Goal: Task Accomplishment & Management: Complete application form

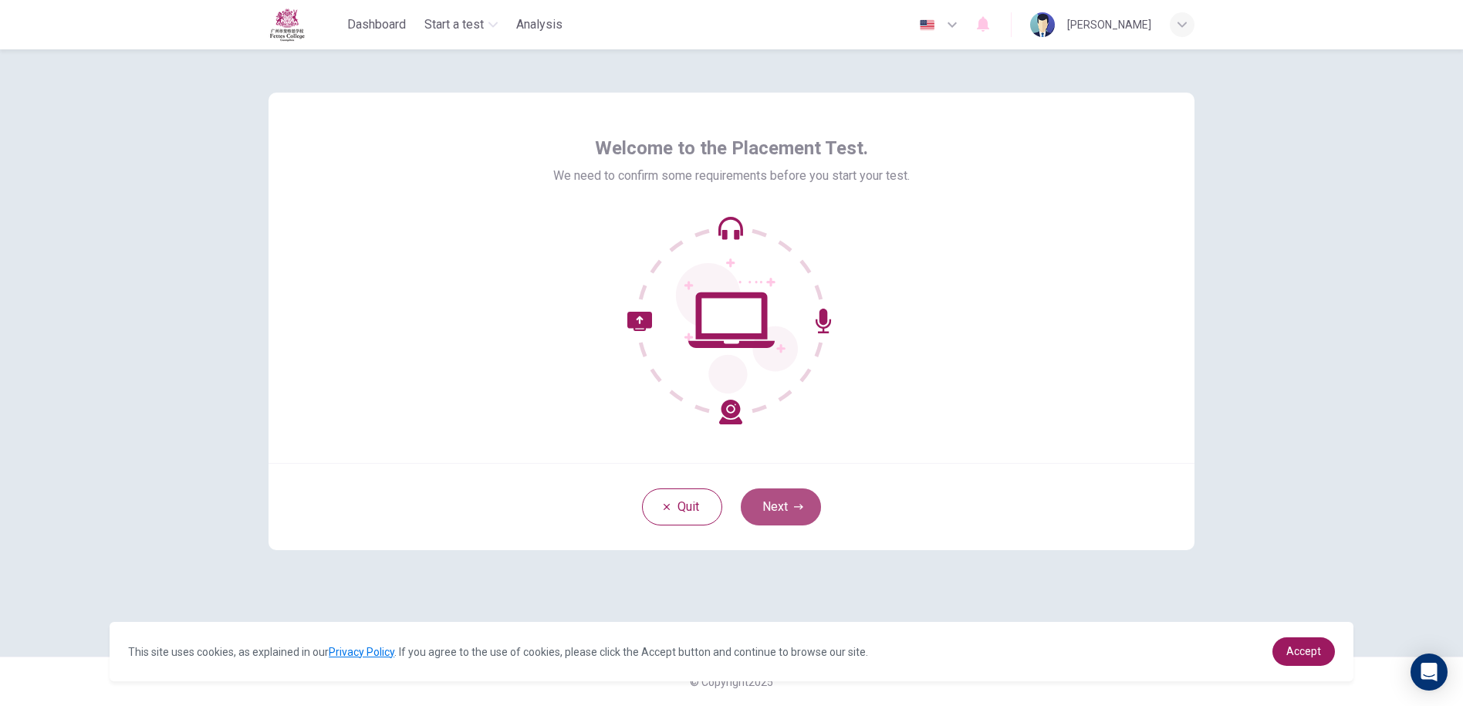
click at [789, 519] on button "Next" at bounding box center [781, 506] width 80 height 37
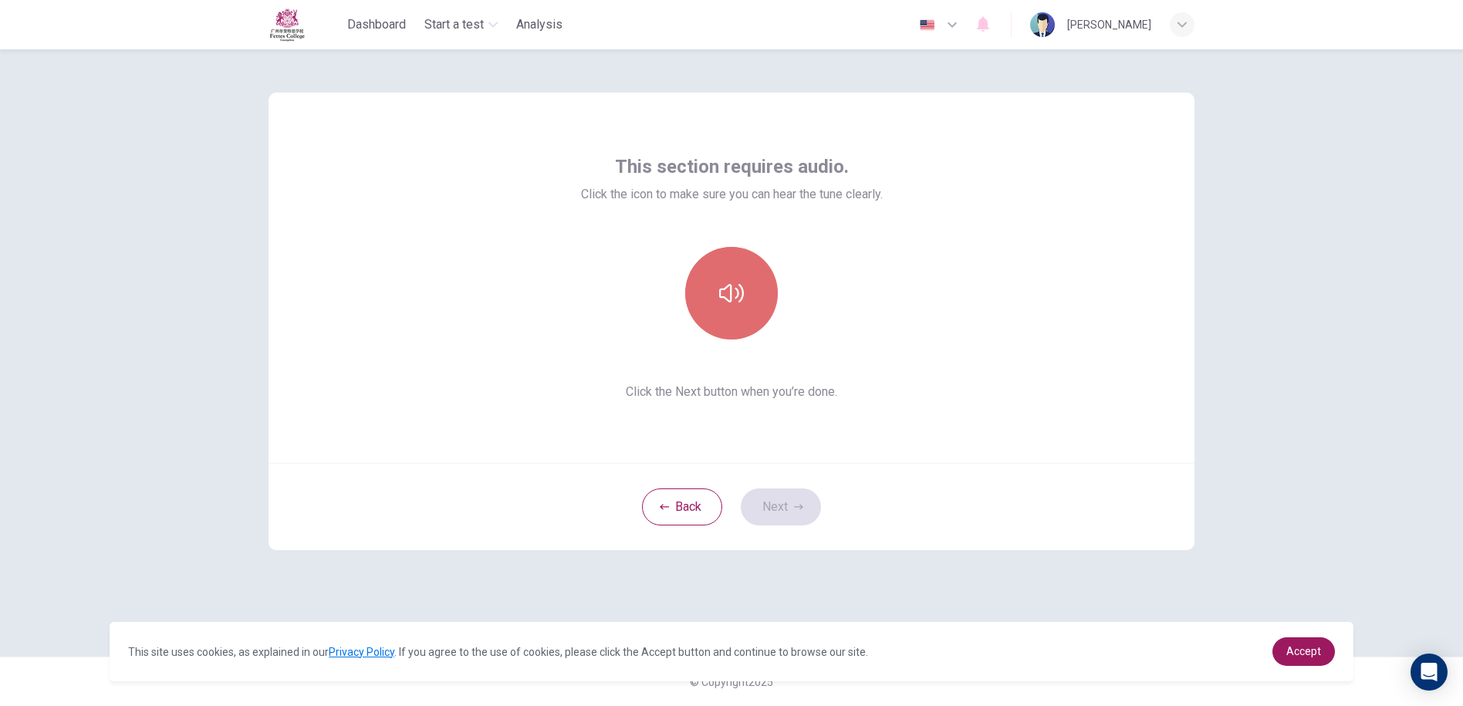
click at [728, 269] on button "button" at bounding box center [731, 293] width 93 height 93
click at [744, 279] on button "button" at bounding box center [731, 293] width 93 height 93
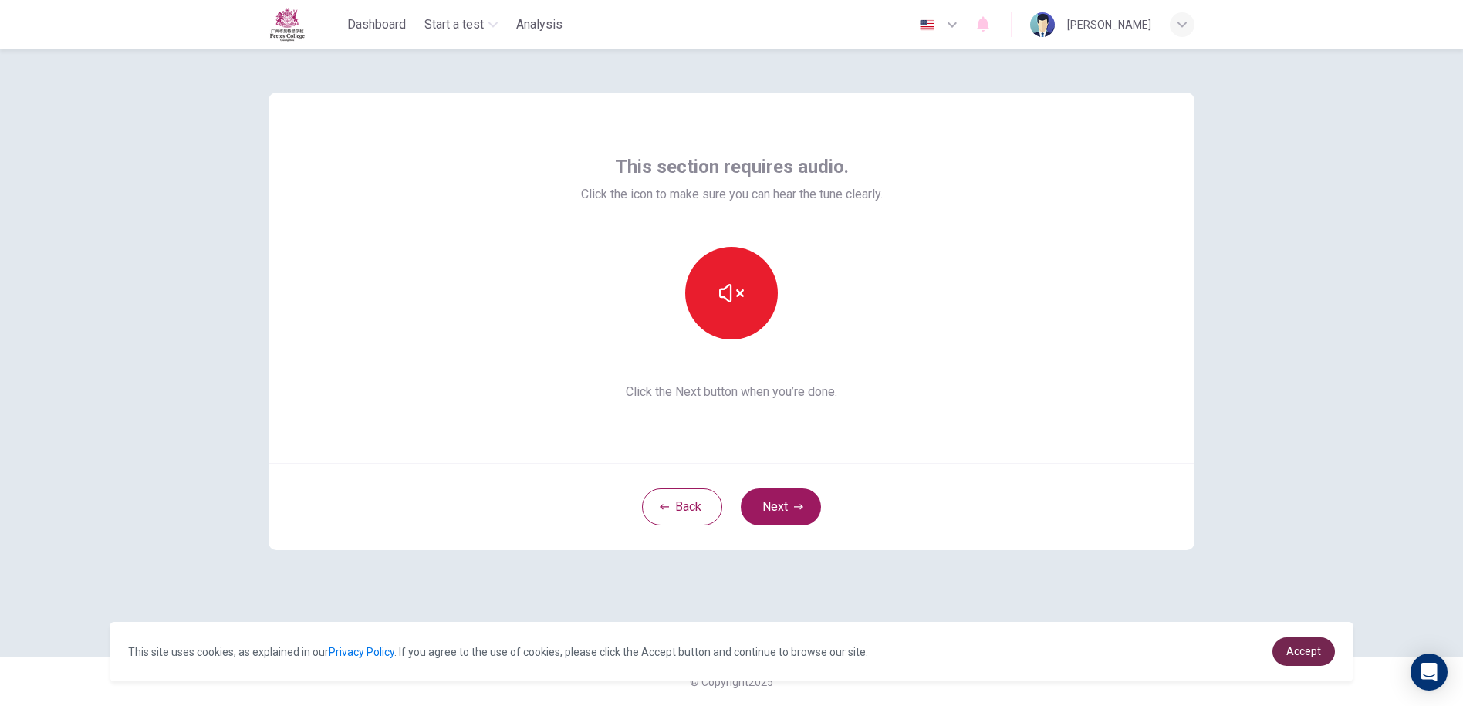
click at [1291, 663] on link "Accept" at bounding box center [1304, 651] width 63 height 29
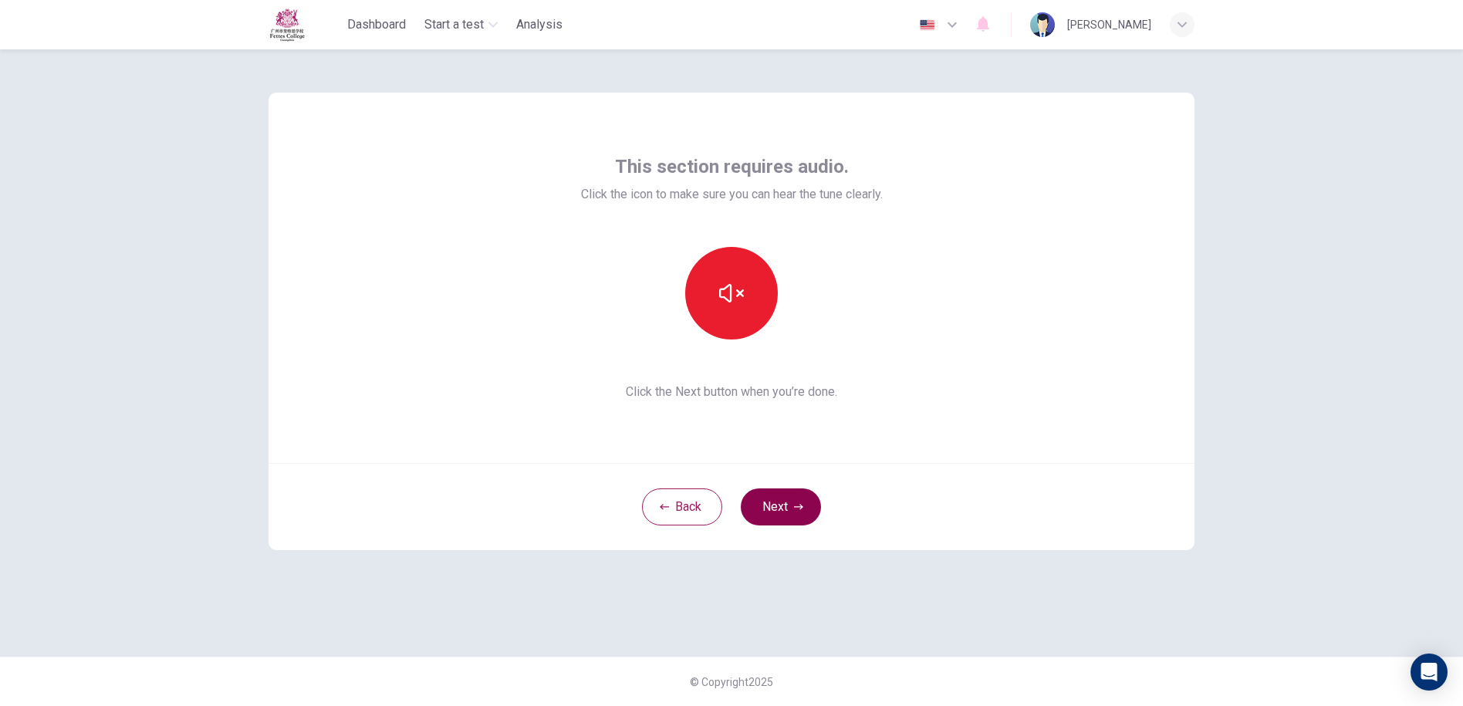
click at [788, 502] on button "Next" at bounding box center [781, 506] width 80 height 37
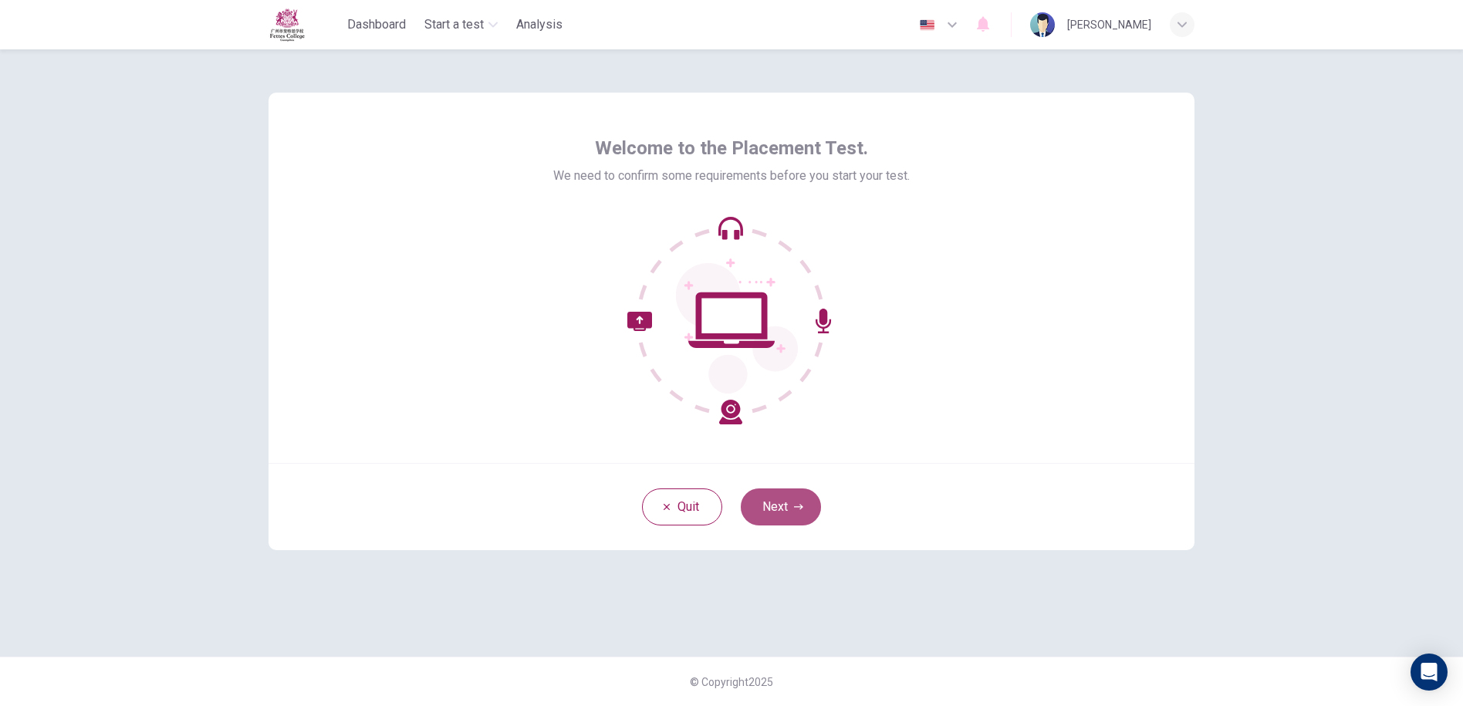
click at [777, 508] on button "Next" at bounding box center [781, 506] width 80 height 37
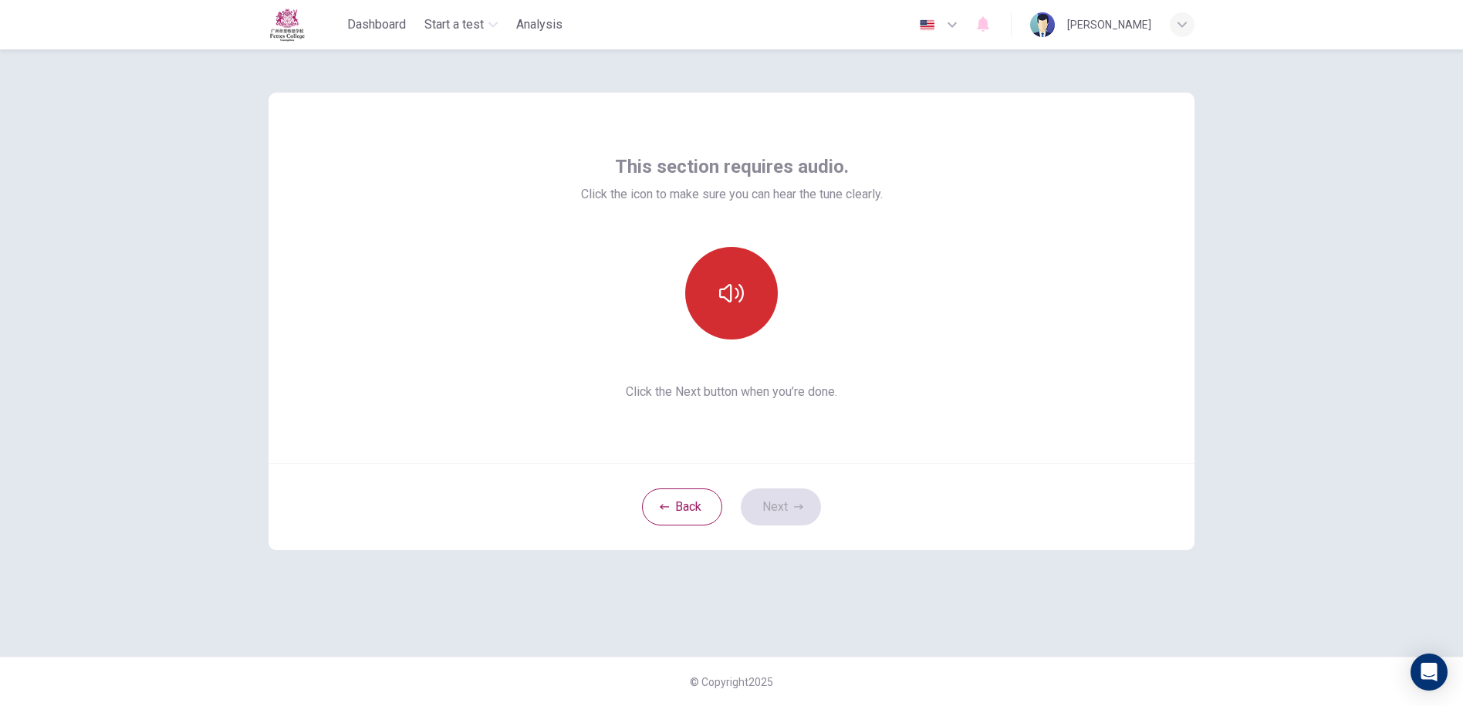
click at [717, 277] on button "button" at bounding box center [731, 293] width 93 height 93
click at [800, 516] on button "Next" at bounding box center [781, 506] width 80 height 37
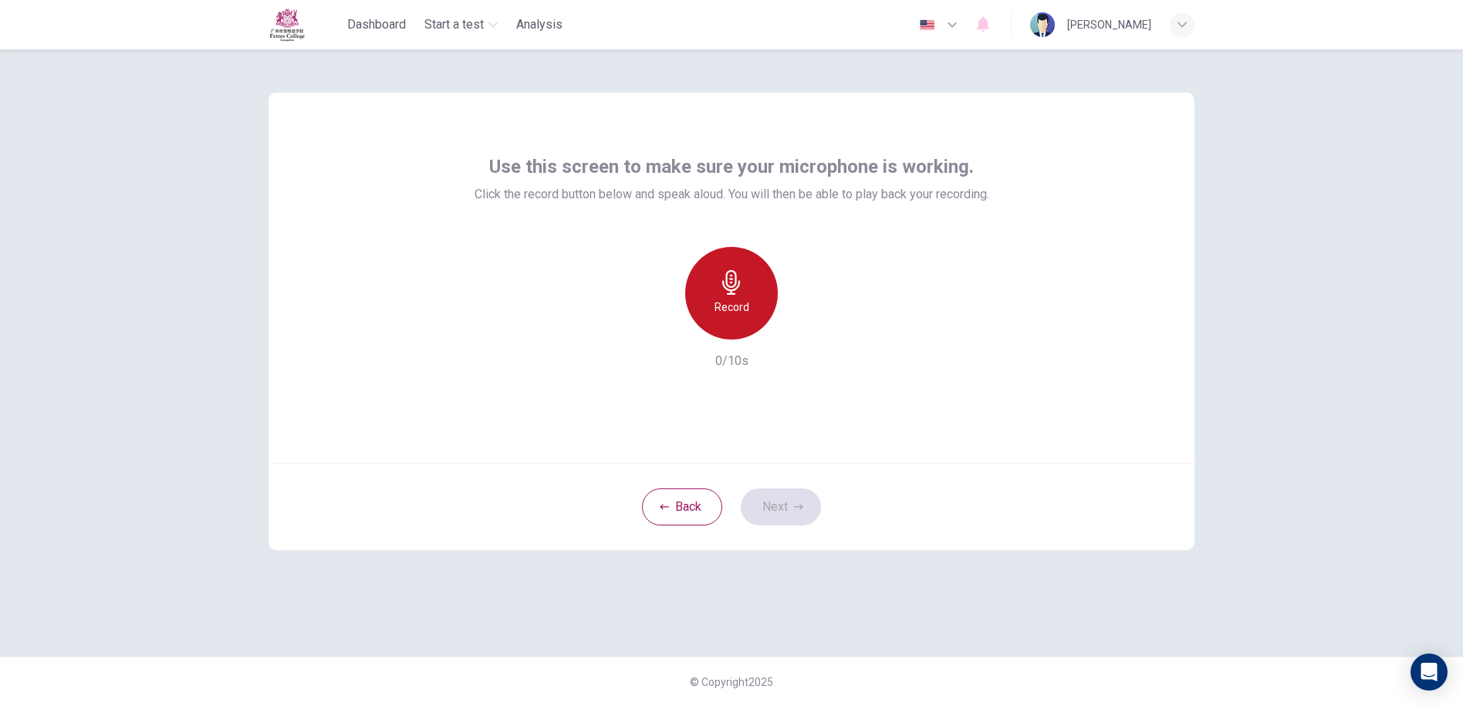
click at [730, 282] on icon "button" at bounding box center [731, 282] width 25 height 25
click at [799, 328] on icon "button" at bounding box center [802, 326] width 15 height 15
click at [735, 283] on icon "button" at bounding box center [731, 282] width 18 height 25
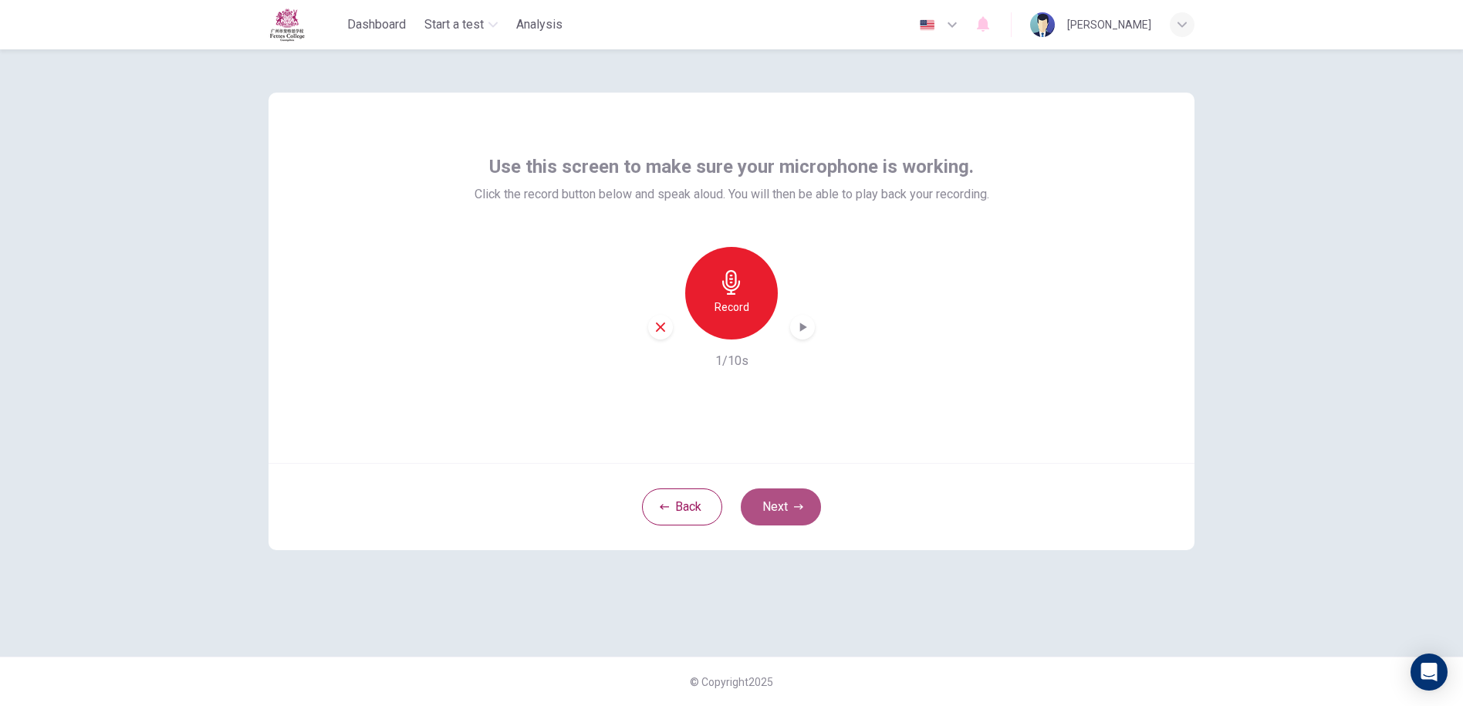
click at [768, 506] on button "Next" at bounding box center [781, 506] width 80 height 37
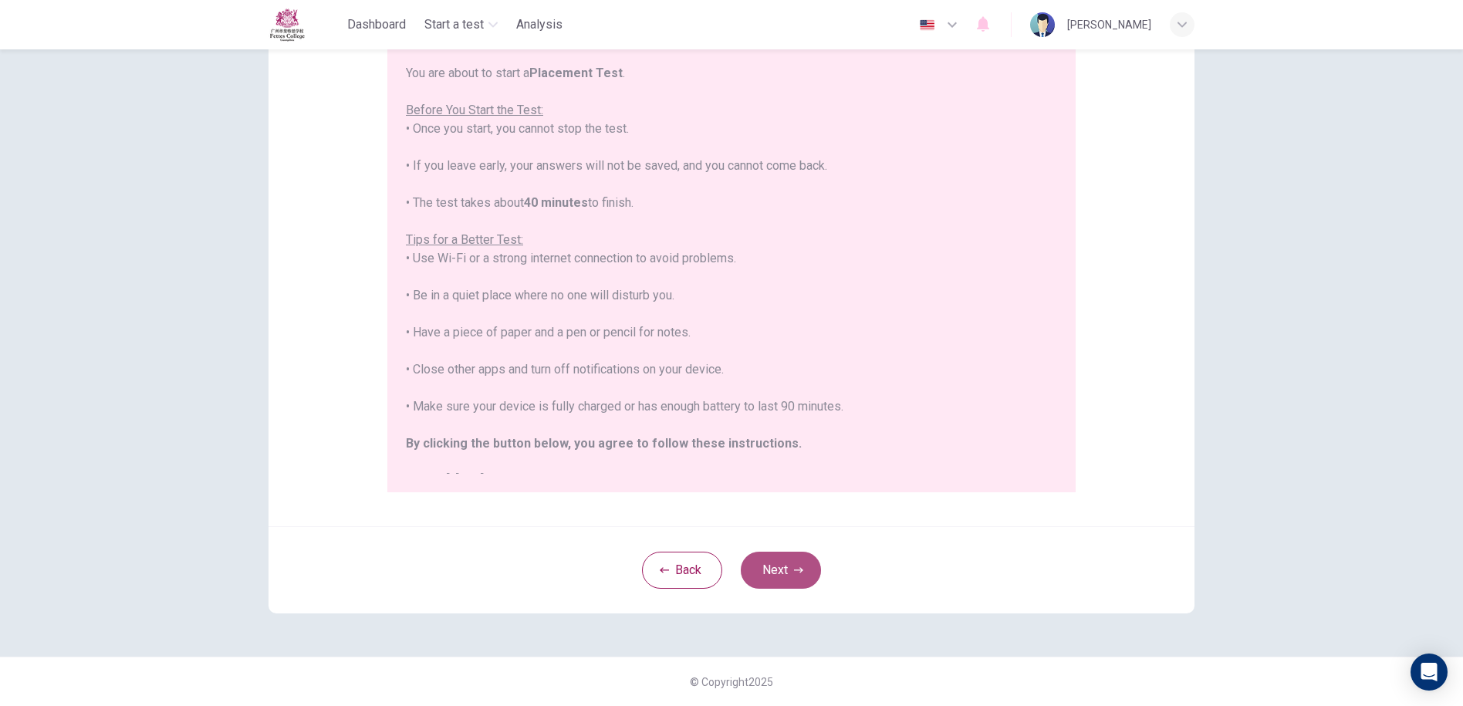
click at [786, 563] on button "Next" at bounding box center [781, 570] width 80 height 37
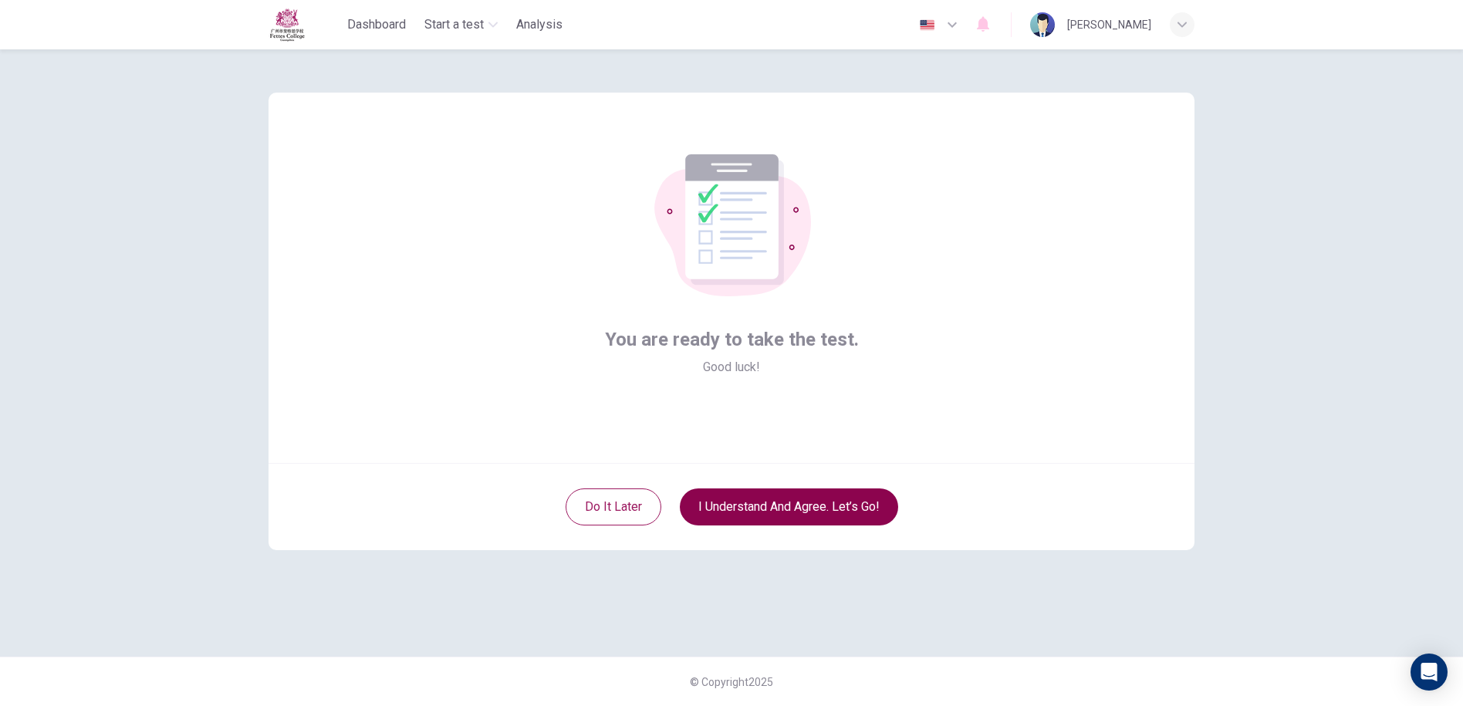
click at [792, 509] on button "I understand and agree. Let’s go!" at bounding box center [789, 506] width 218 height 37
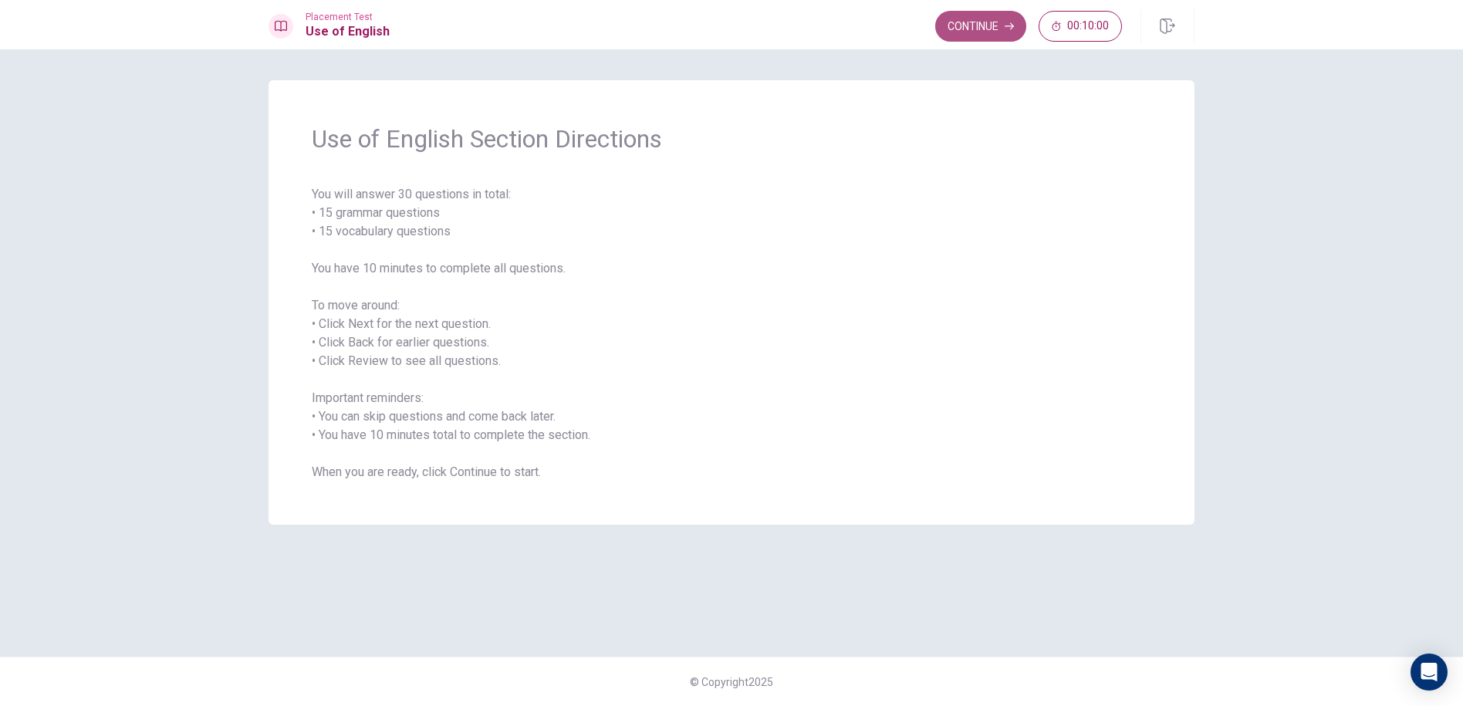
click at [995, 25] on button "Continue" at bounding box center [980, 26] width 91 height 31
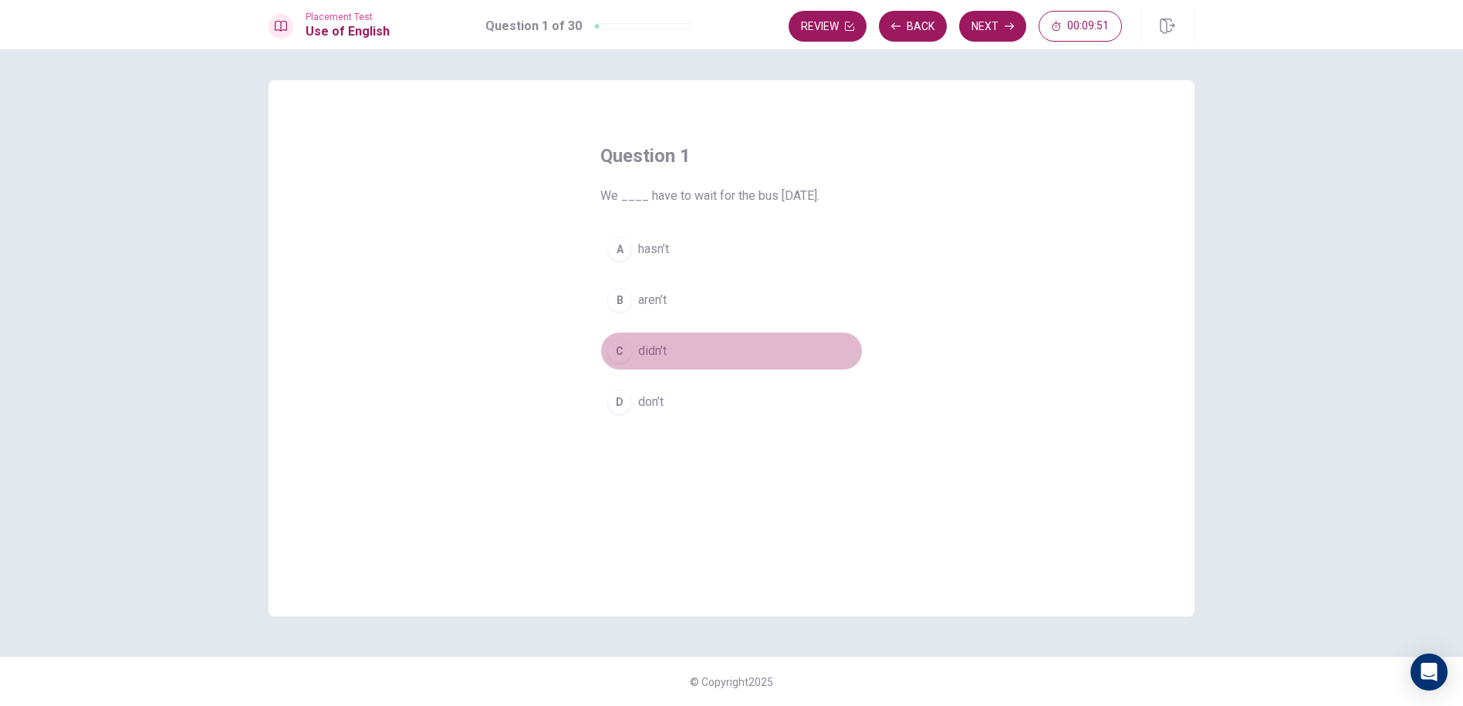
click at [627, 354] on div "C" at bounding box center [619, 351] width 25 height 25
click at [988, 15] on button "Next" at bounding box center [992, 26] width 67 height 31
click at [615, 357] on div "C" at bounding box center [619, 351] width 25 height 25
click at [995, 32] on button "Next" at bounding box center [992, 26] width 67 height 31
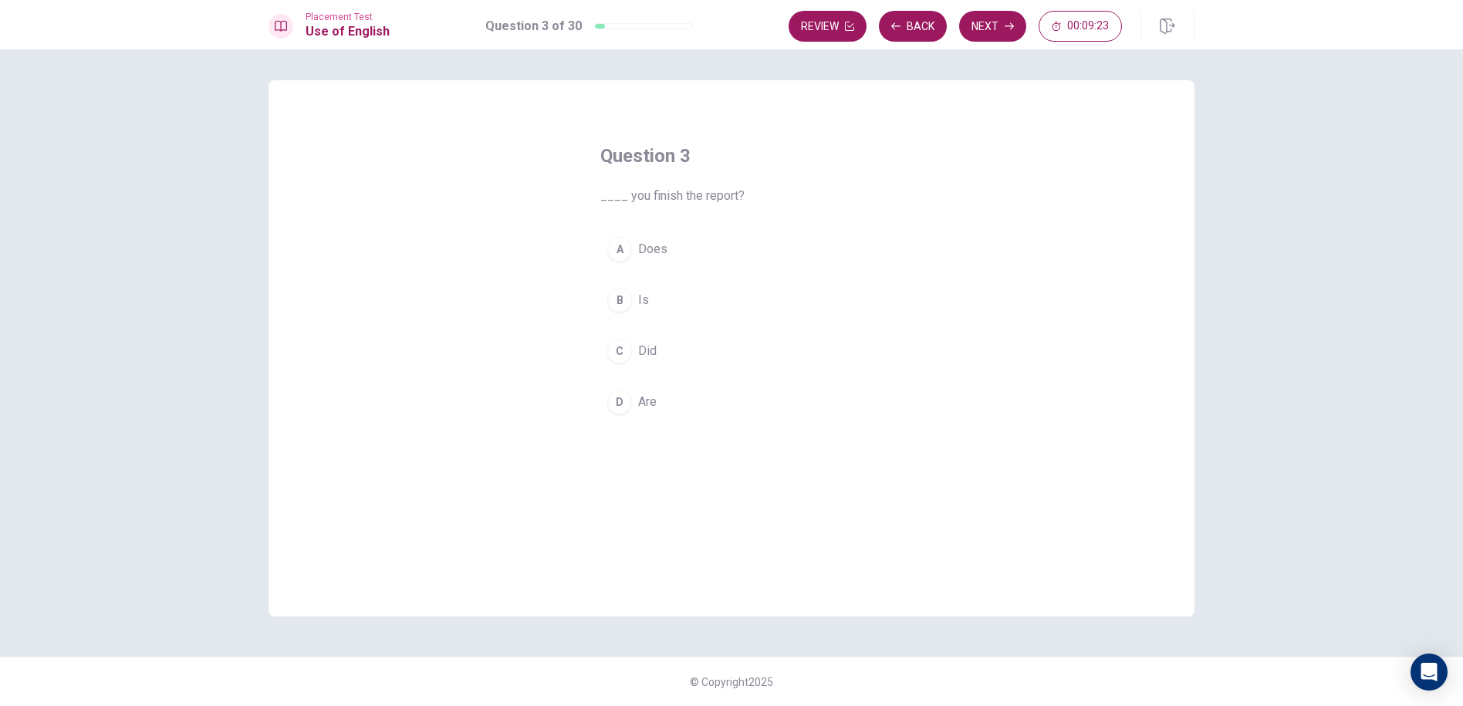
click at [698, 398] on button "D Are" at bounding box center [731, 402] width 262 height 39
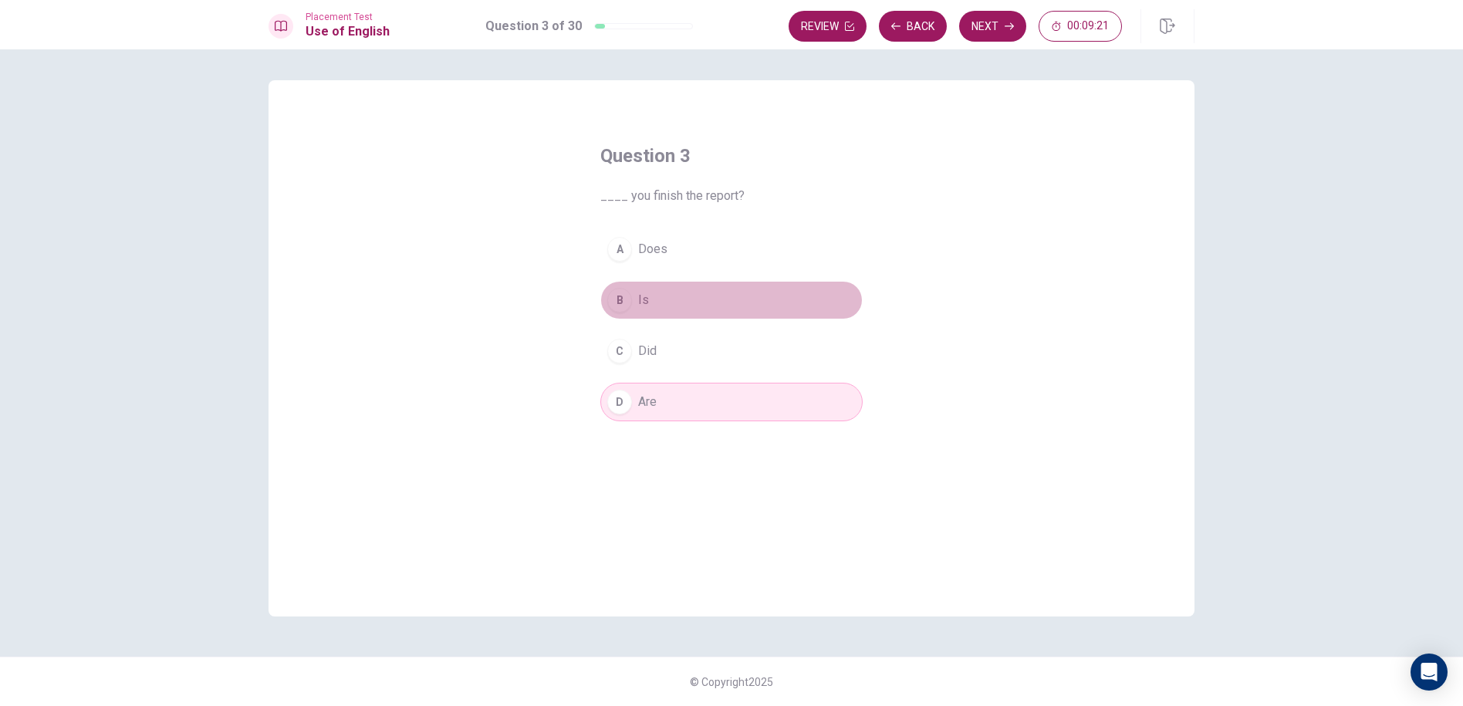
click at [806, 301] on button "B Is" at bounding box center [731, 300] width 262 height 39
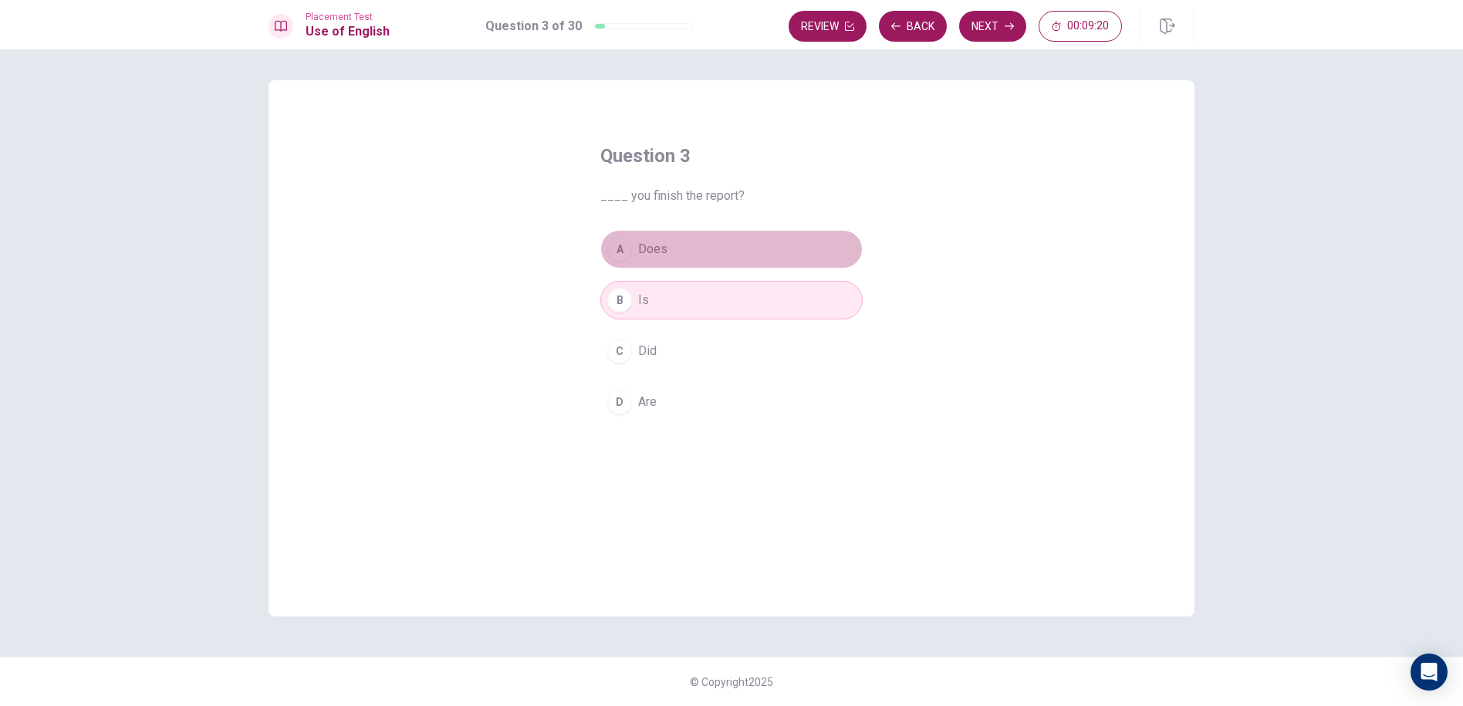
click at [824, 256] on button "A Does" at bounding box center [731, 249] width 262 height 39
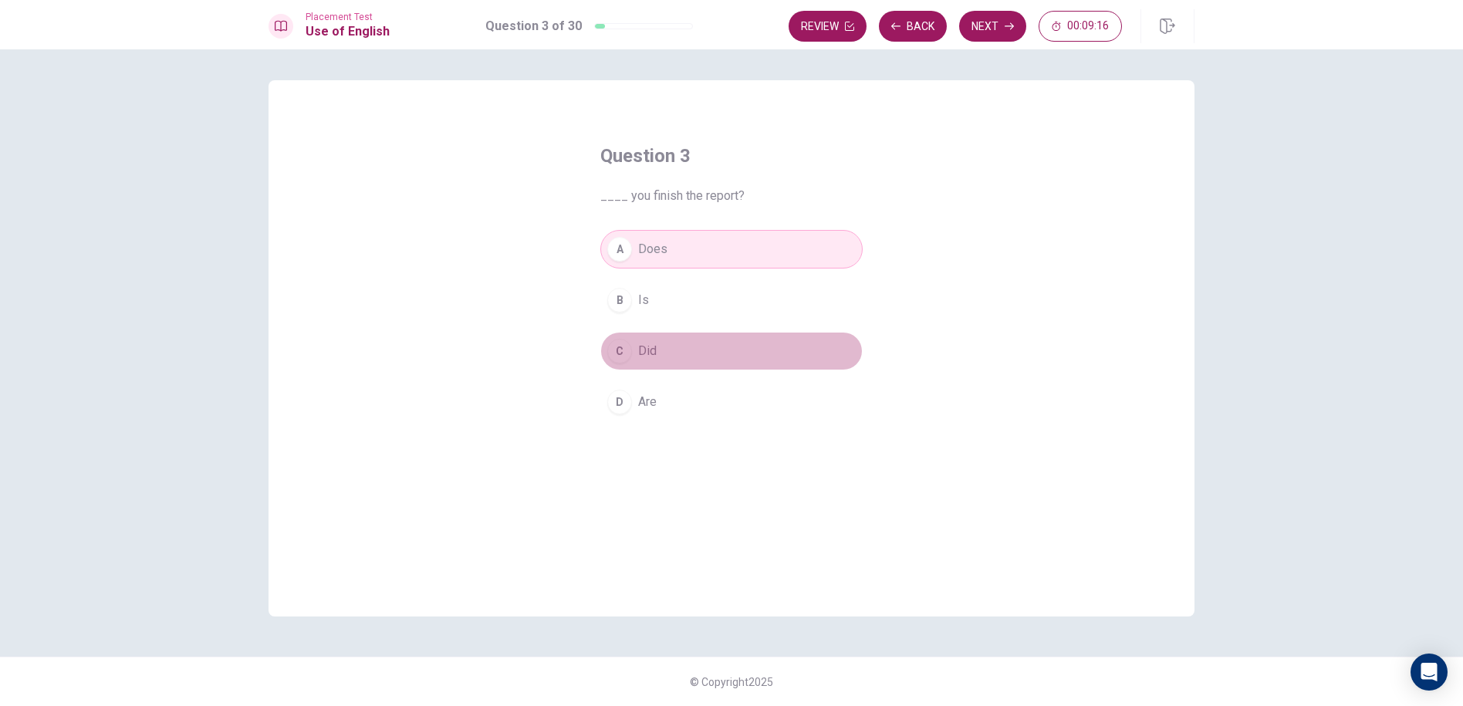
click at [818, 355] on button "C Did" at bounding box center [731, 351] width 262 height 39
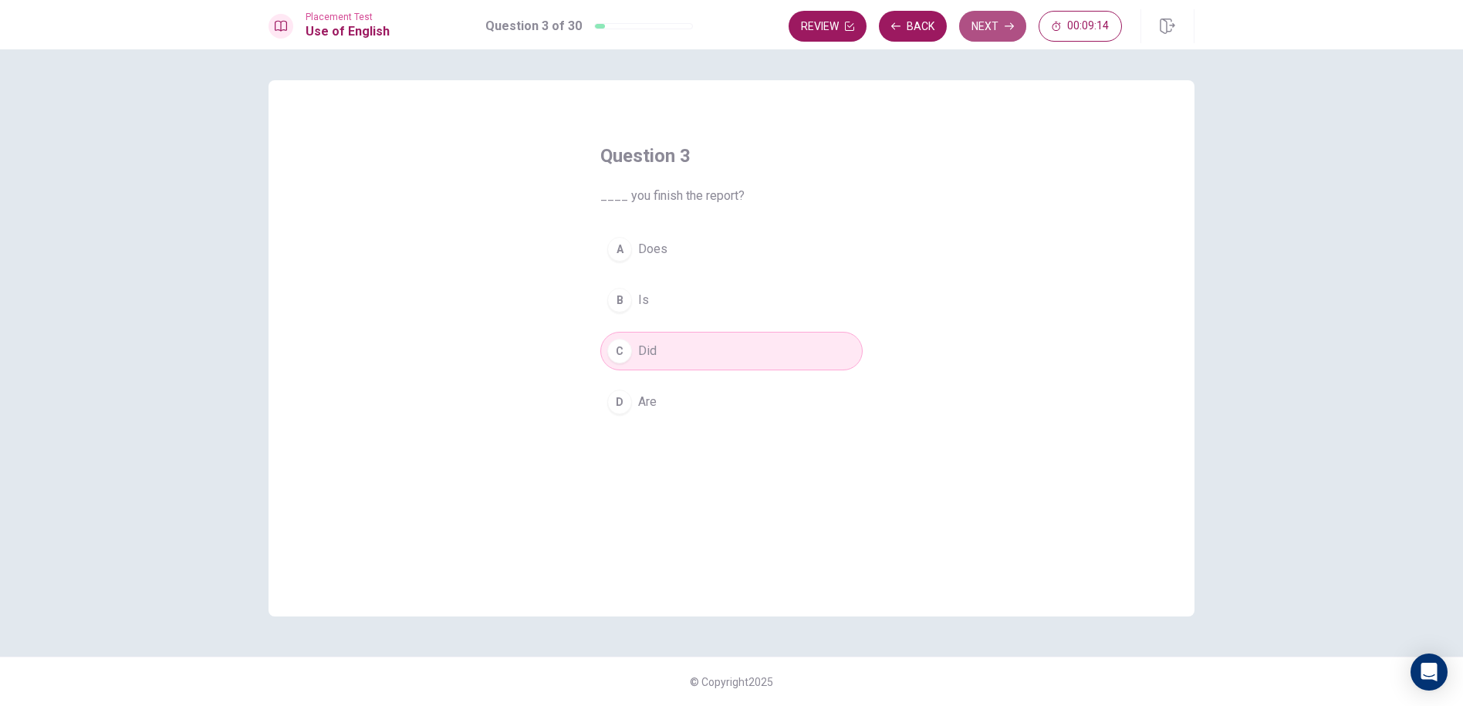
click at [992, 25] on button "Next" at bounding box center [992, 26] width 67 height 31
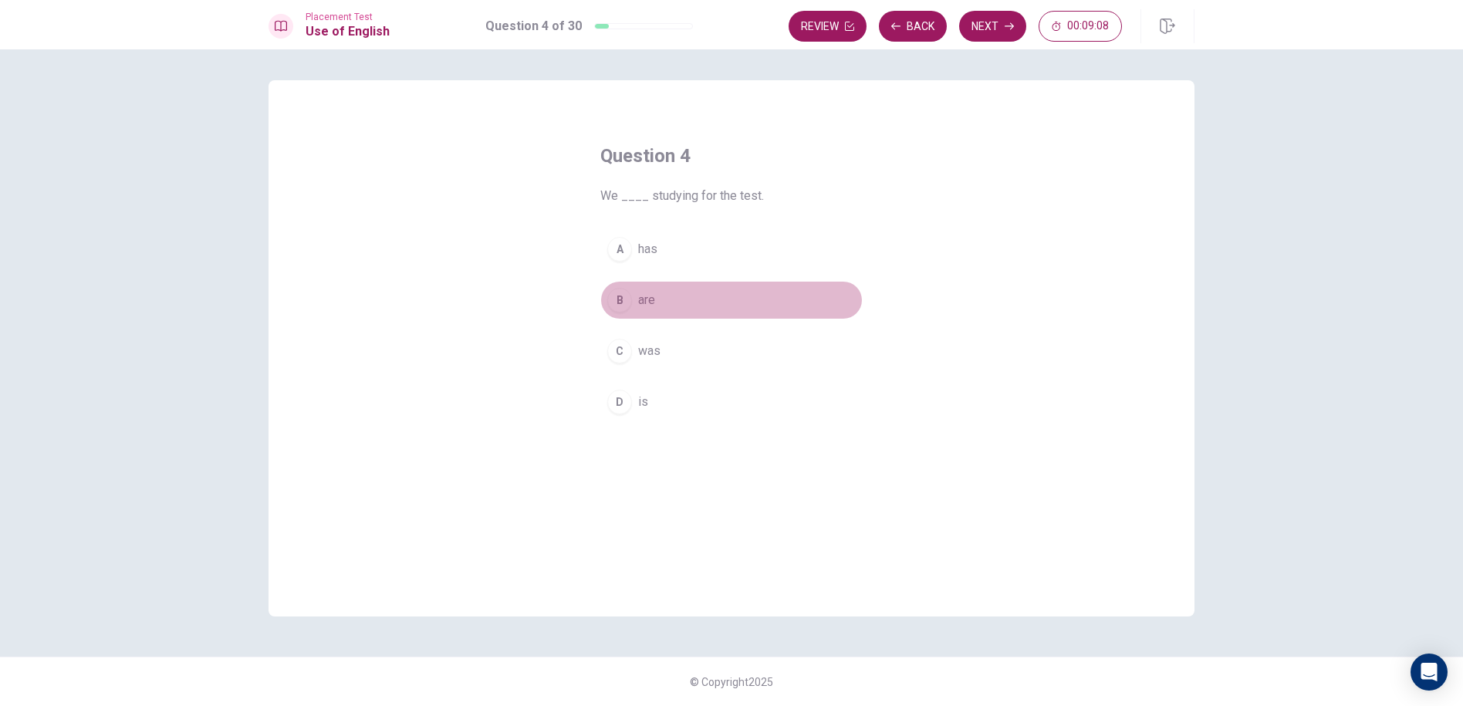
click at [671, 306] on button "B are" at bounding box center [731, 300] width 262 height 39
click at [989, 26] on button "Next" at bounding box center [992, 26] width 67 height 31
click at [688, 407] on button "D hiking" at bounding box center [731, 402] width 262 height 39
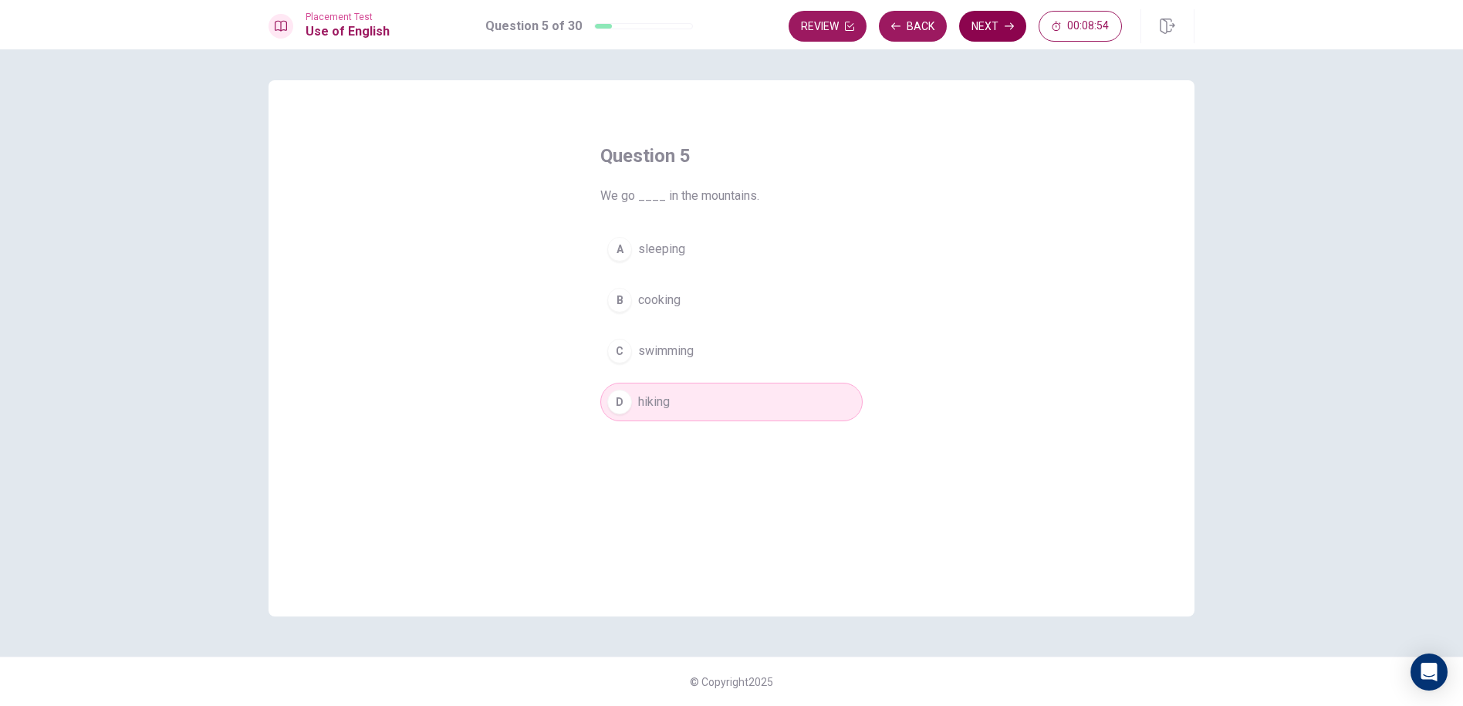
click at [975, 18] on button "Next" at bounding box center [992, 26] width 67 height 31
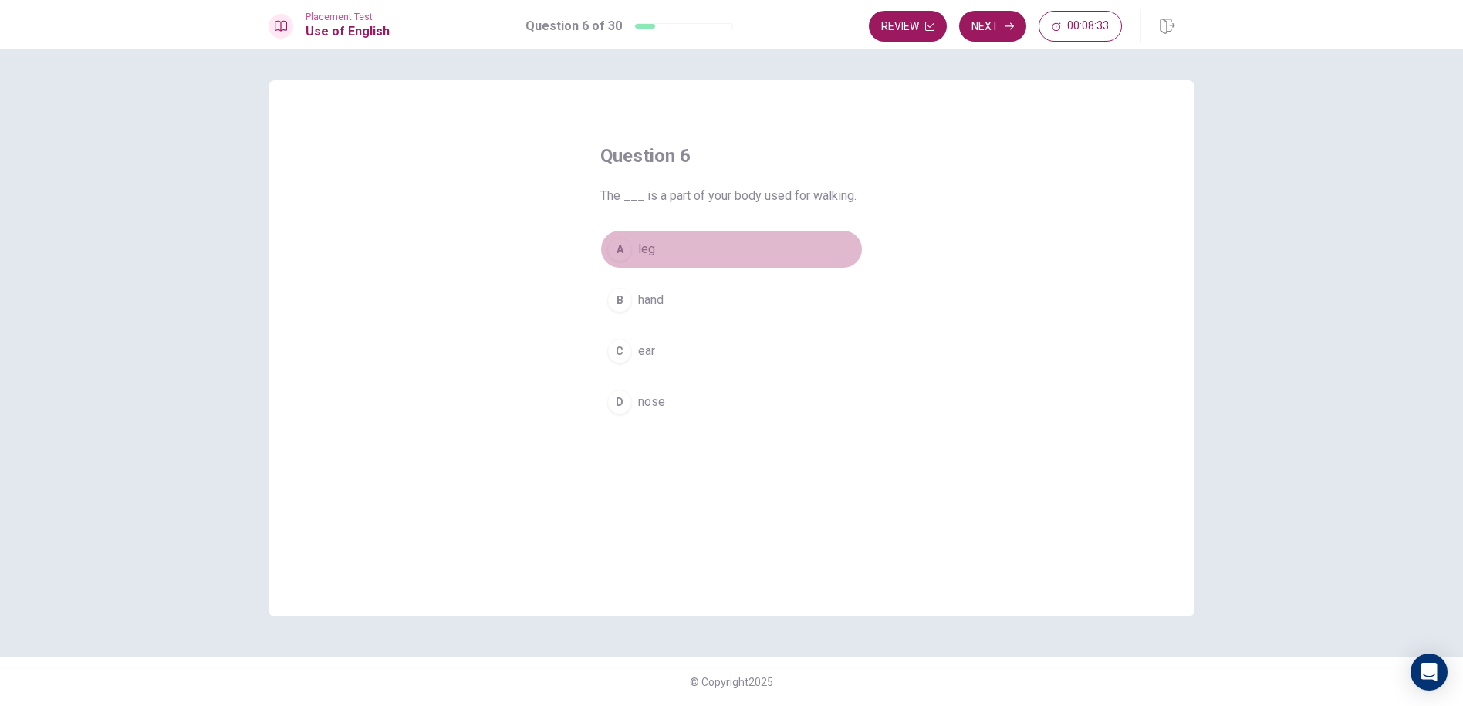
click at [805, 261] on button "A leg" at bounding box center [731, 249] width 262 height 39
click at [984, 21] on button "Next" at bounding box center [992, 26] width 67 height 31
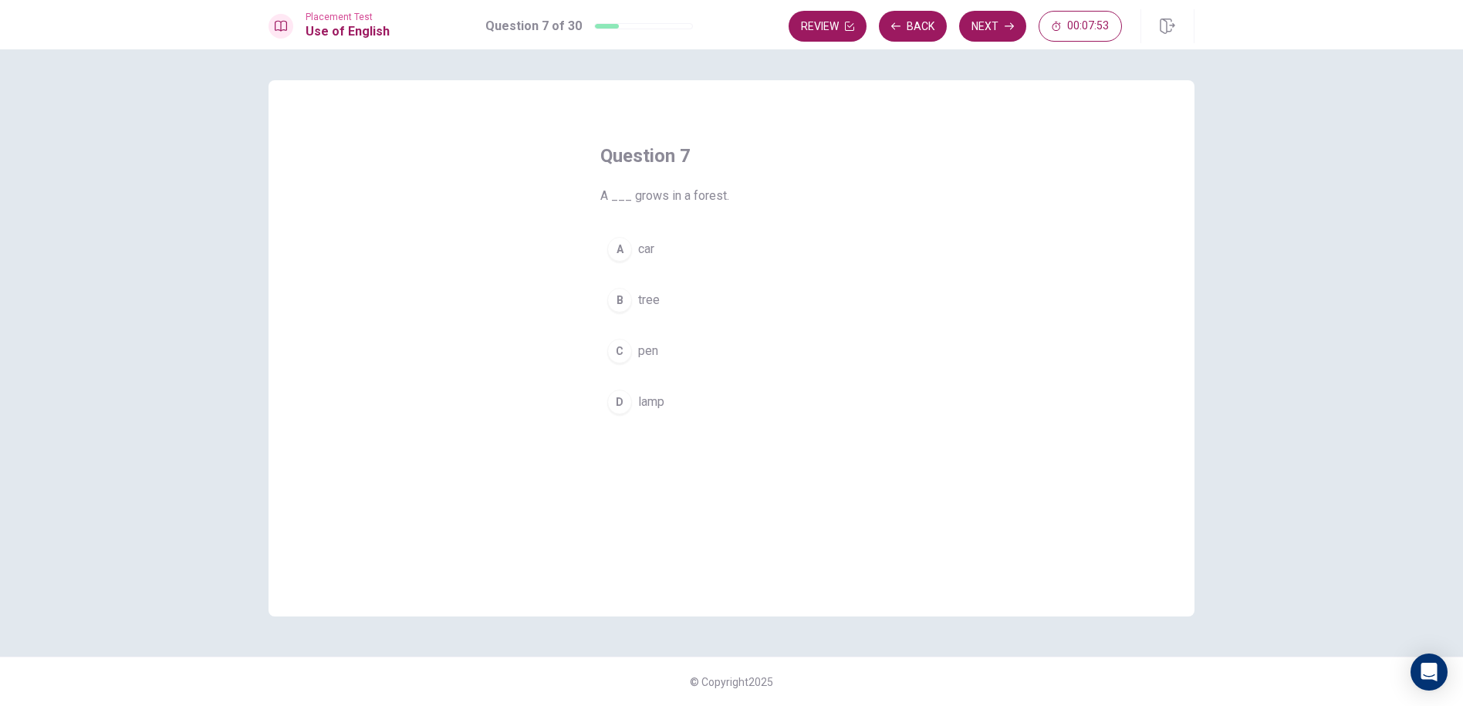
click at [626, 247] on div "A" at bounding box center [619, 249] width 25 height 25
click at [967, 35] on button "Next" at bounding box center [992, 26] width 67 height 31
click at [681, 250] on button "A eat" at bounding box center [731, 249] width 262 height 39
click at [974, 19] on button "Next" at bounding box center [992, 26] width 67 height 31
click at [692, 360] on button "C sleep" at bounding box center [731, 351] width 262 height 39
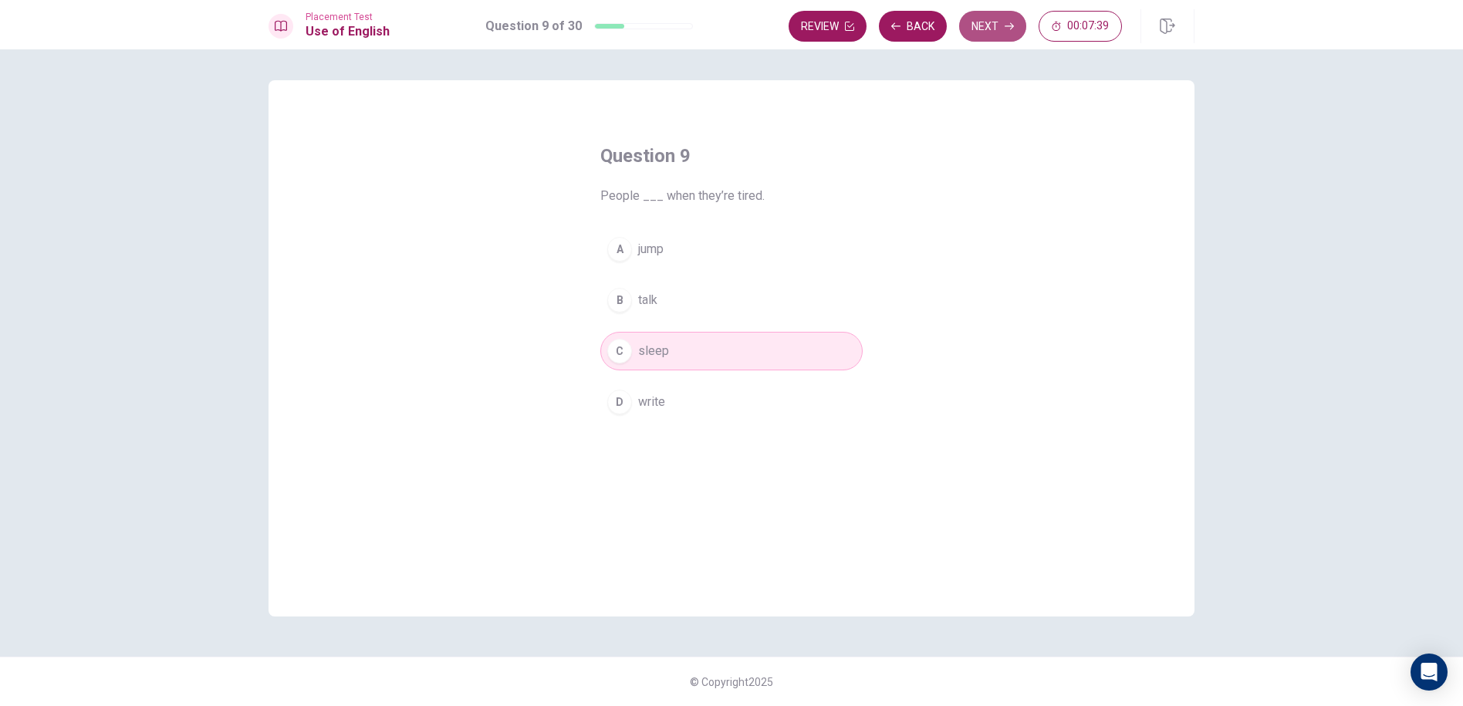
click at [992, 18] on button "Next" at bounding box center [992, 26] width 67 height 31
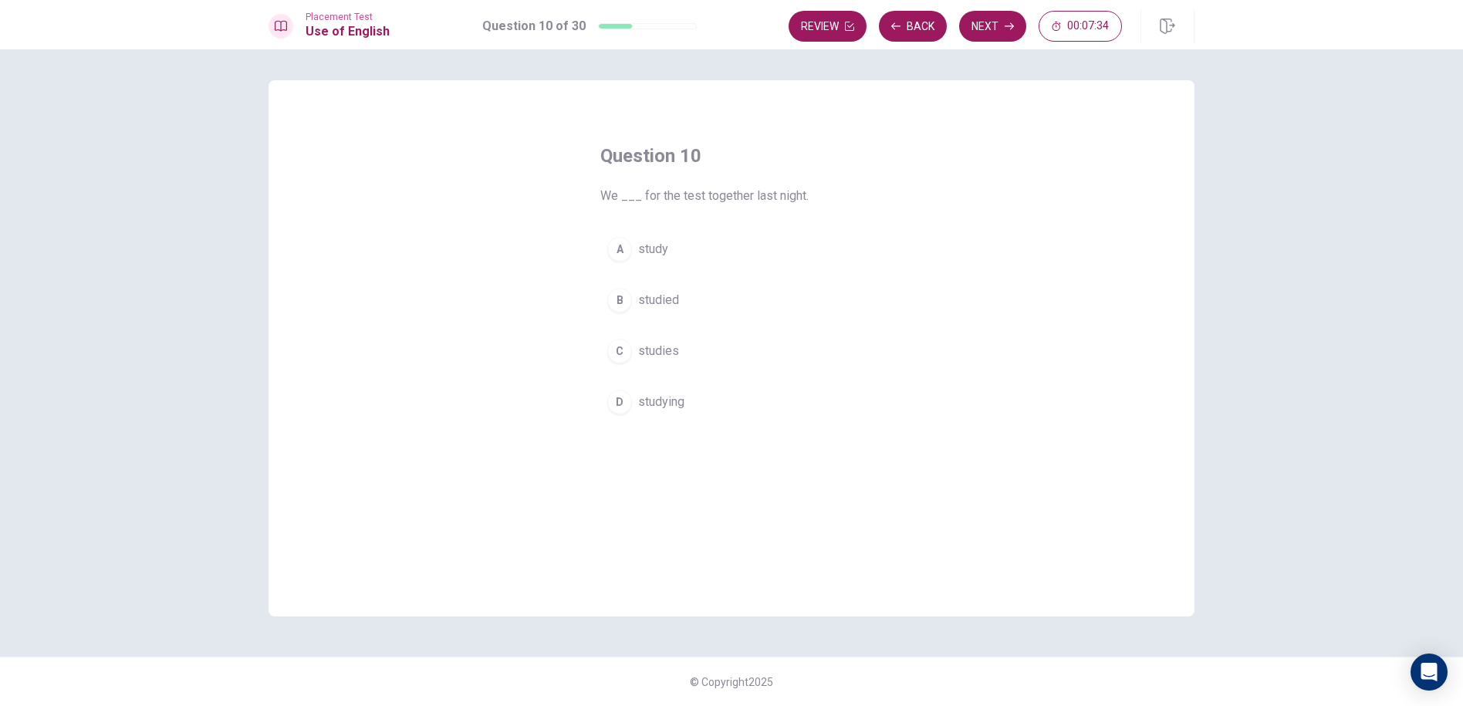
click at [706, 292] on button "B studied" at bounding box center [731, 300] width 262 height 39
click at [979, 21] on button "Next" at bounding box center [992, 26] width 67 height 31
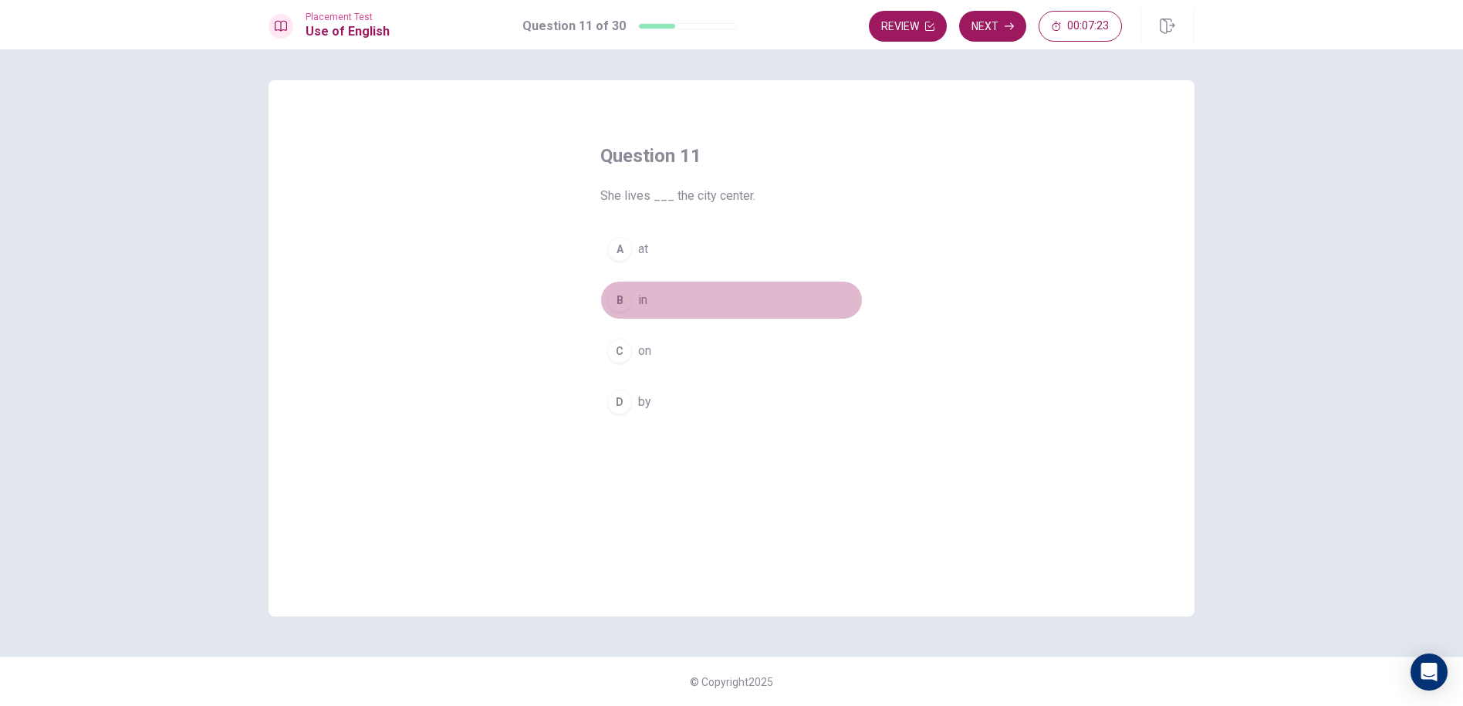
click at [687, 290] on button "B in" at bounding box center [731, 300] width 262 height 39
click at [991, 32] on button "Next" at bounding box center [992, 26] width 67 height 31
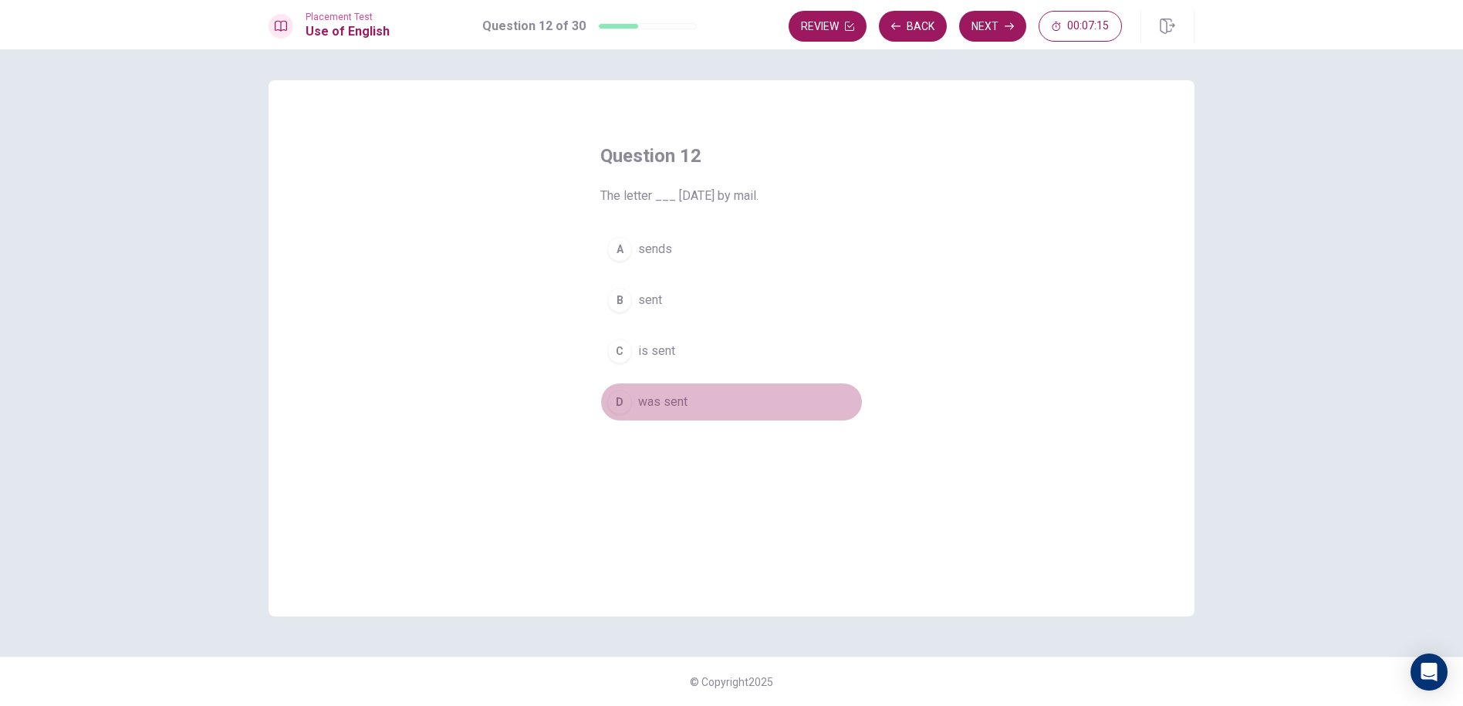
click at [705, 387] on button "D was sent" at bounding box center [731, 402] width 262 height 39
click at [996, 19] on button "Next" at bounding box center [992, 26] width 67 height 31
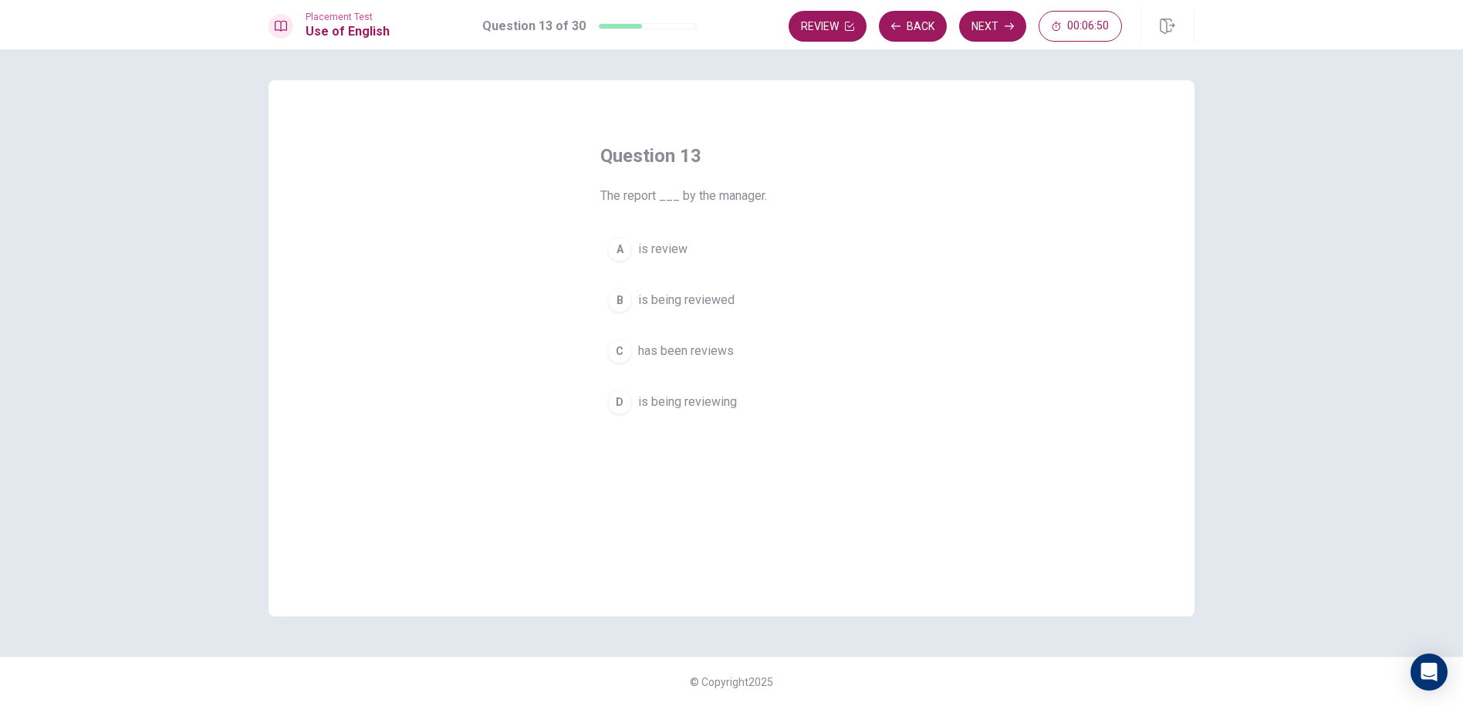
click at [797, 301] on button "B is being reviewed" at bounding box center [731, 300] width 262 height 39
click at [846, 246] on button "A is review" at bounding box center [731, 249] width 262 height 39
click at [844, 280] on div "A is review B is being reviewed C has been reviews D is being reviewing" at bounding box center [731, 325] width 262 height 191
click at [1001, 22] on button "Next" at bounding box center [992, 26] width 67 height 31
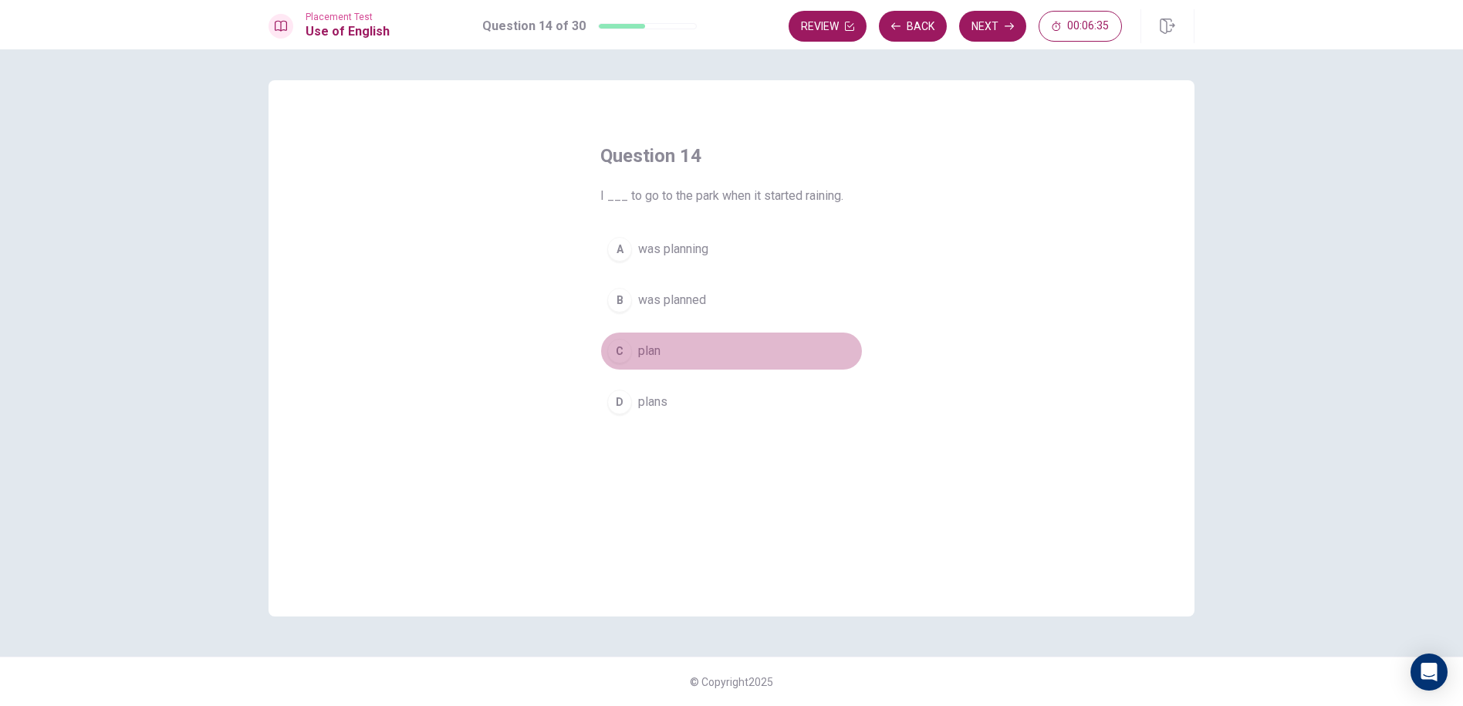
click at [732, 350] on button "C plan" at bounding box center [731, 351] width 262 height 39
click at [975, 35] on button "Next" at bounding box center [992, 26] width 67 height 31
click at [638, 343] on button "C Deny" at bounding box center [731, 351] width 262 height 39
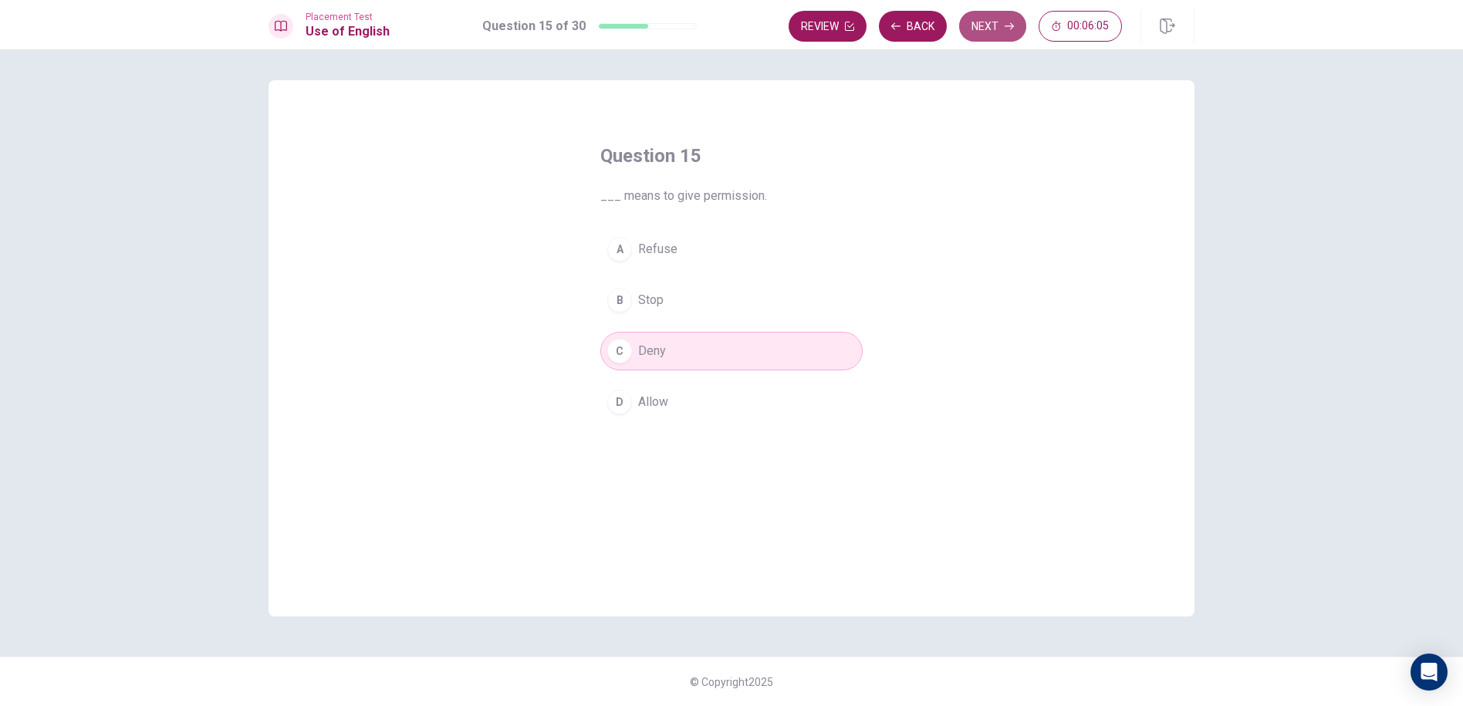
click at [1006, 25] on icon "button" at bounding box center [1009, 26] width 9 height 9
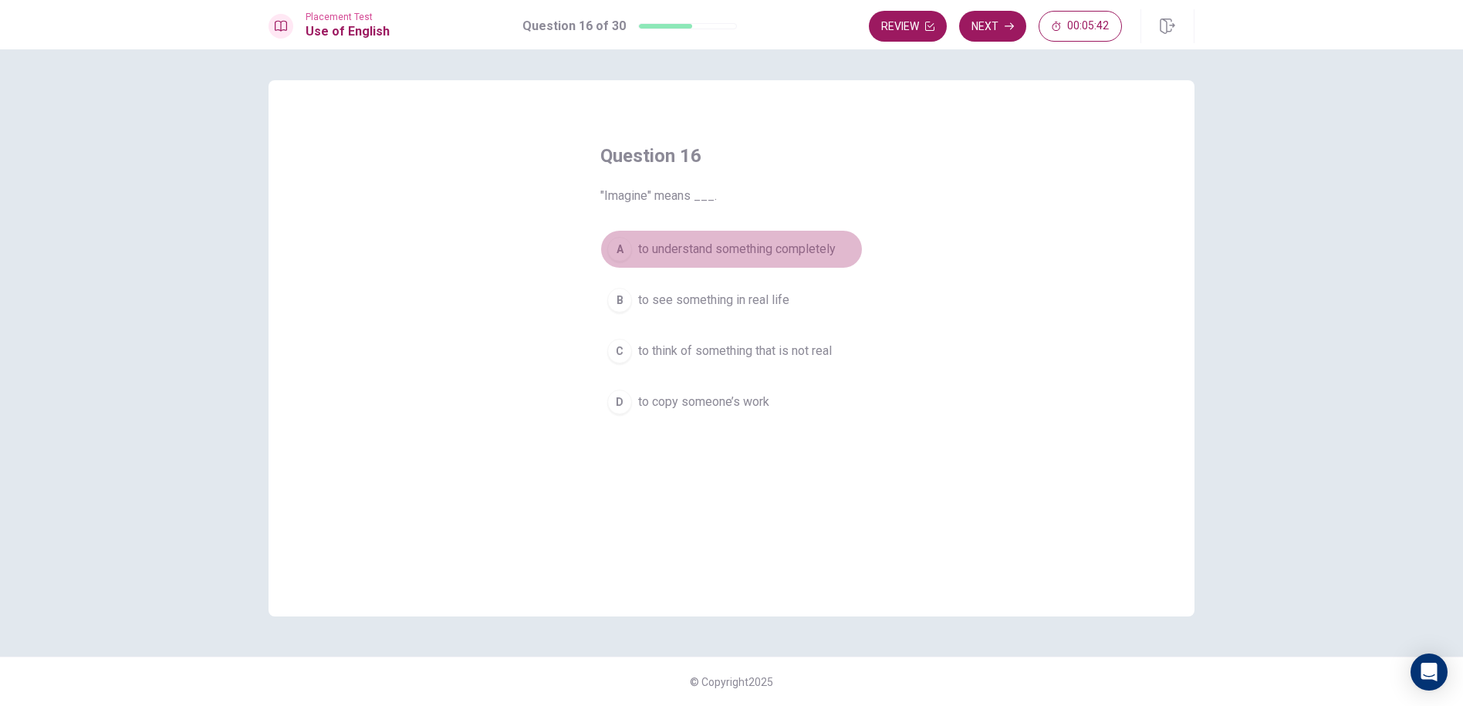
click at [780, 249] on span "to understand something completely" at bounding box center [737, 249] width 198 height 19
click at [979, 27] on button "Next" at bounding box center [992, 26] width 67 height 31
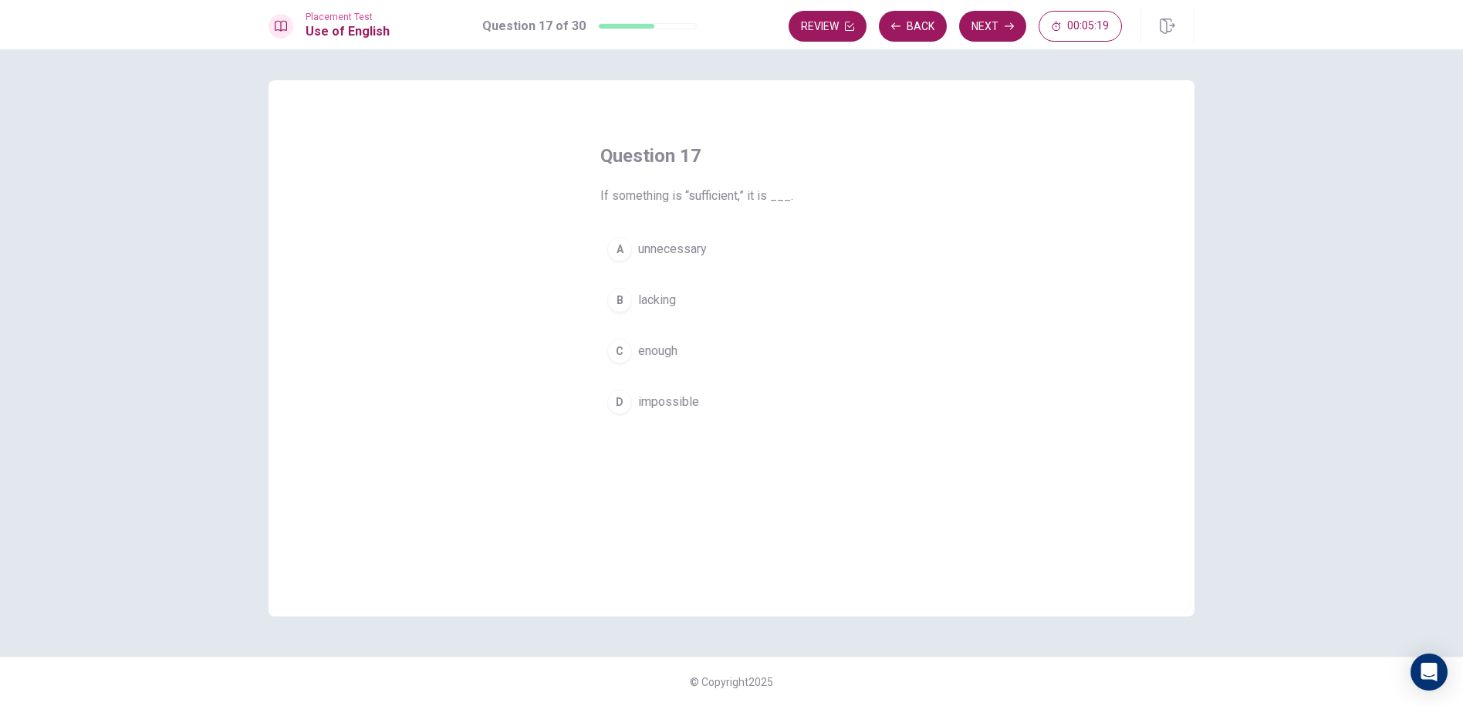
click at [672, 404] on span "impossible" at bounding box center [668, 402] width 61 height 19
click at [999, 22] on button "Next" at bounding box center [992, 26] width 67 height 31
click at [742, 255] on button "A refuse again" at bounding box center [731, 249] width 262 height 39
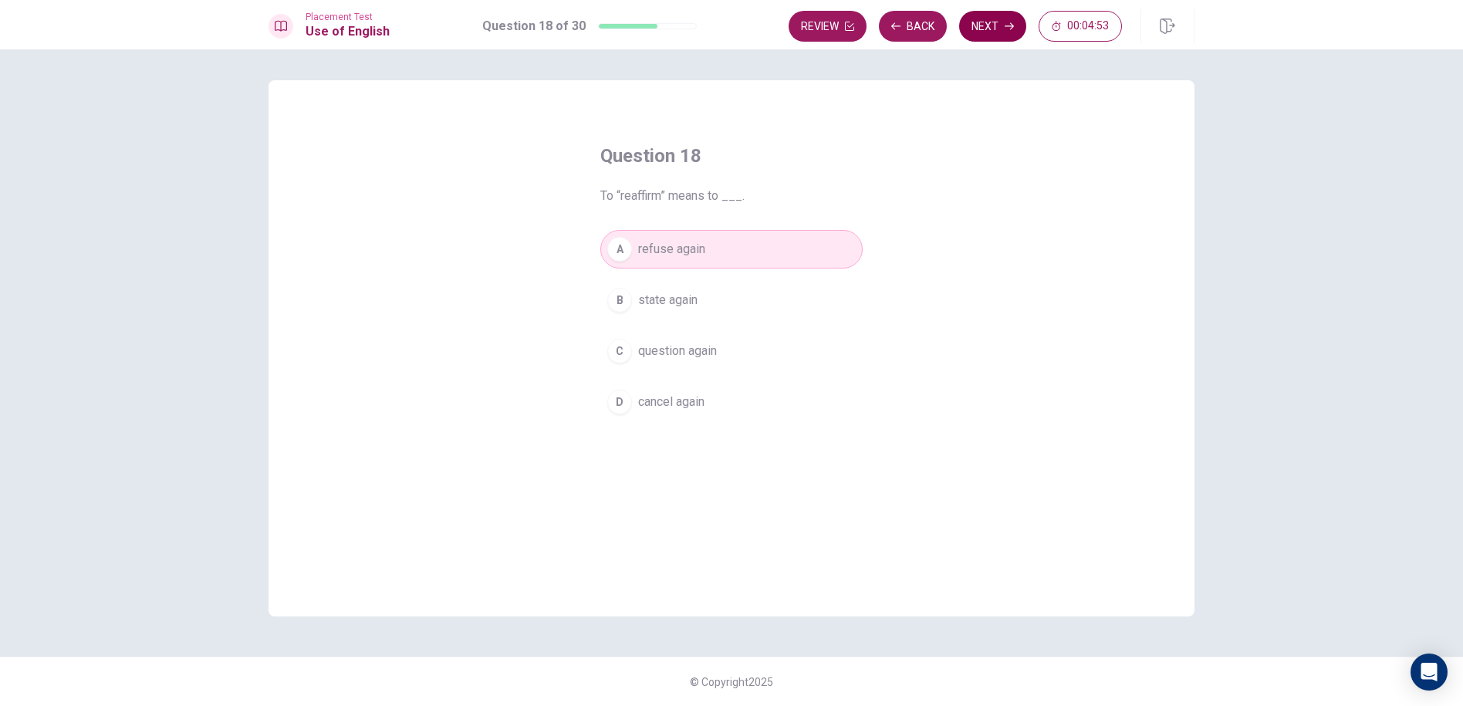
click at [986, 19] on button "Next" at bounding box center [992, 26] width 67 height 31
click at [1066, 208] on div "Question 19 To “accomplish” means to ___. A attempt B ignore C complete D decide" at bounding box center [732, 348] width 926 height 536
click at [710, 303] on button "B ignore" at bounding box center [731, 300] width 262 height 39
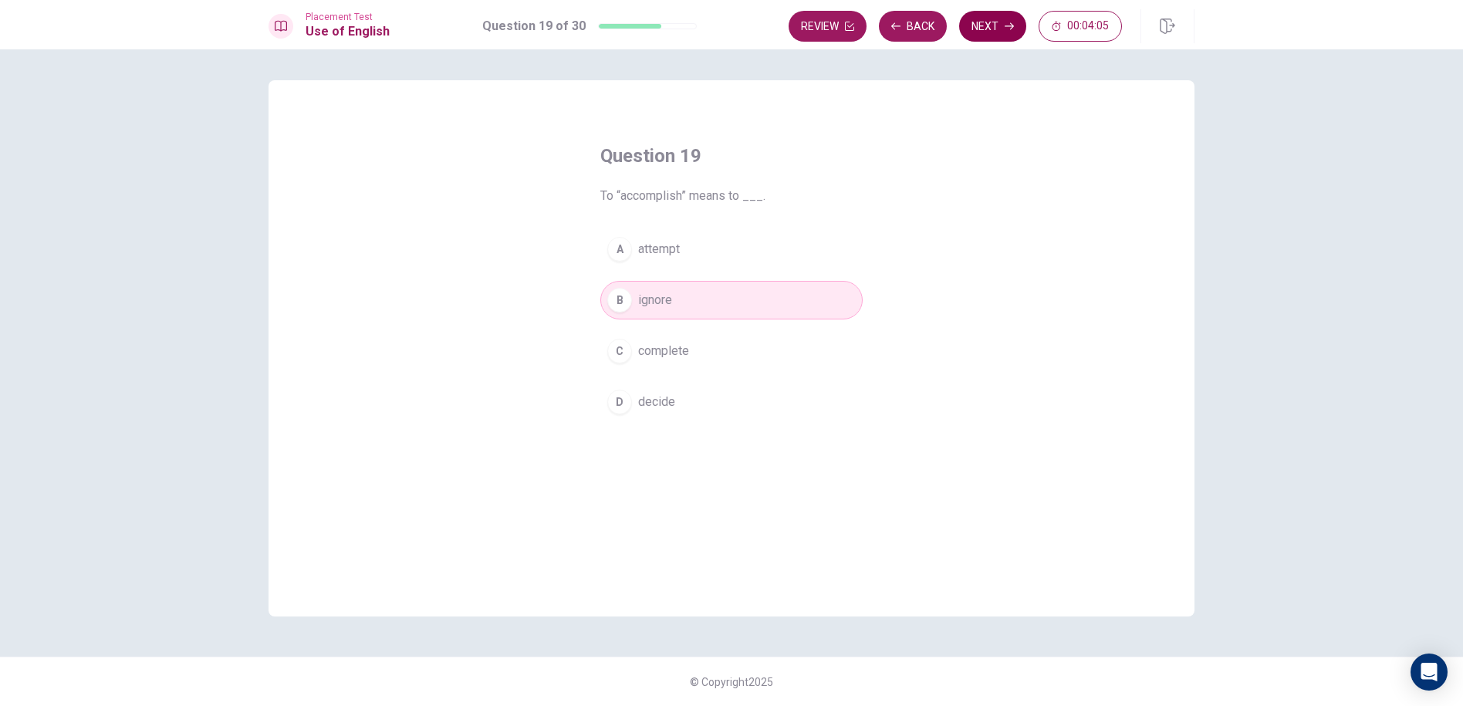
click at [985, 17] on button "Next" at bounding box center [992, 26] width 67 height 31
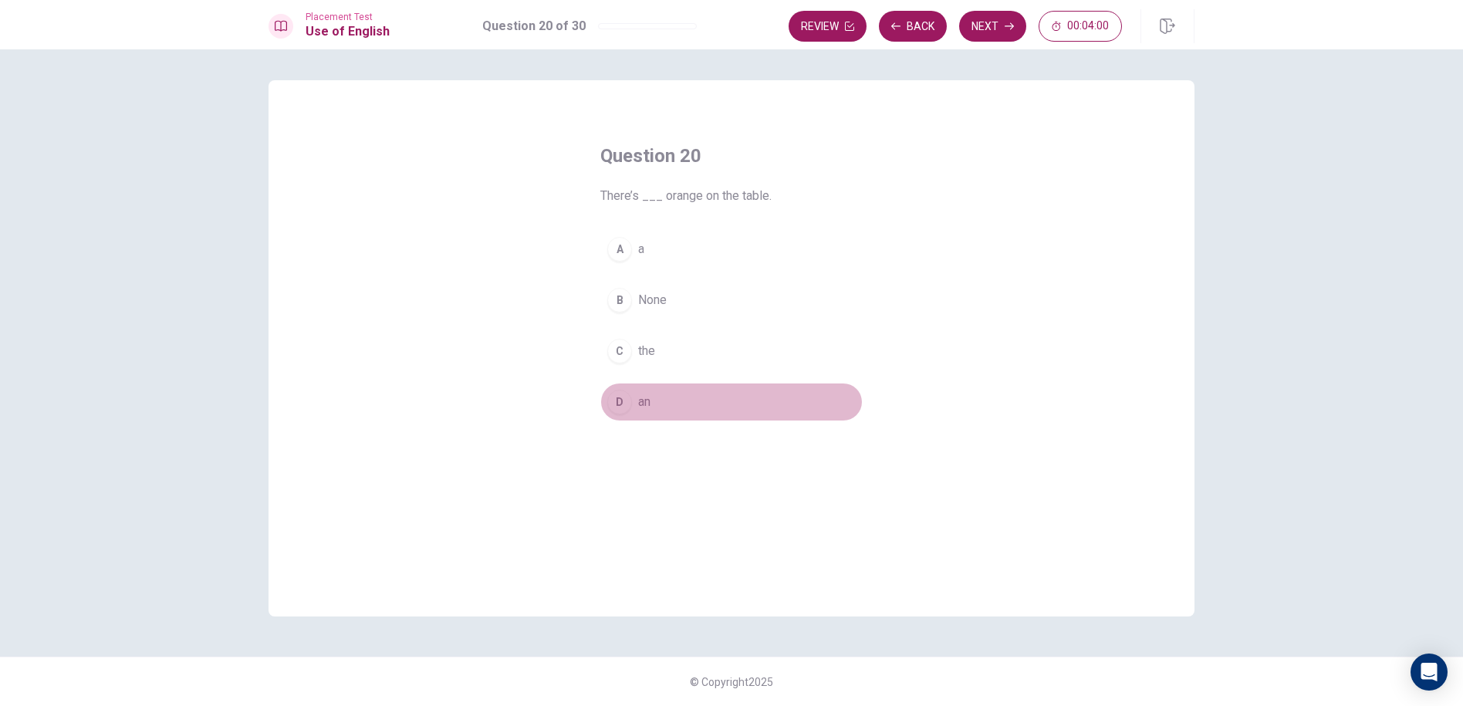
click at [640, 401] on span "an" at bounding box center [644, 402] width 12 height 19
click at [995, 25] on button "Next" at bounding box center [992, 26] width 67 height 31
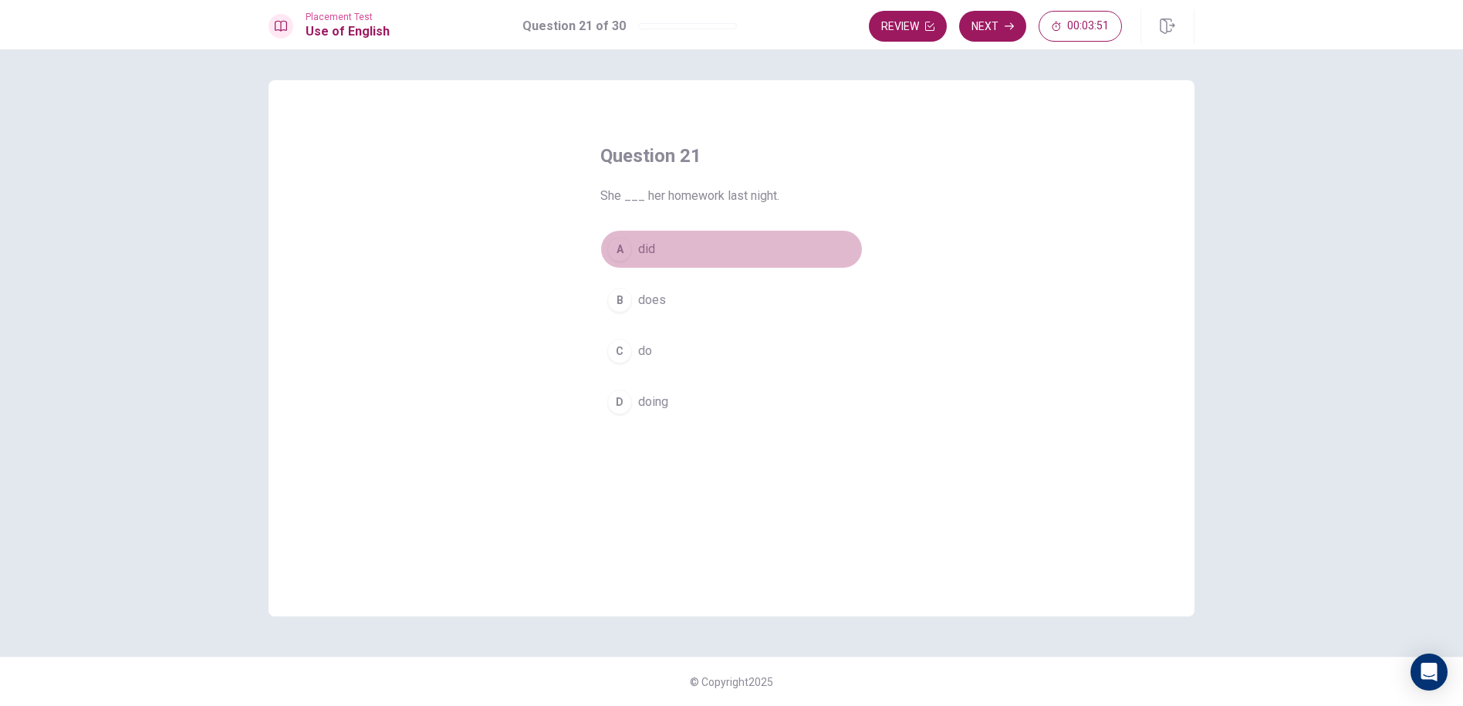
click at [653, 260] on button "A did" at bounding box center [731, 249] width 262 height 39
click at [993, 29] on button "Next" at bounding box center [992, 26] width 67 height 31
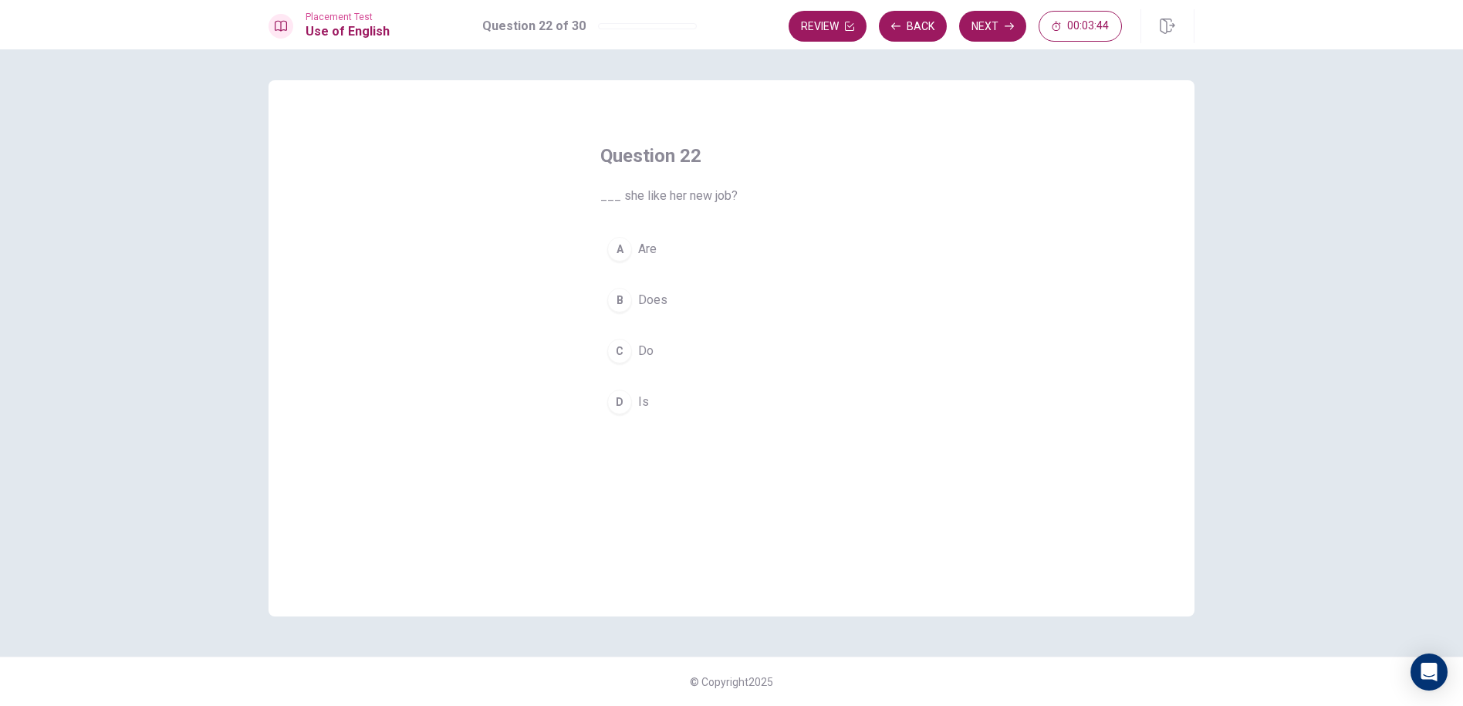
click at [658, 316] on button "B Does" at bounding box center [731, 300] width 262 height 39
click at [975, 31] on button "Next" at bounding box center [992, 26] width 67 height 31
click at [758, 262] on button "A was" at bounding box center [731, 249] width 262 height 39
click at [985, 33] on button "Next" at bounding box center [992, 26] width 67 height 31
click at [697, 407] on button "D will attend" at bounding box center [731, 402] width 262 height 39
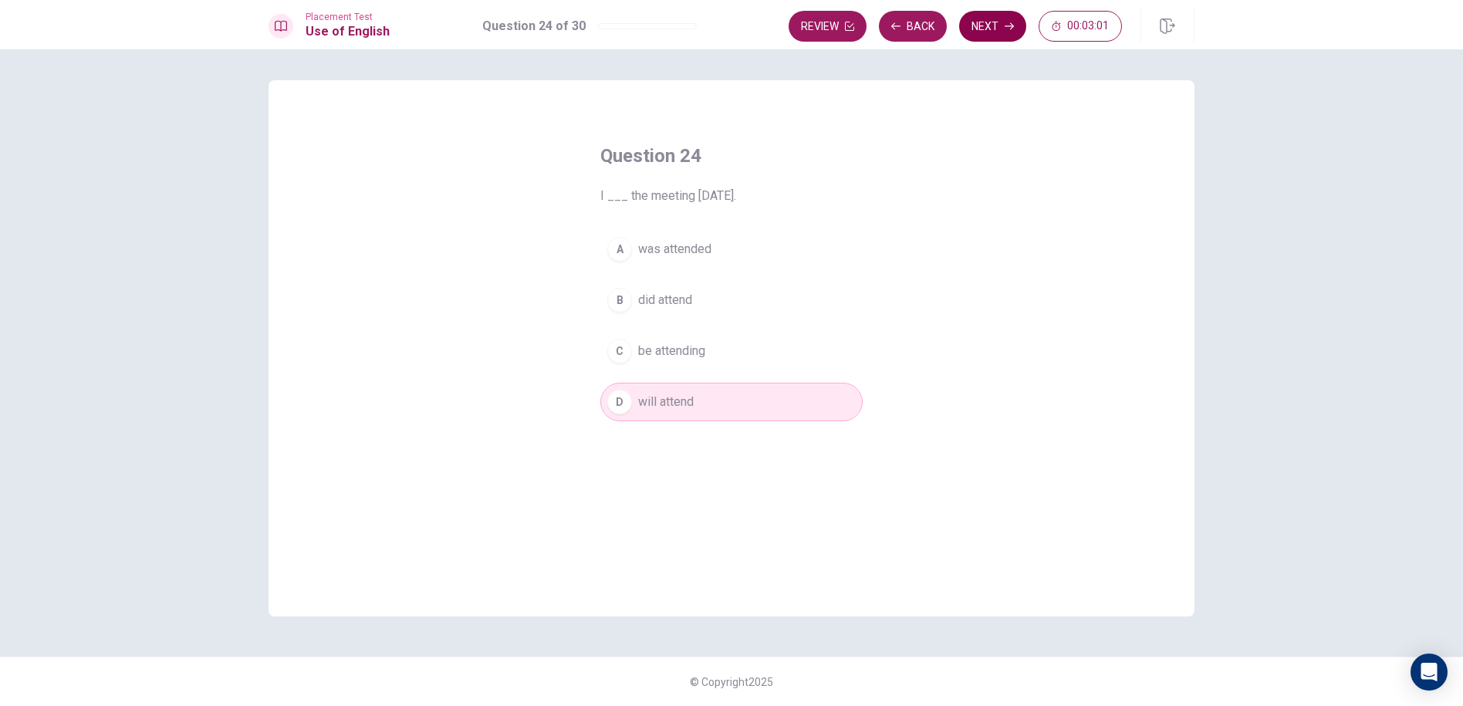
click at [971, 25] on button "Next" at bounding box center [992, 26] width 67 height 31
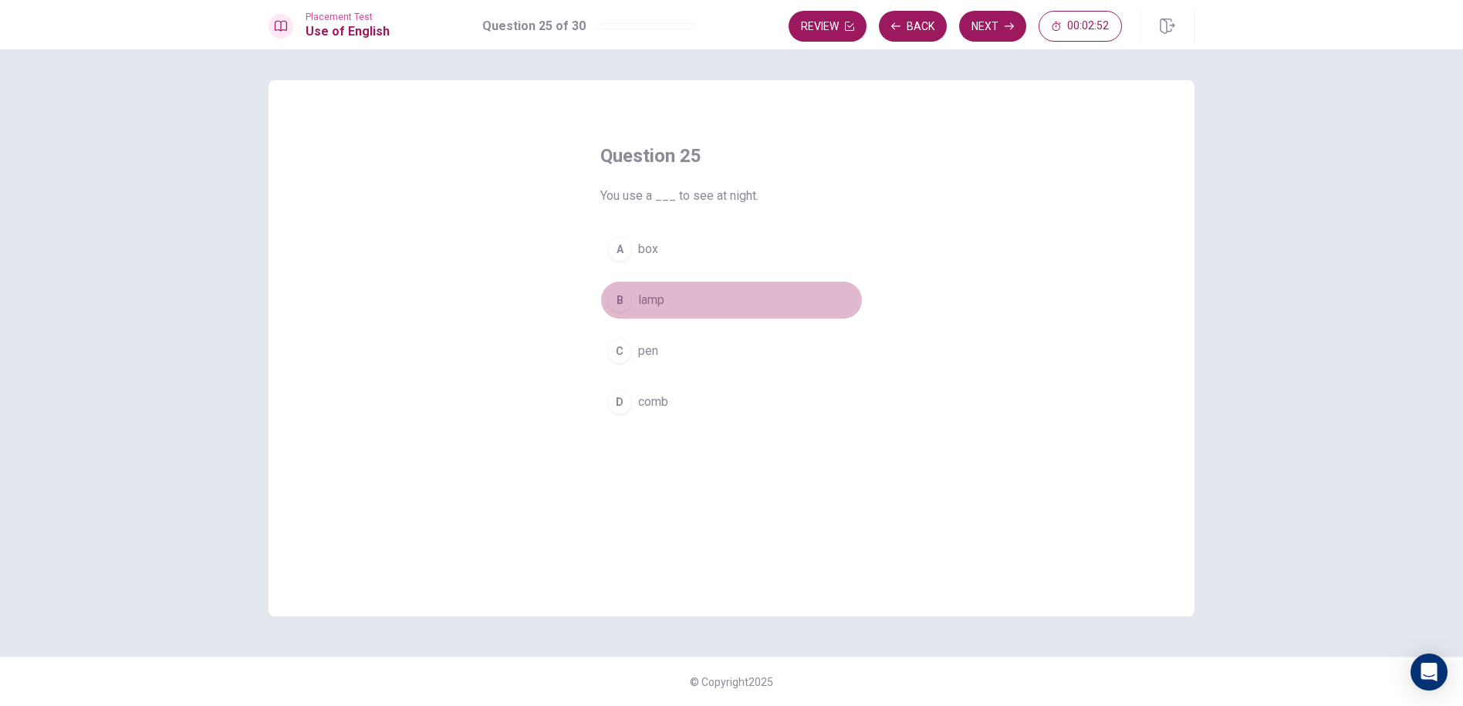
drag, startPoint x: 737, startPoint y: 311, endPoint x: 735, endPoint y: 301, distance: 10.3
click at [736, 311] on button "B lamp" at bounding box center [731, 300] width 262 height 39
click at [1008, 33] on button "Next" at bounding box center [992, 26] width 67 height 31
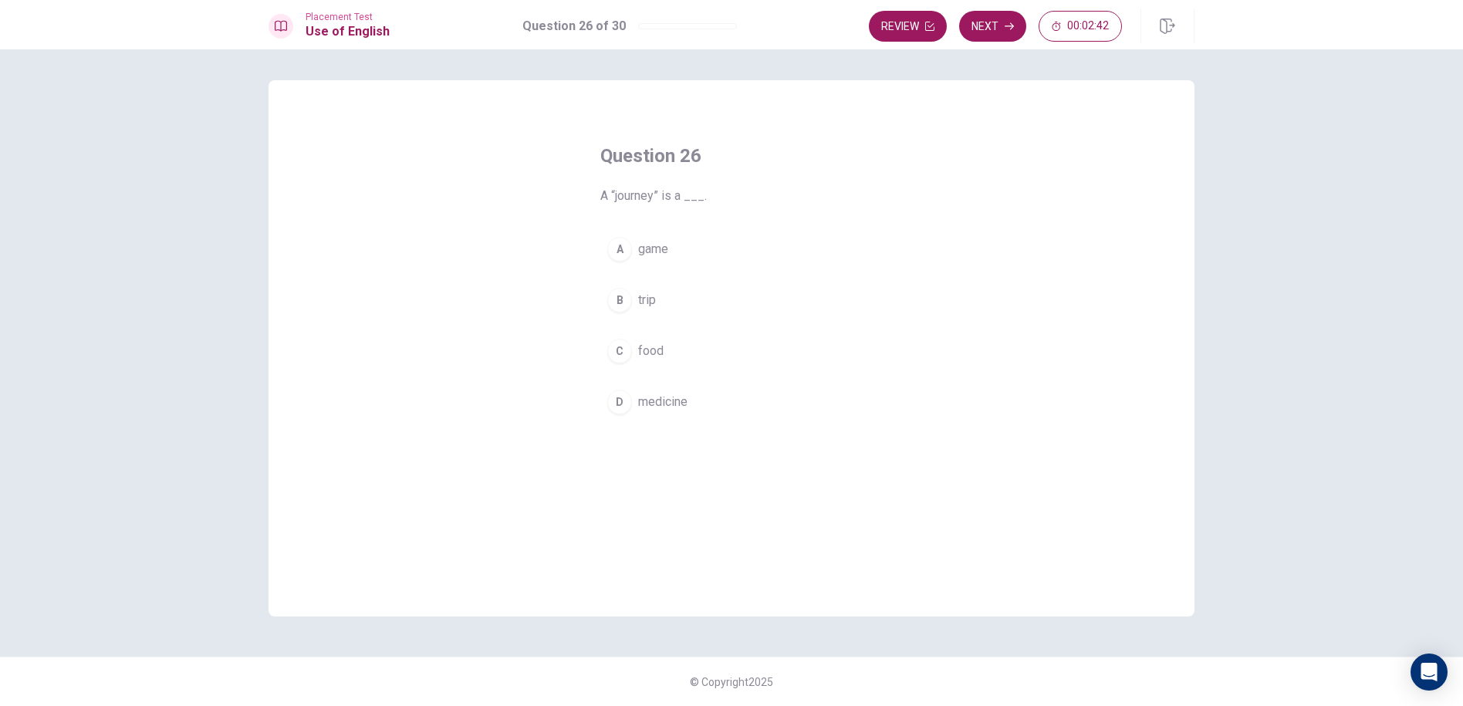
click at [696, 395] on button "D medicine" at bounding box center [731, 402] width 262 height 39
click at [676, 289] on button "B trip" at bounding box center [731, 300] width 262 height 39
click at [991, 15] on button "Next" at bounding box center [992, 26] width 67 height 31
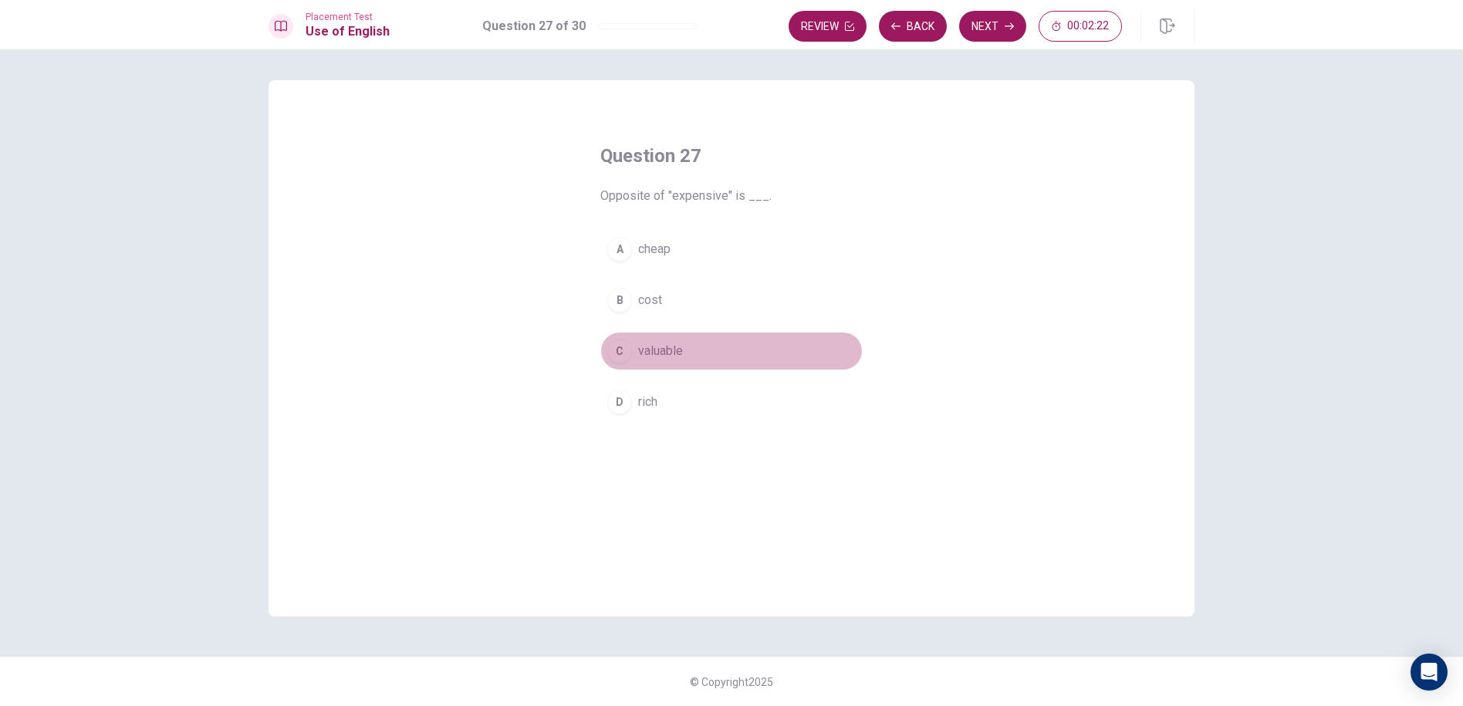
click at [711, 347] on button "C valuable" at bounding box center [731, 351] width 262 height 39
click at [996, 32] on button "Next" at bounding box center [992, 26] width 67 height 31
click at [718, 346] on button "C thin" at bounding box center [731, 351] width 262 height 39
click at [1000, 26] on button "Next" at bounding box center [992, 26] width 67 height 31
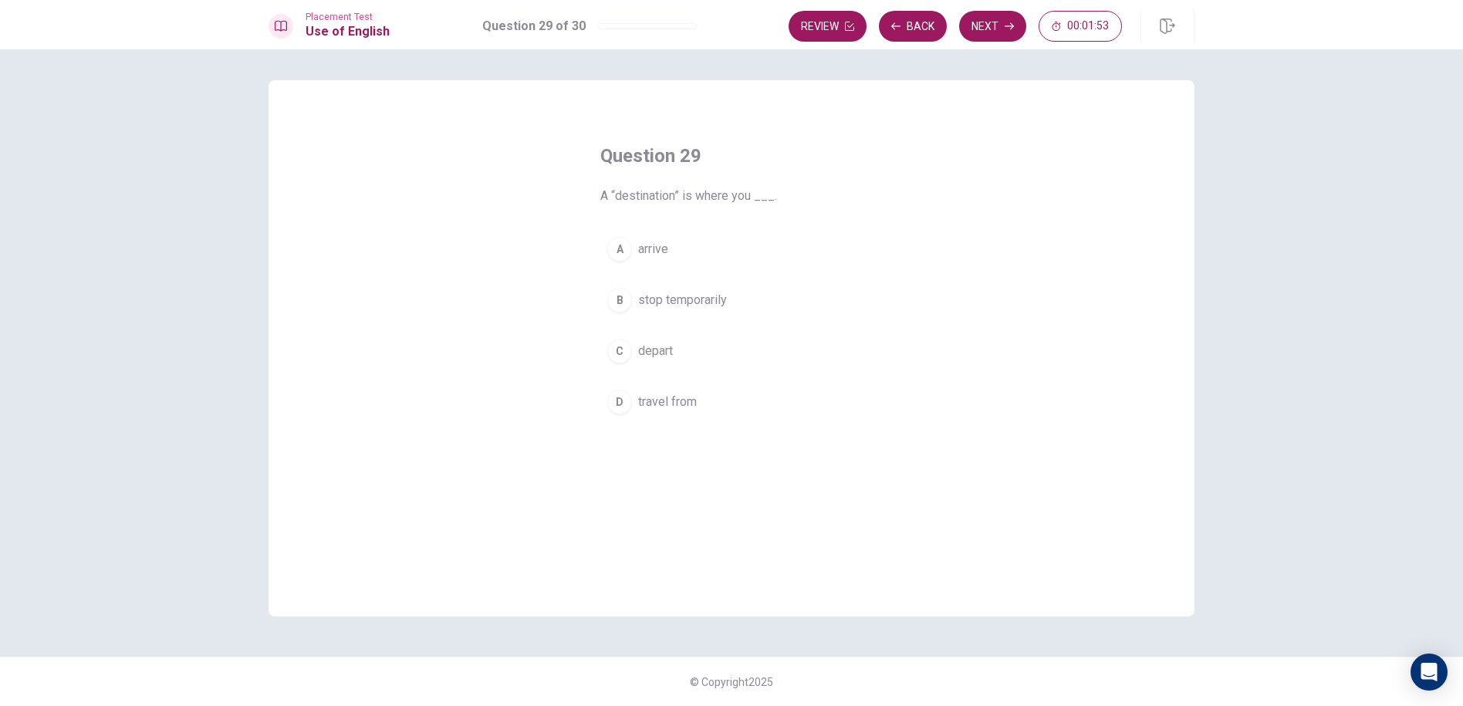
click at [754, 405] on button "D travel from" at bounding box center [731, 402] width 262 height 39
click at [992, 7] on div "Placement Test Use of English Question 29 of 30 Review Back Next 00:01:52" at bounding box center [731, 24] width 1463 height 49
click at [974, 25] on button "Next" at bounding box center [992, 26] width 67 height 31
click at [776, 300] on button "B will meet" at bounding box center [731, 300] width 262 height 39
click at [761, 227] on div "Question 30 We ___ him at the event [DATE]. A meets B will meet C met D [PERSON…" at bounding box center [732, 282] width 324 height 327
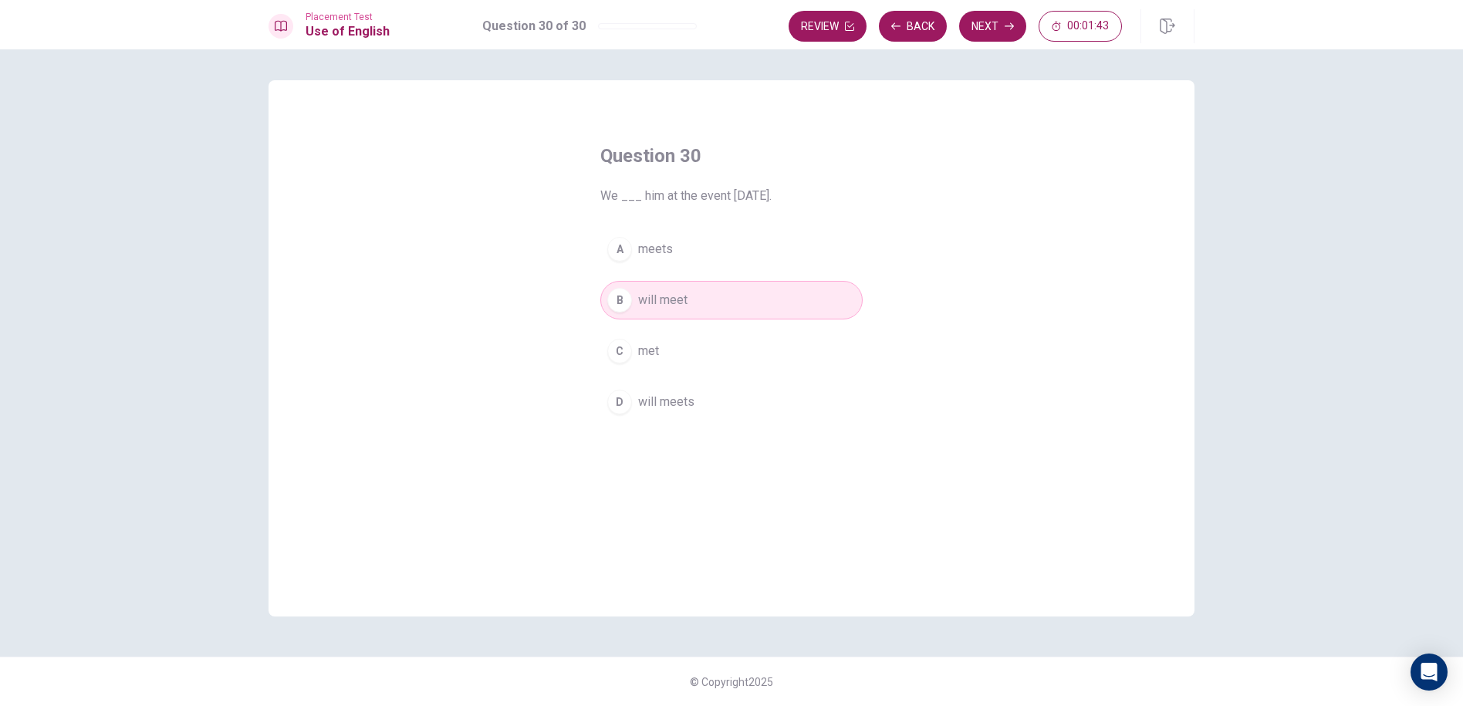
click at [717, 344] on button "C met" at bounding box center [731, 351] width 262 height 39
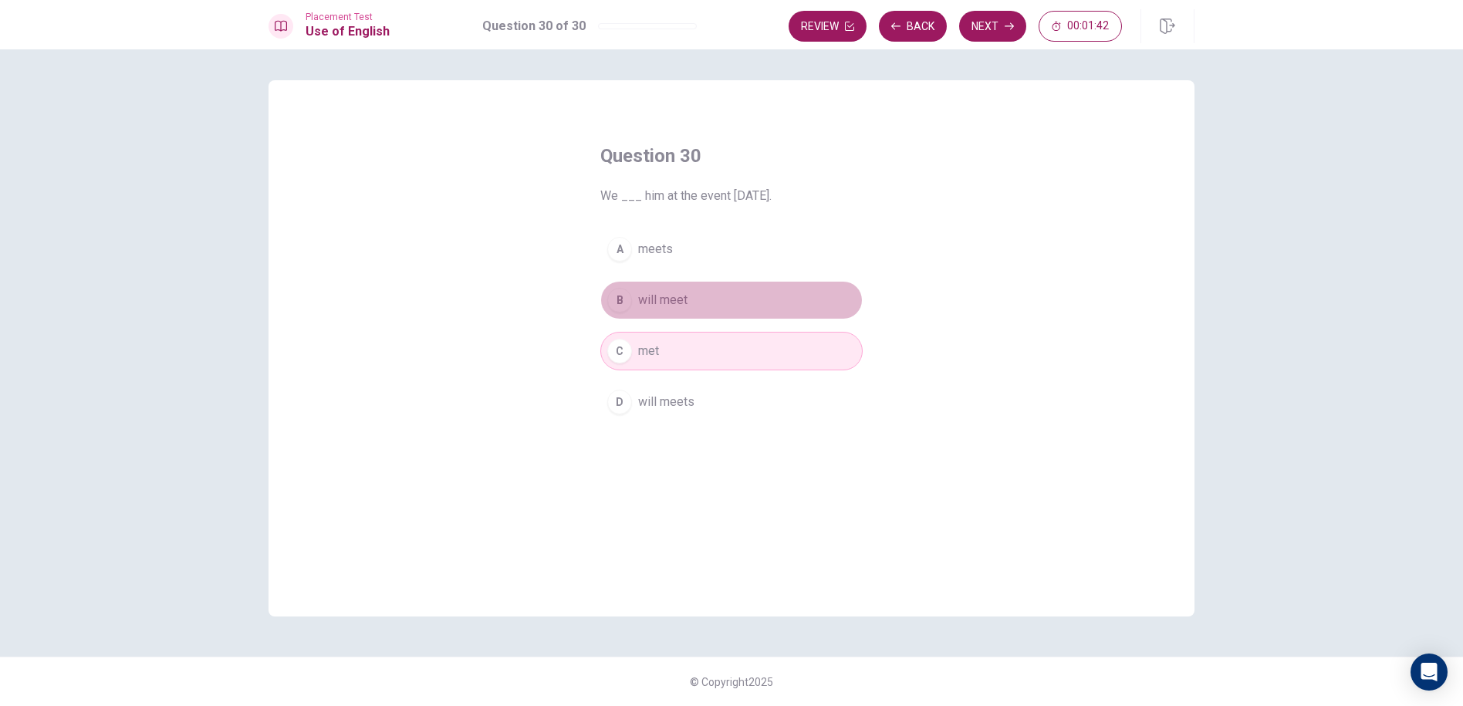
click at [728, 305] on button "B will meet" at bounding box center [731, 300] width 262 height 39
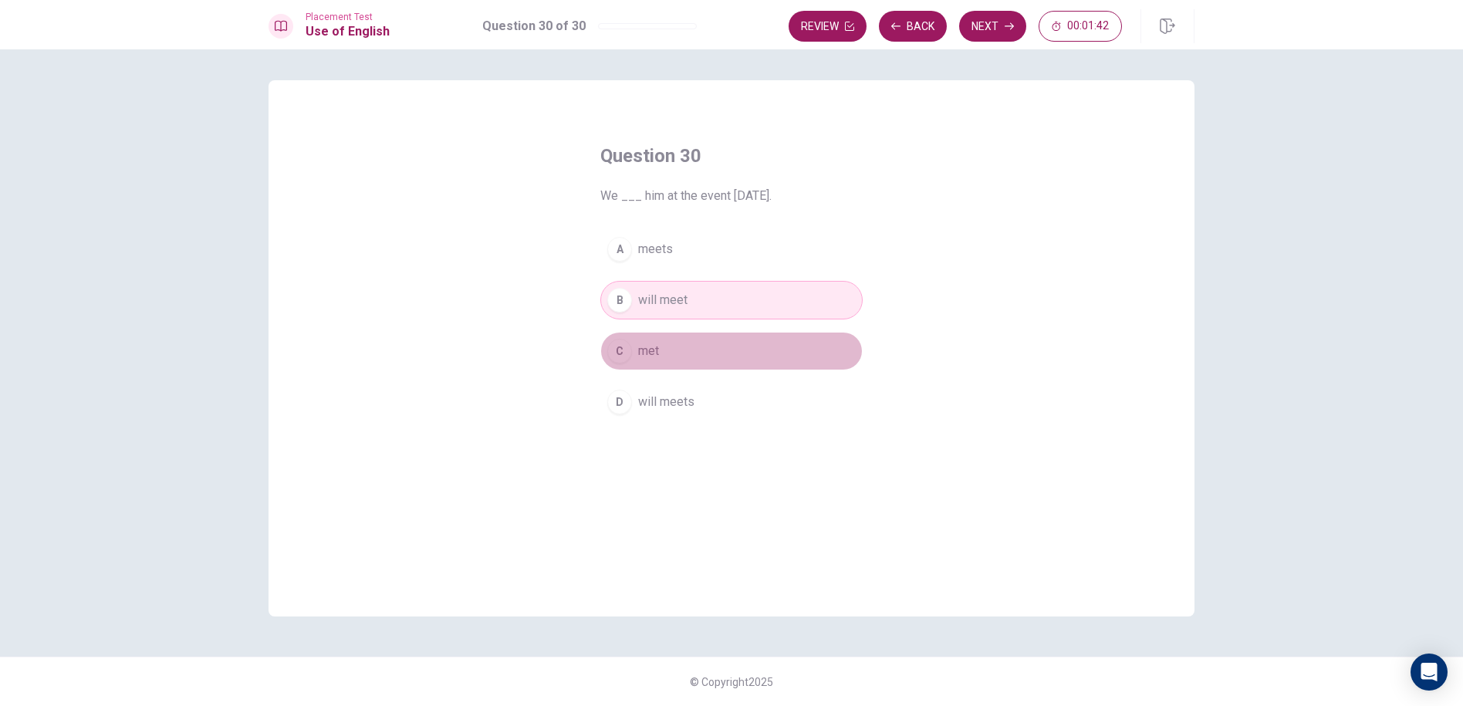
click at [743, 352] on button "C met" at bounding box center [731, 351] width 262 height 39
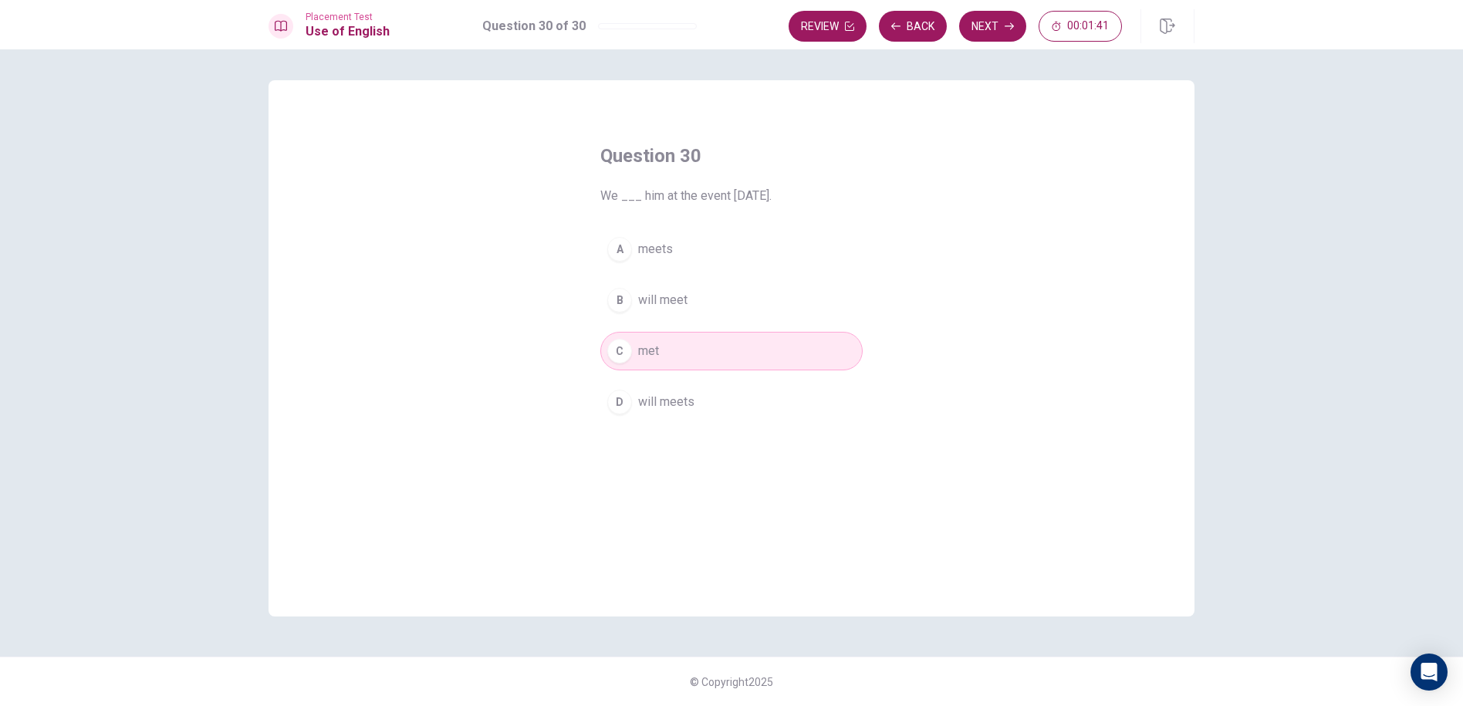
click at [755, 309] on button "B will meet" at bounding box center [731, 300] width 262 height 39
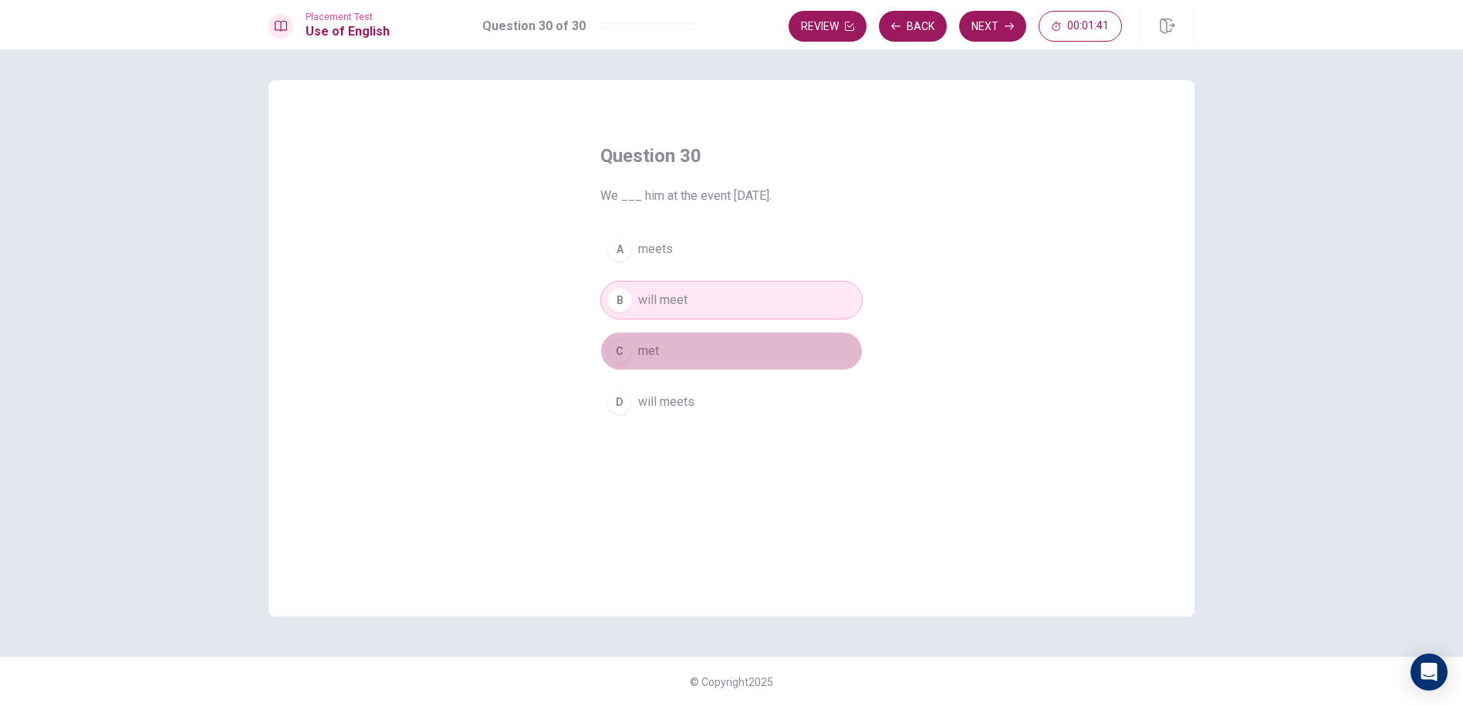
click at [752, 334] on button "C met" at bounding box center [731, 351] width 262 height 39
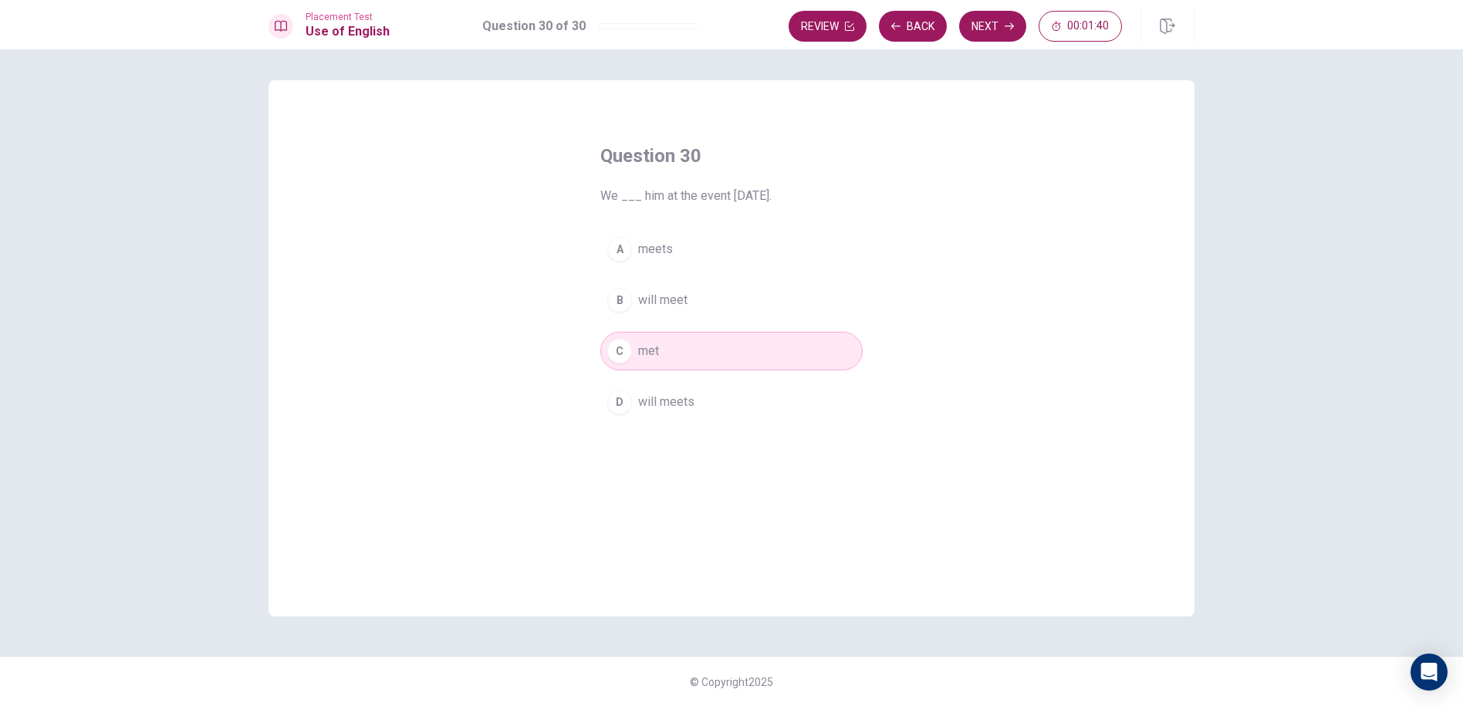
click at [742, 279] on div "A meets B will meet C met D will meets" at bounding box center [731, 325] width 262 height 191
click at [743, 316] on button "B will meet" at bounding box center [731, 300] width 262 height 39
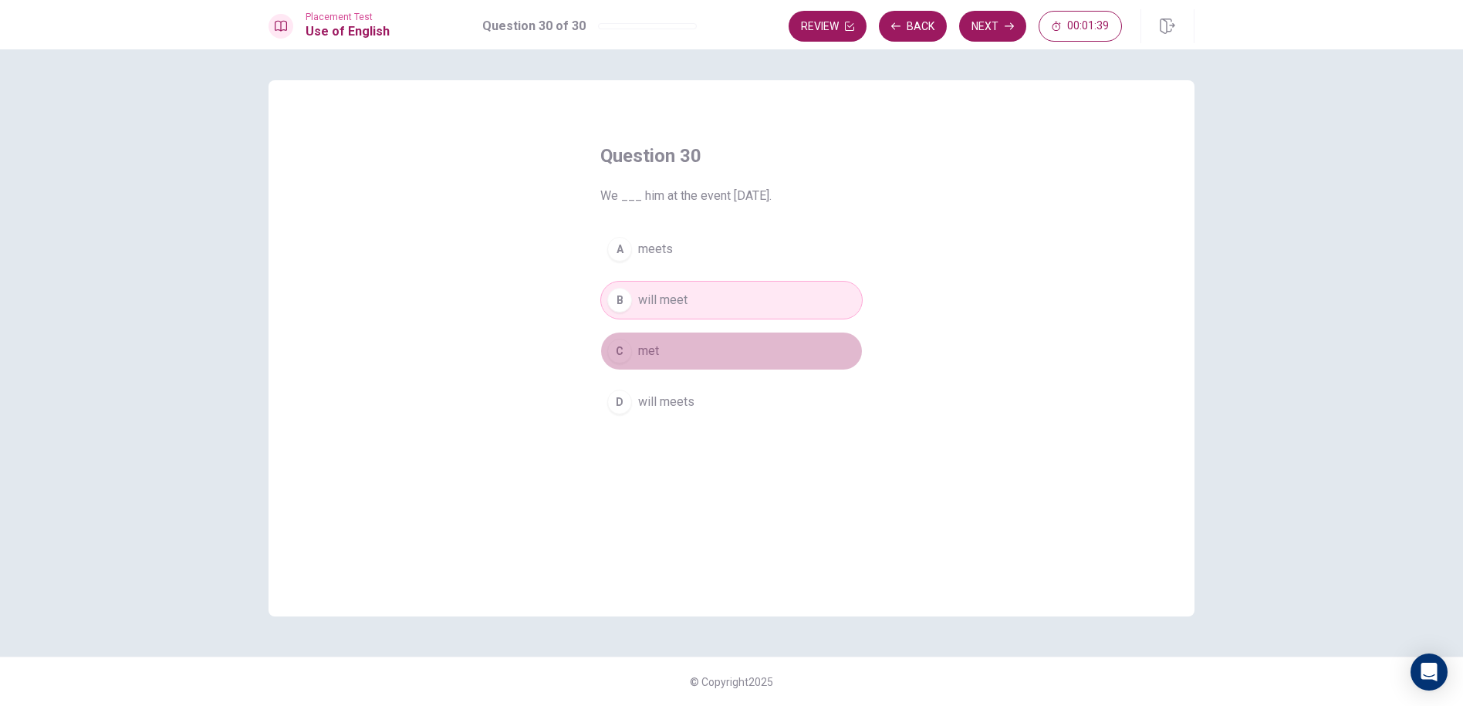
click at [738, 336] on button "C met" at bounding box center [731, 351] width 262 height 39
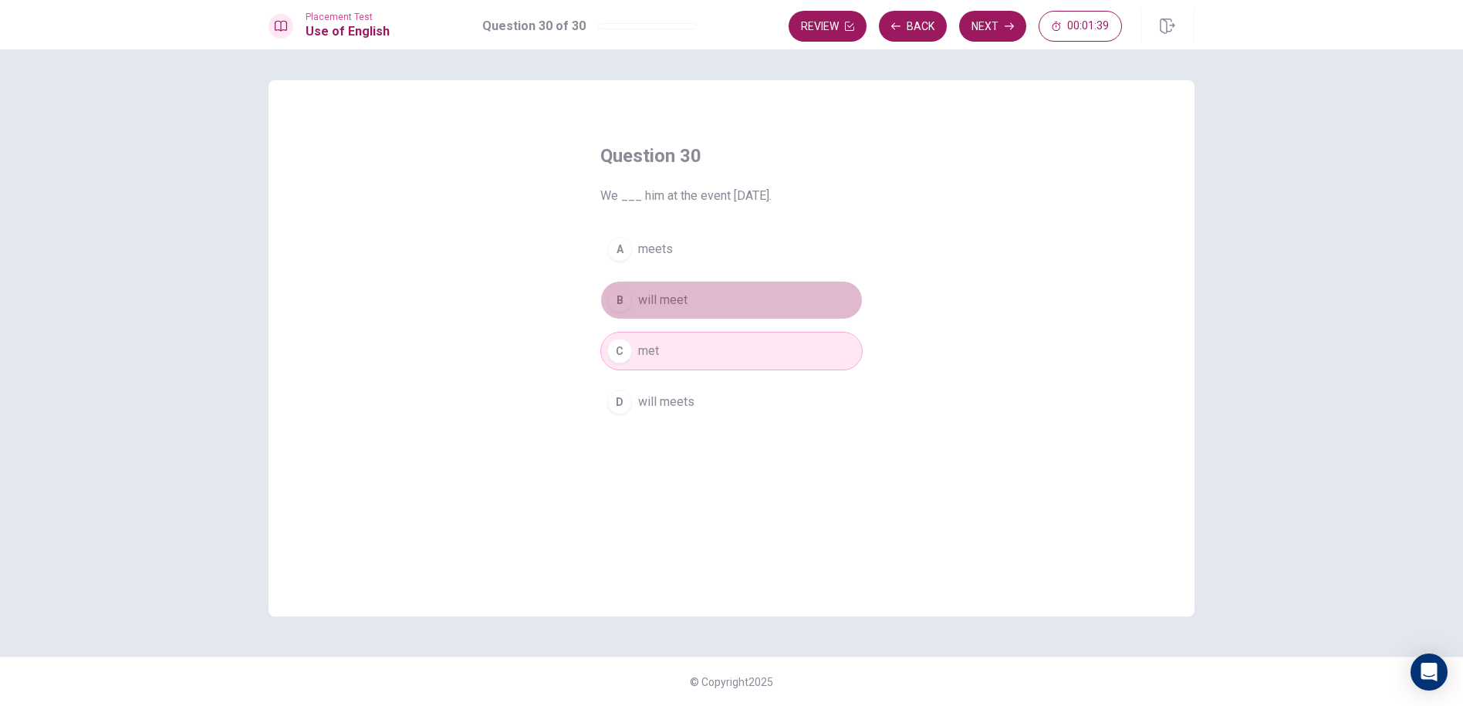
click at [743, 300] on button "B will meet" at bounding box center [731, 300] width 262 height 39
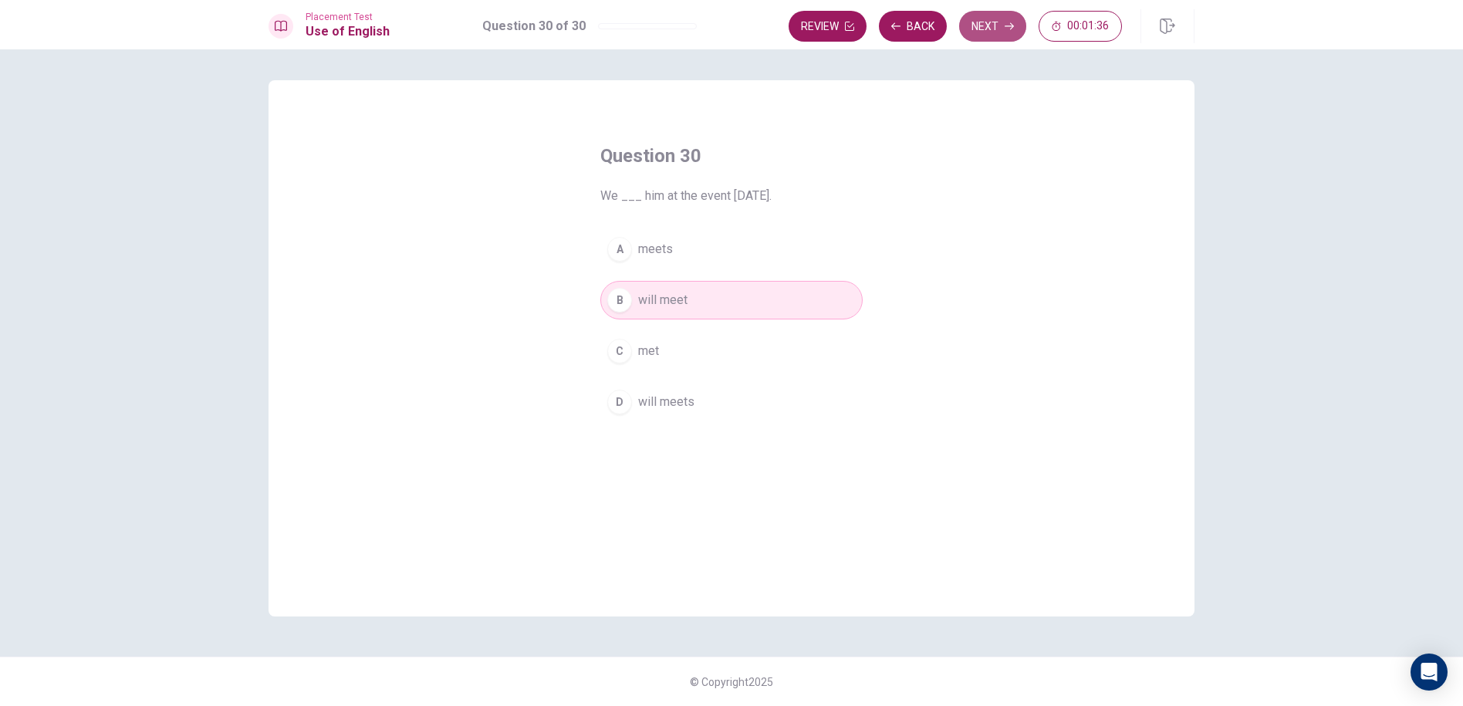
click at [999, 22] on button "Next" at bounding box center [992, 26] width 67 height 31
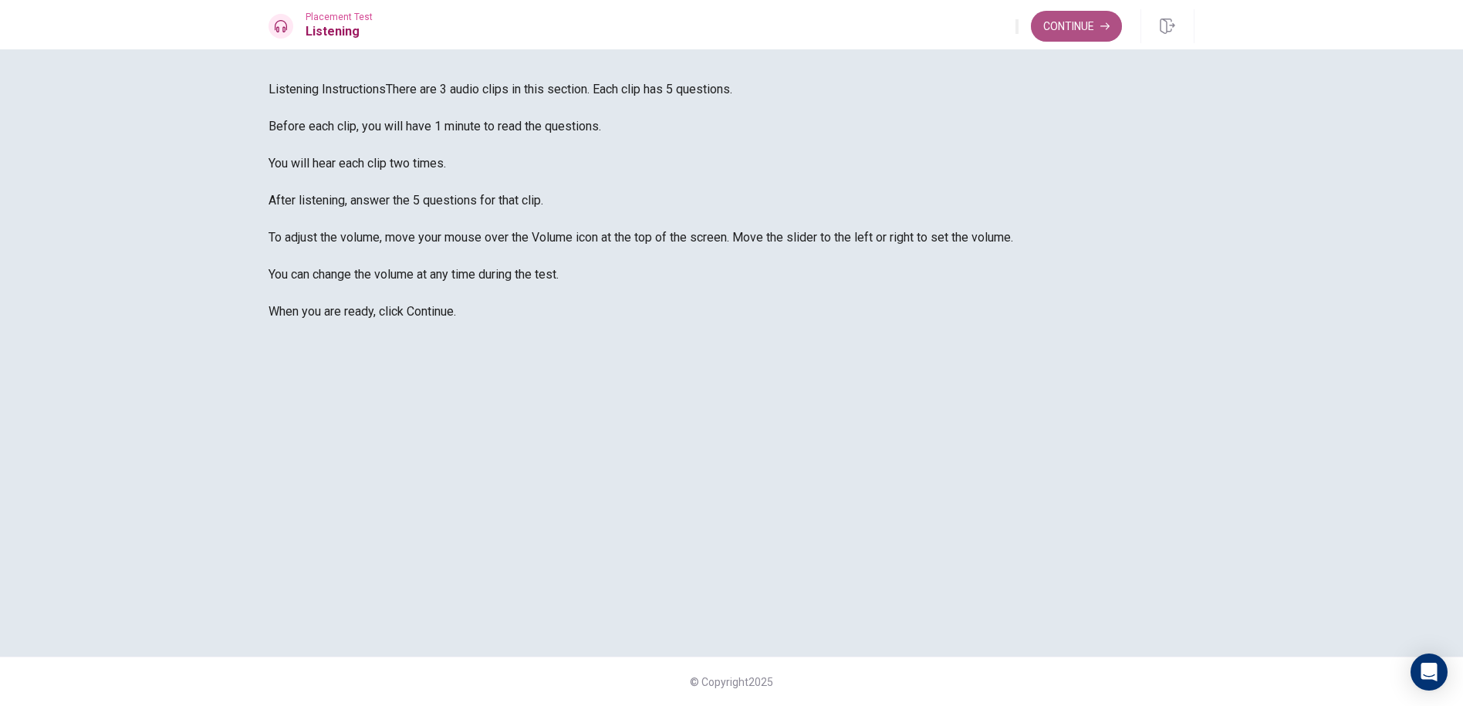
click at [1094, 12] on button "Continue" at bounding box center [1076, 26] width 91 height 31
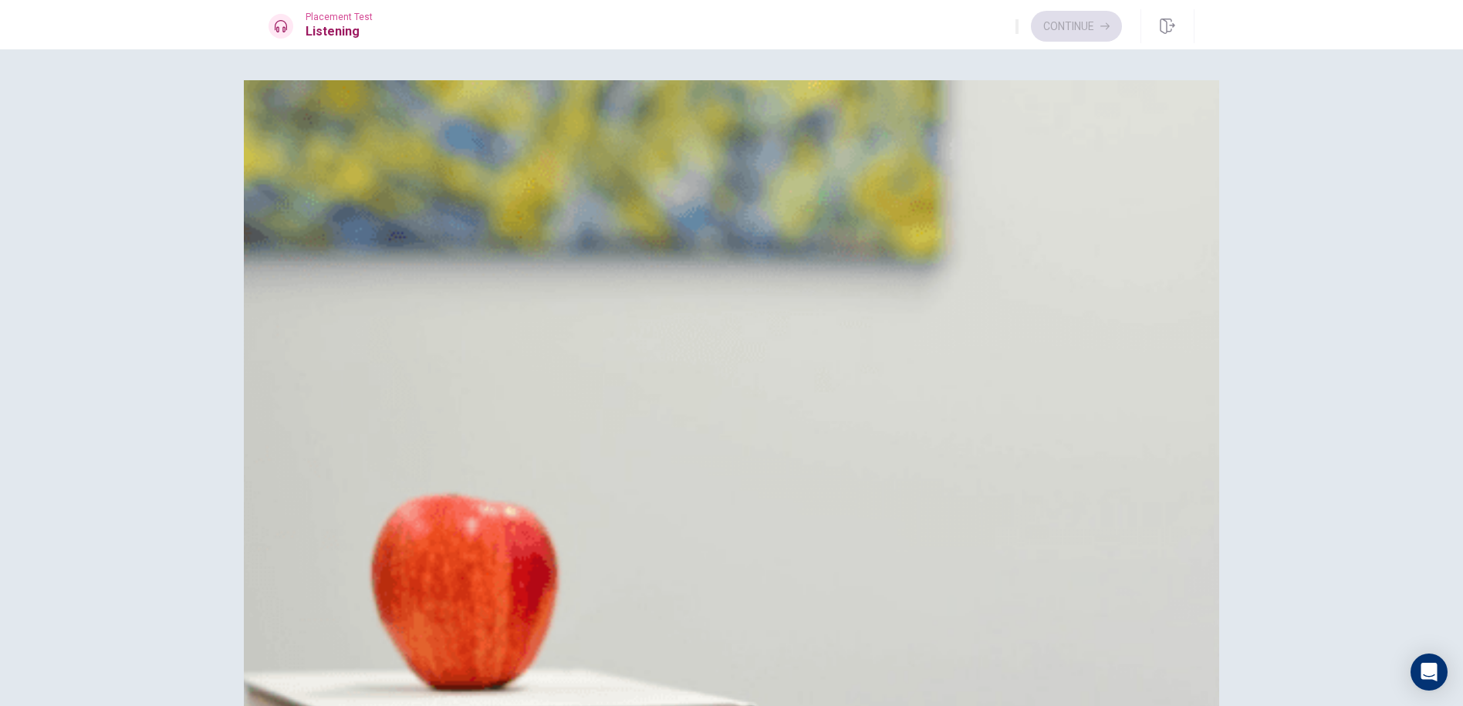
click at [1332, 444] on div "Question 1 What activities does the woman suggest? A Watching a movie B Playing…" at bounding box center [731, 377] width 1463 height 657
click at [300, 564] on div "B" at bounding box center [287, 576] width 25 height 25
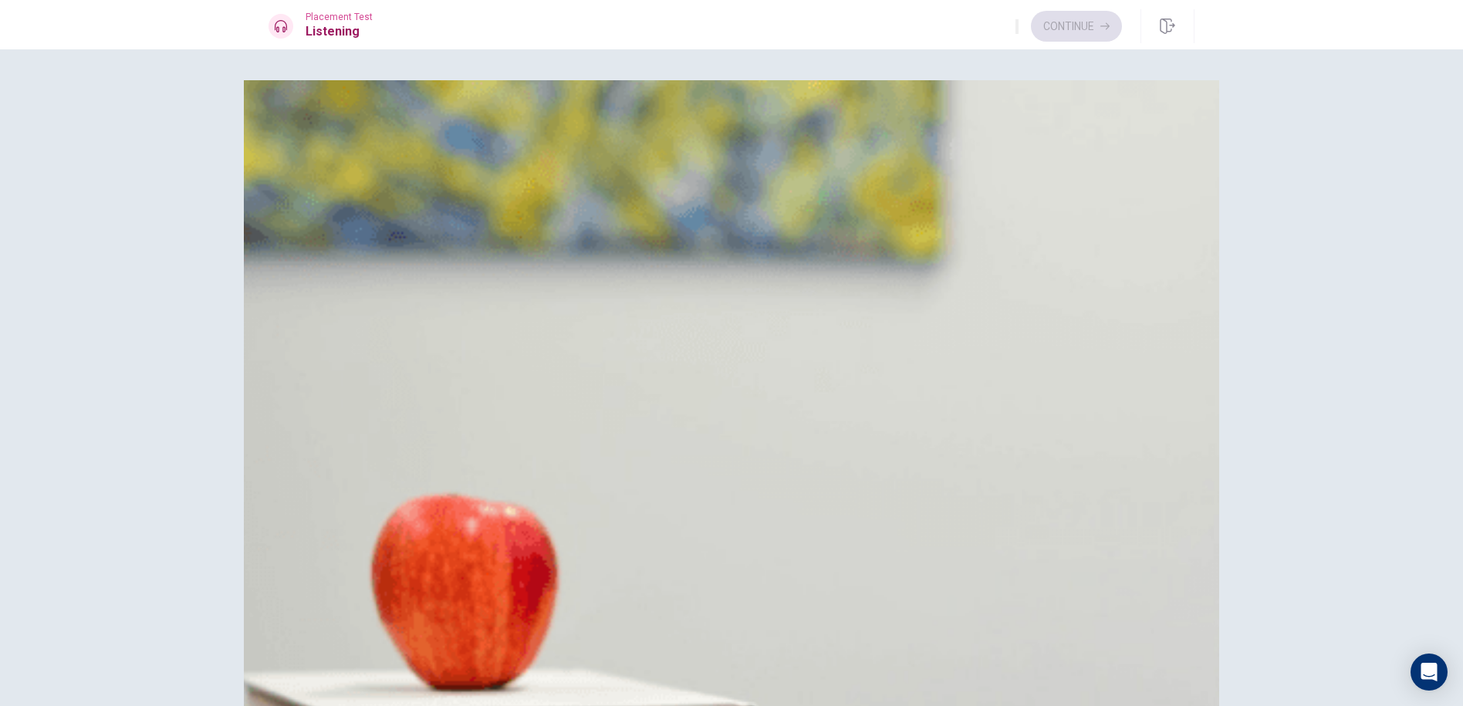
click at [826, 327] on button "A The woman" at bounding box center [732, 346] width 926 height 39
drag, startPoint x: 457, startPoint y: 221, endPoint x: 428, endPoint y: 219, distance: 28.6
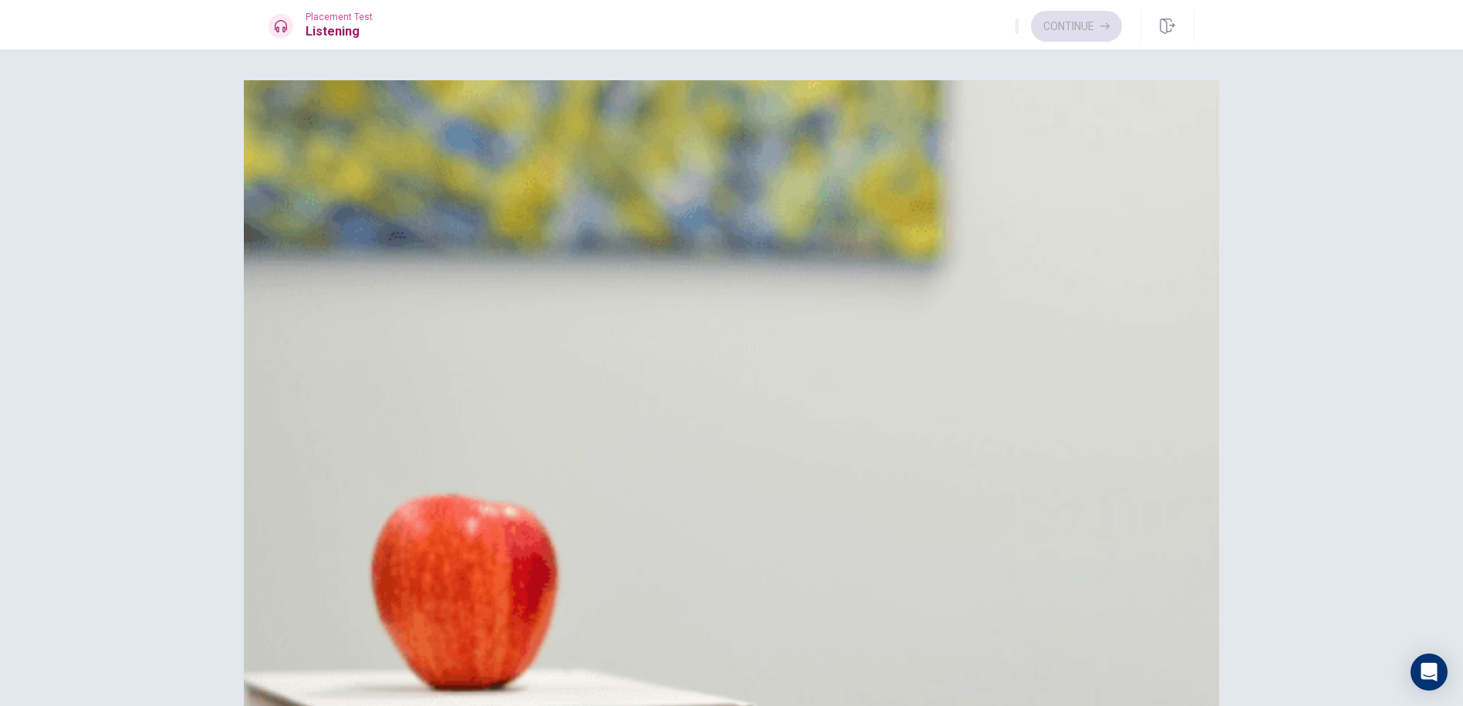
click at [783, 213] on button "B Playing games and having a barbecue" at bounding box center [732, 193] width 926 height 39
drag, startPoint x: 1028, startPoint y: 59, endPoint x: 1043, endPoint y: 96, distance: 39.4
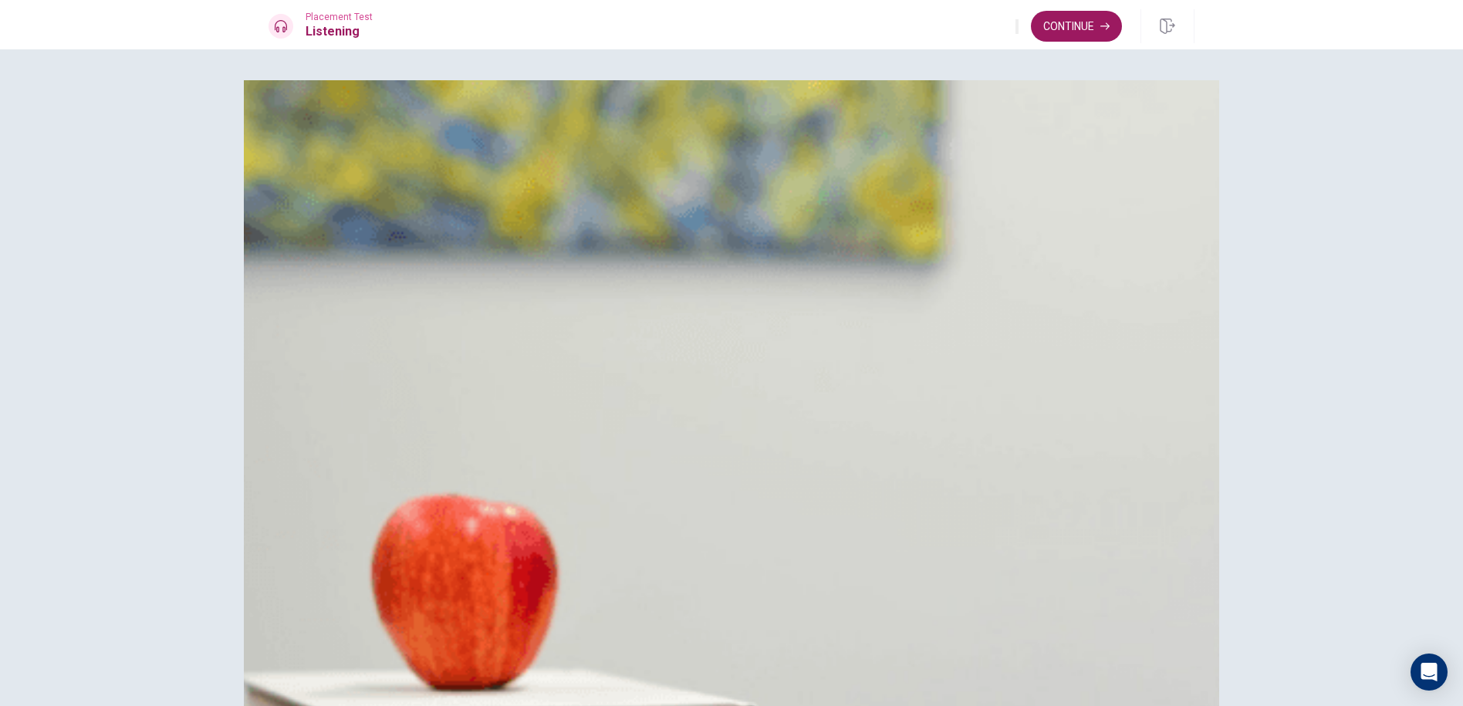
scroll to position [1439, 0]
click at [1081, 37] on button "Continue" at bounding box center [1076, 26] width 91 height 31
drag, startPoint x: 511, startPoint y: 219, endPoint x: 472, endPoint y: 232, distance: 40.8
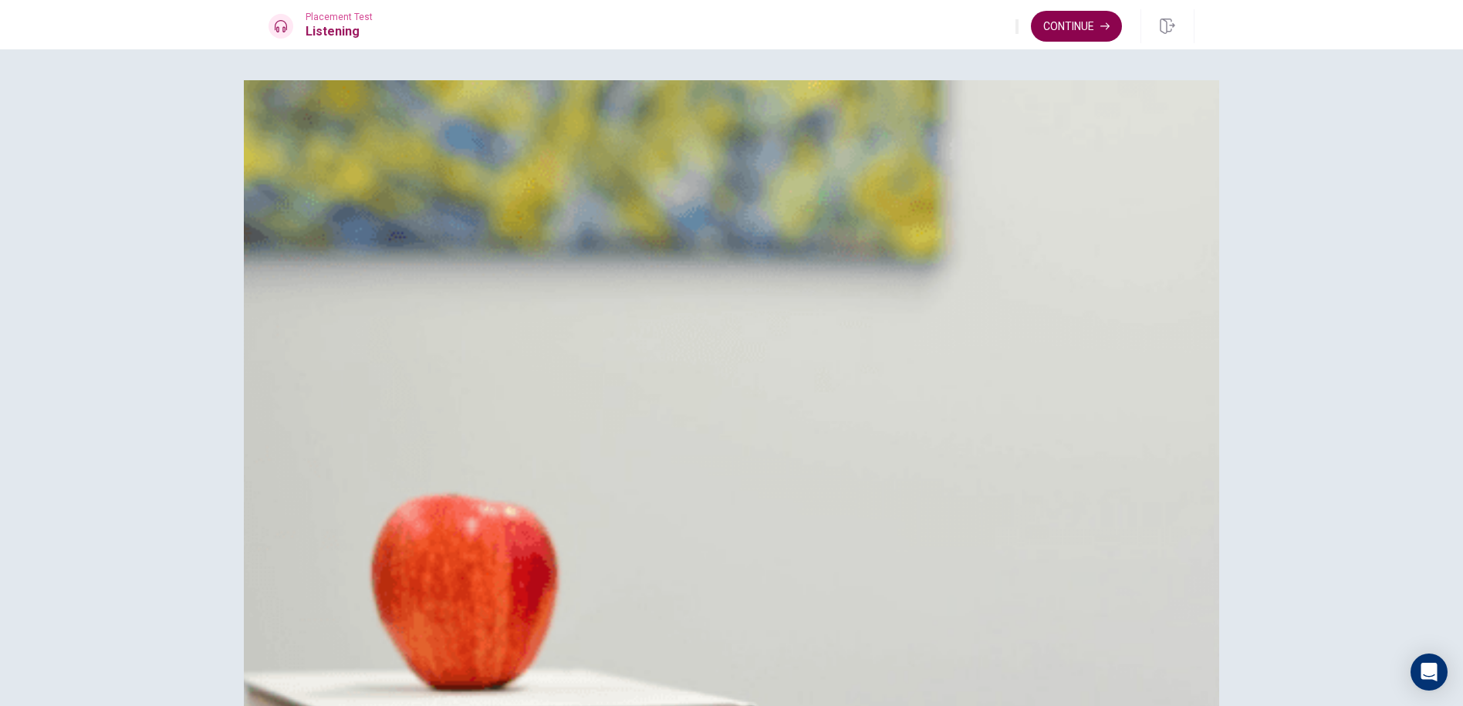
click at [1077, 32] on button "Continue" at bounding box center [1076, 26] width 91 height 31
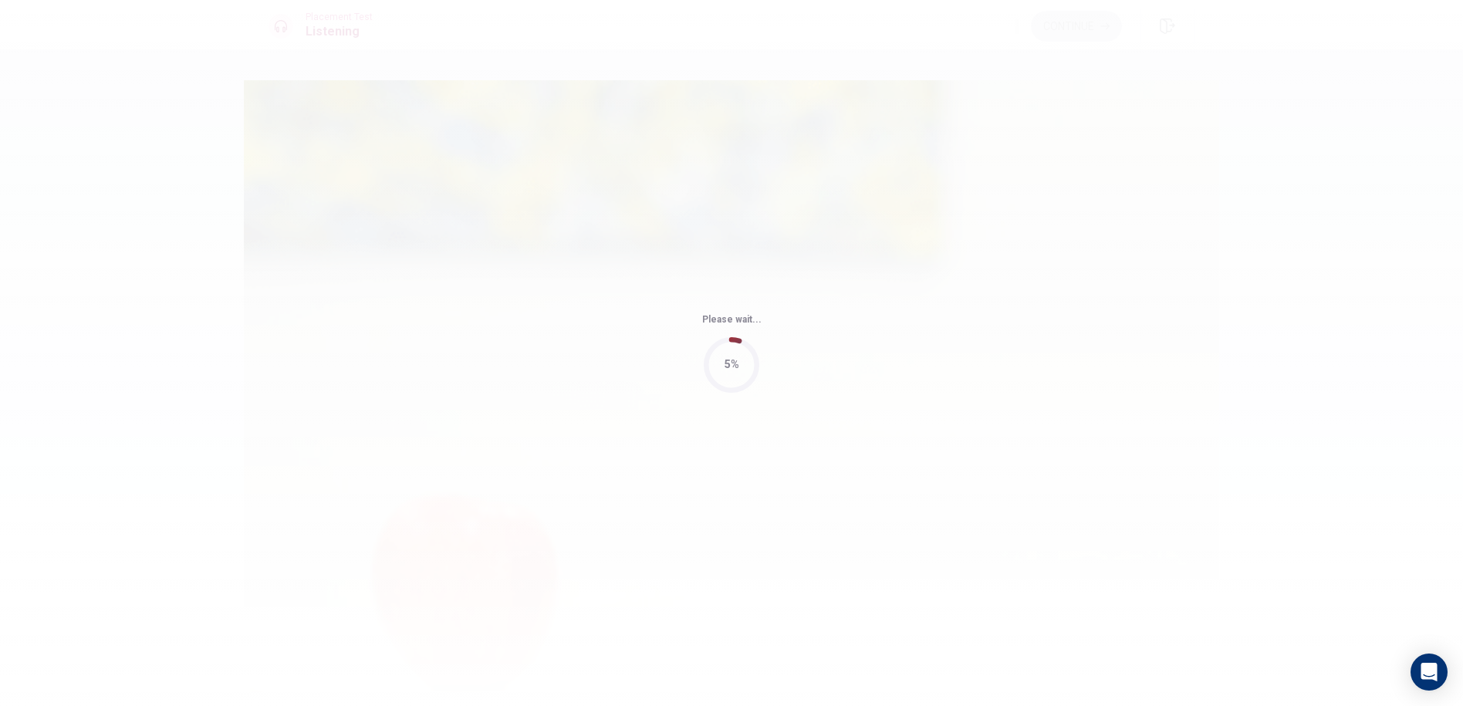
type input "82"
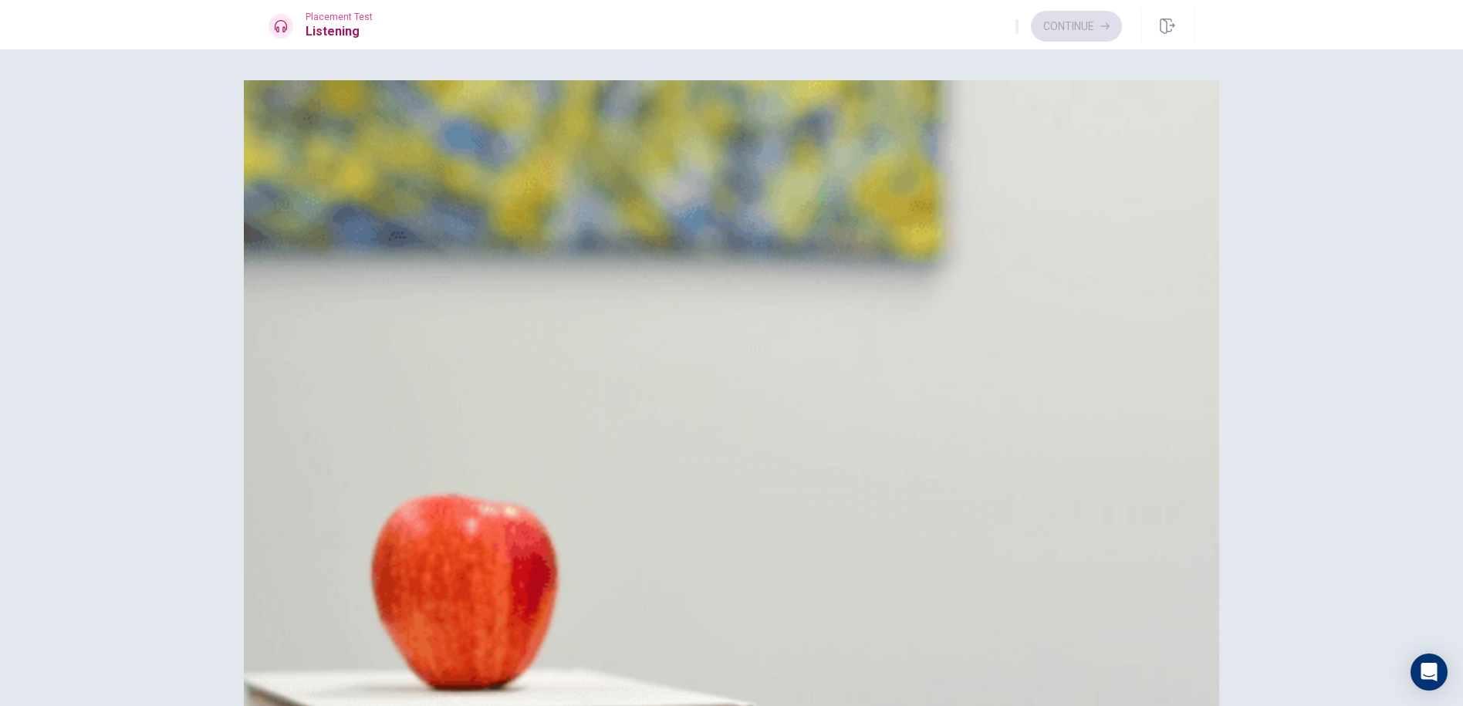
scroll to position [0, 0]
drag, startPoint x: 672, startPoint y: 163, endPoint x: 811, endPoint y: 419, distance: 291.4
click at [810, 290] on div "Question 6 How does the woman feel about the man’s help? A She is upset B She i…" at bounding box center [732, 194] width 926 height 191
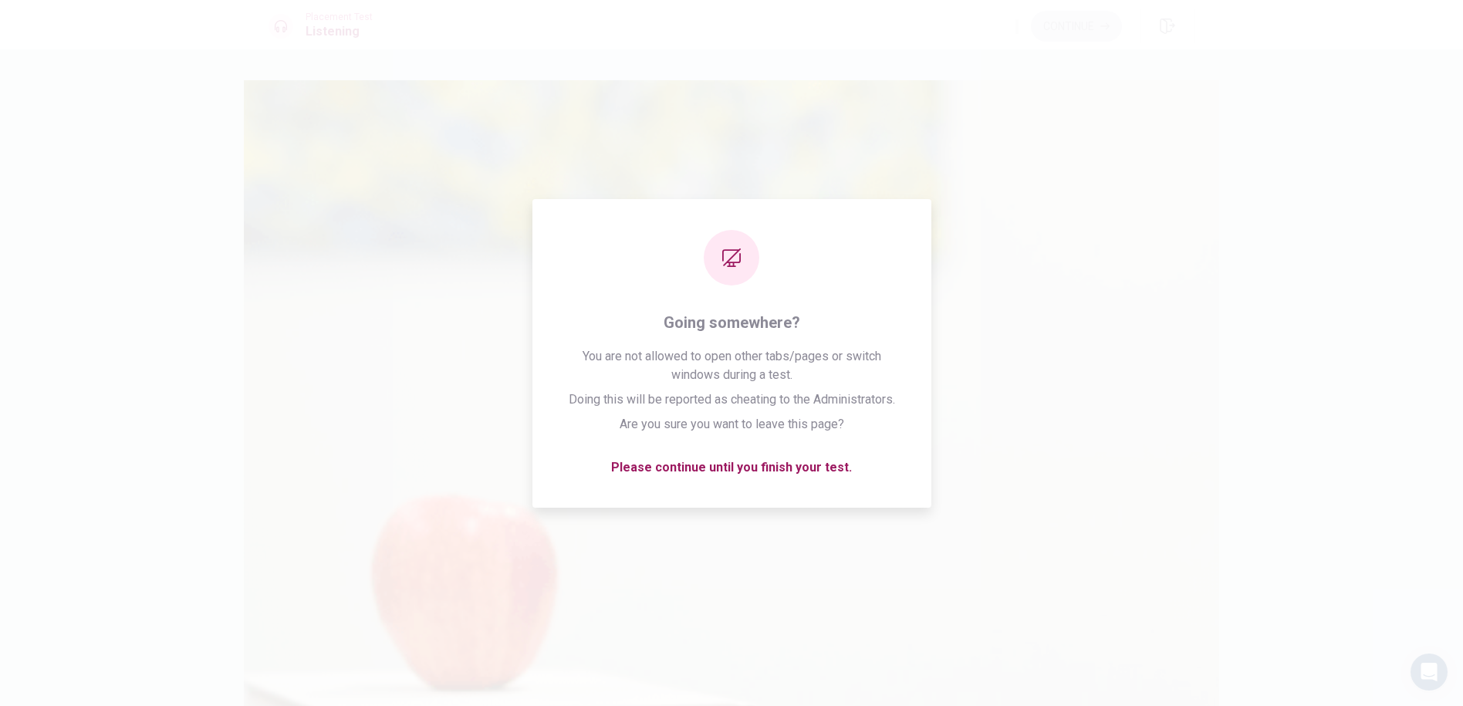
click at [803, 290] on div "A She is upset B She is thankful C She is nervous D She is confused" at bounding box center [732, 213] width 926 height 154
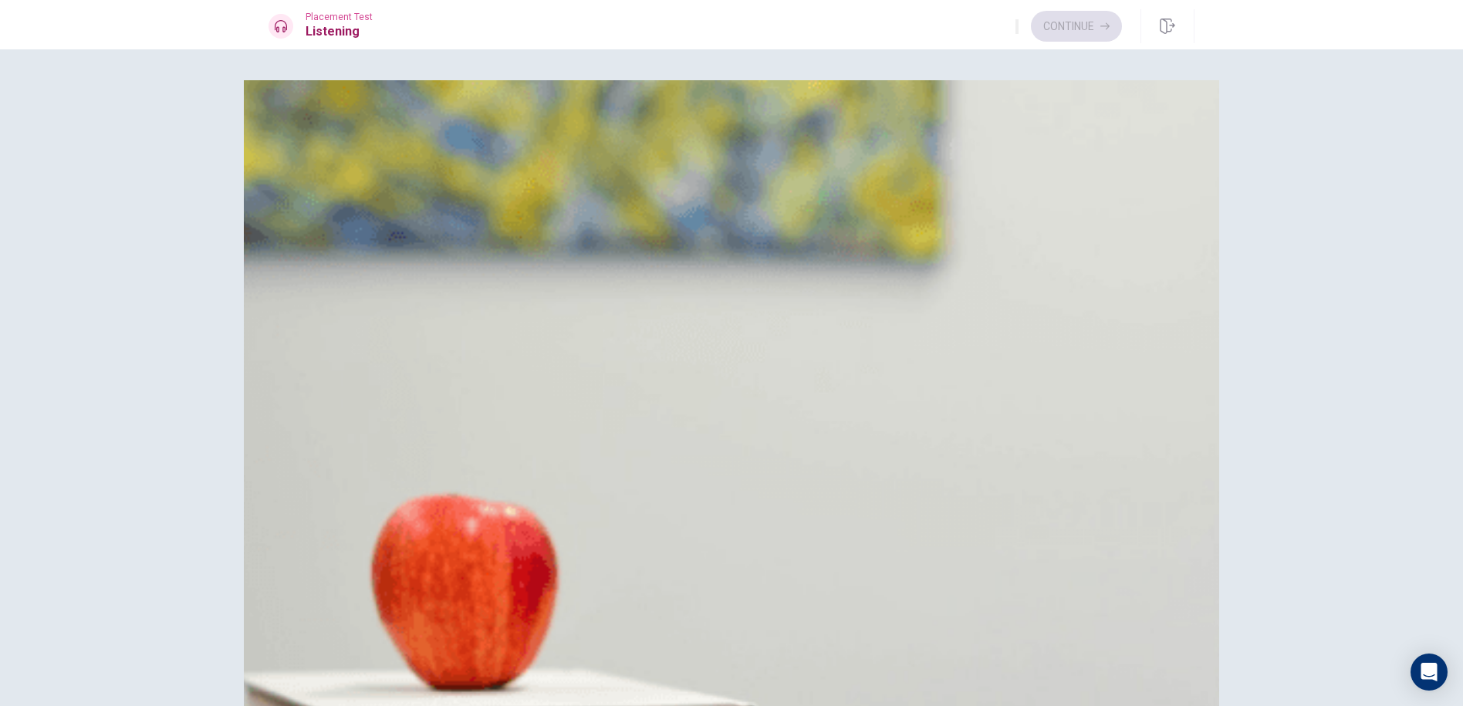
click at [856, 213] on button "B She is thankful" at bounding box center [732, 193] width 926 height 39
click at [754, 327] on button "A Design only" at bounding box center [732, 346] width 926 height 39
click at [765, 519] on button "A Over the weekend" at bounding box center [732, 538] width 926 height 39
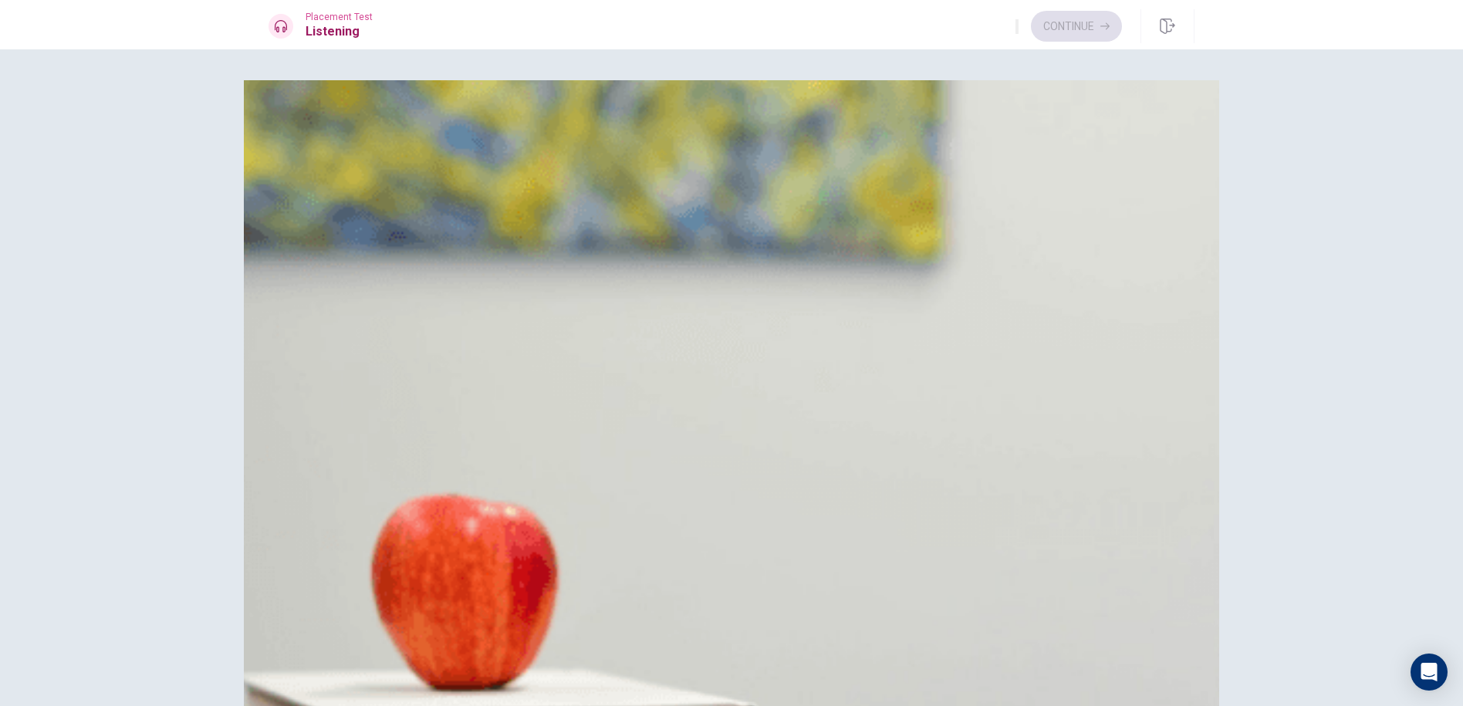
scroll to position [1080, 0]
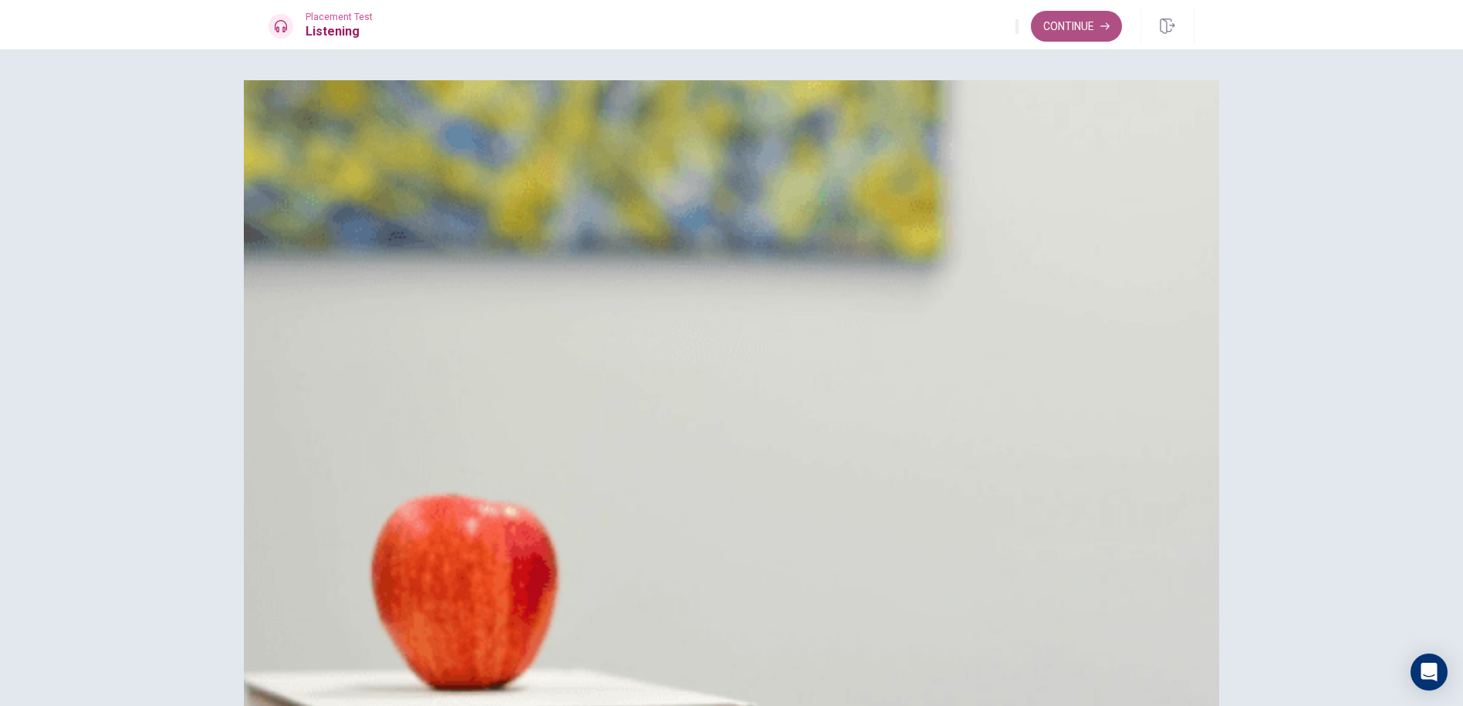
click at [1056, 38] on button "Continue" at bounding box center [1076, 26] width 91 height 31
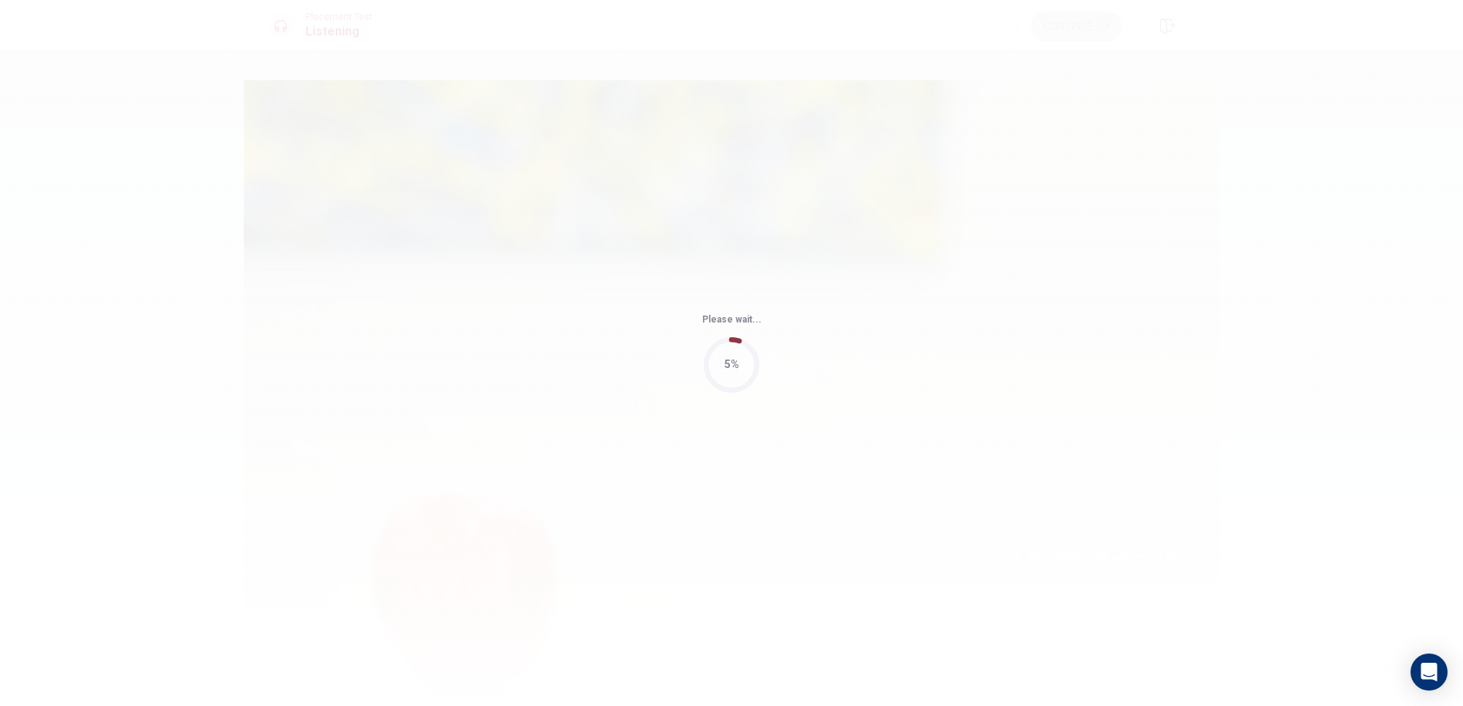
type input "90"
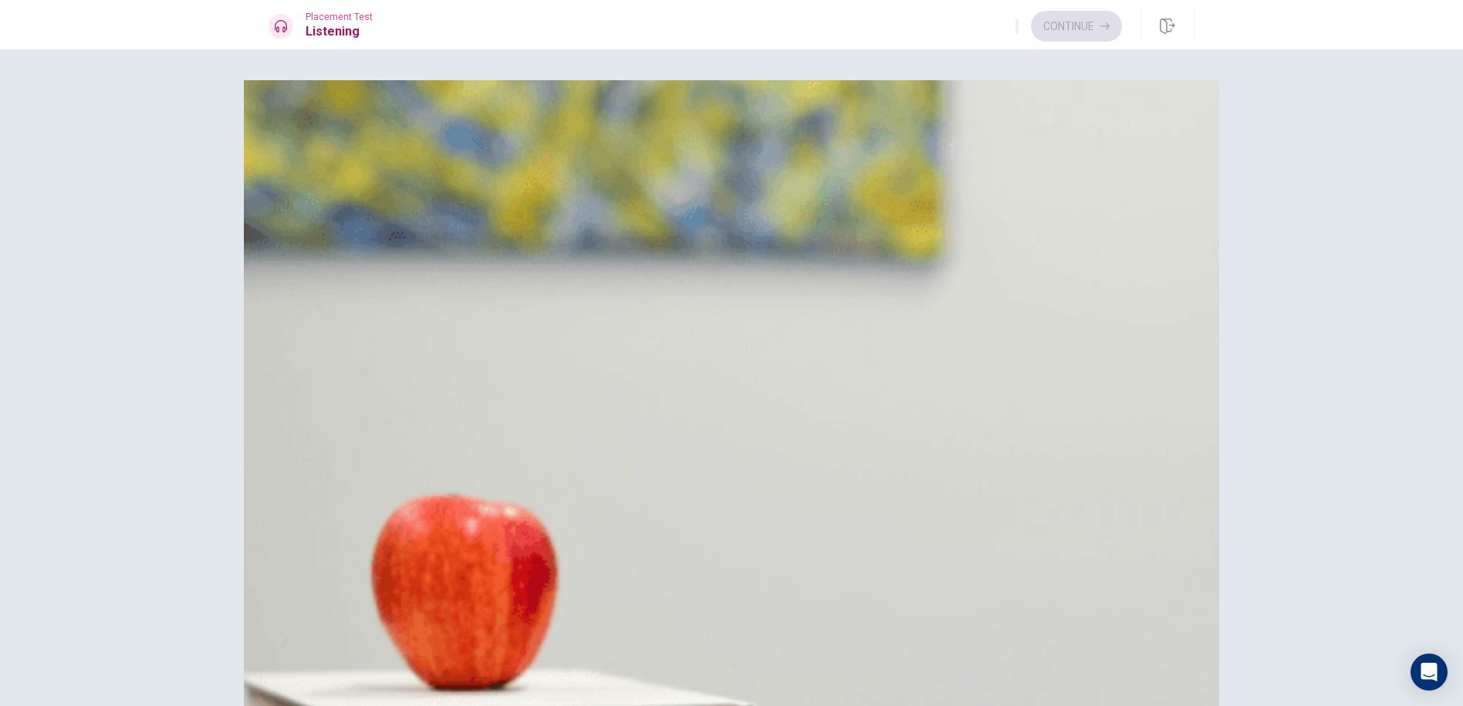
scroll to position [0, 0]
click at [827, 290] on button "D Indifferent" at bounding box center [732, 271] width 926 height 39
click at [856, 443] on button "D [DATE] afternoon" at bounding box center [732, 462] width 926 height 39
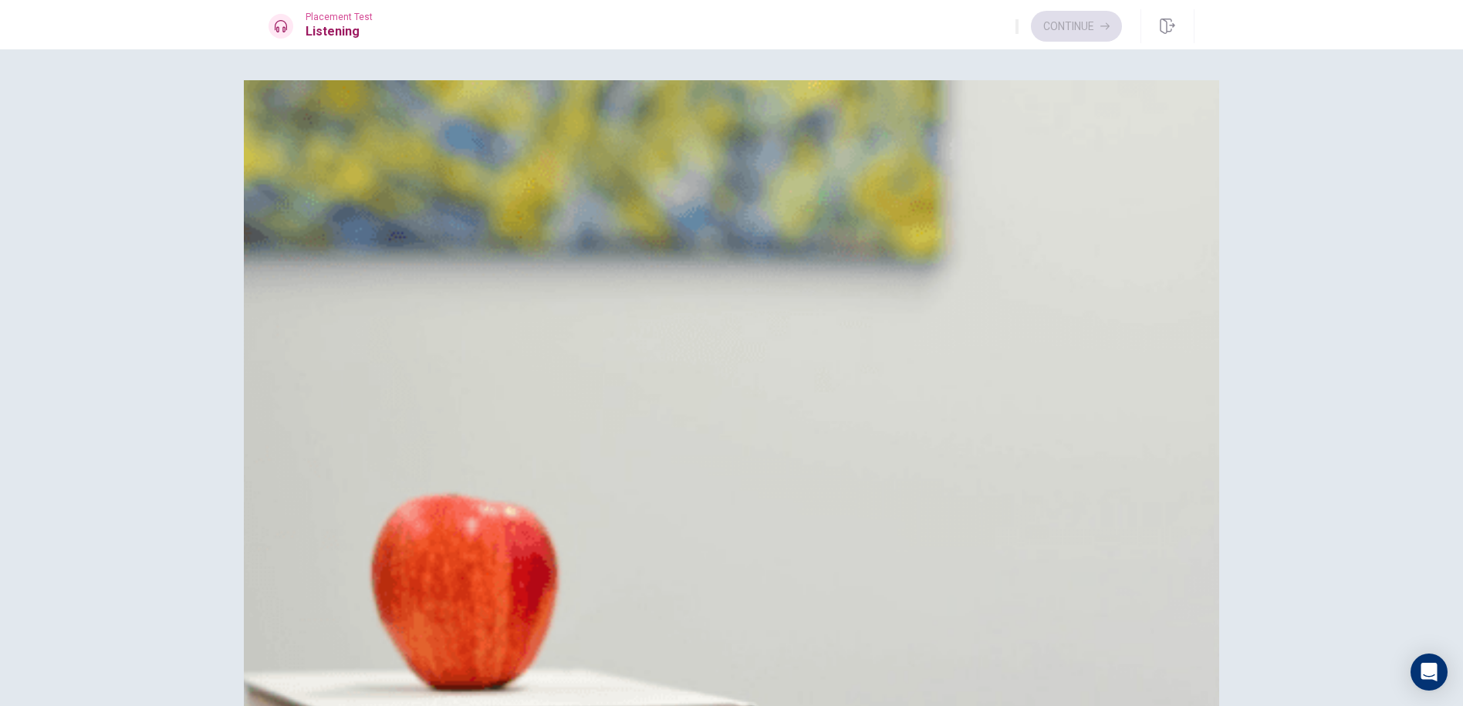
scroll to position [772, 0]
click at [852, 634] on button "D Researching and editing" at bounding box center [732, 653] width 926 height 39
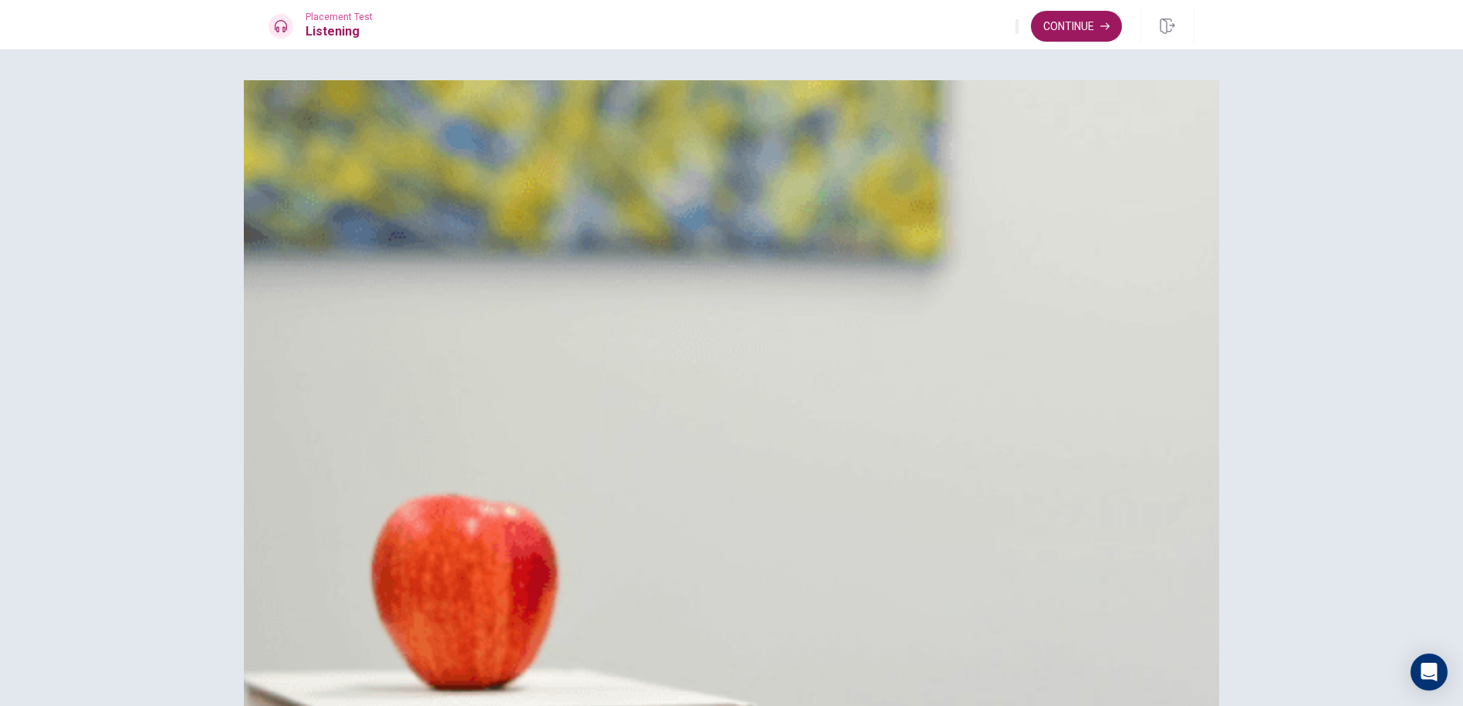
scroll to position [772, 0]
drag, startPoint x: 468, startPoint y: 224, endPoint x: 488, endPoint y: 231, distance: 21.2
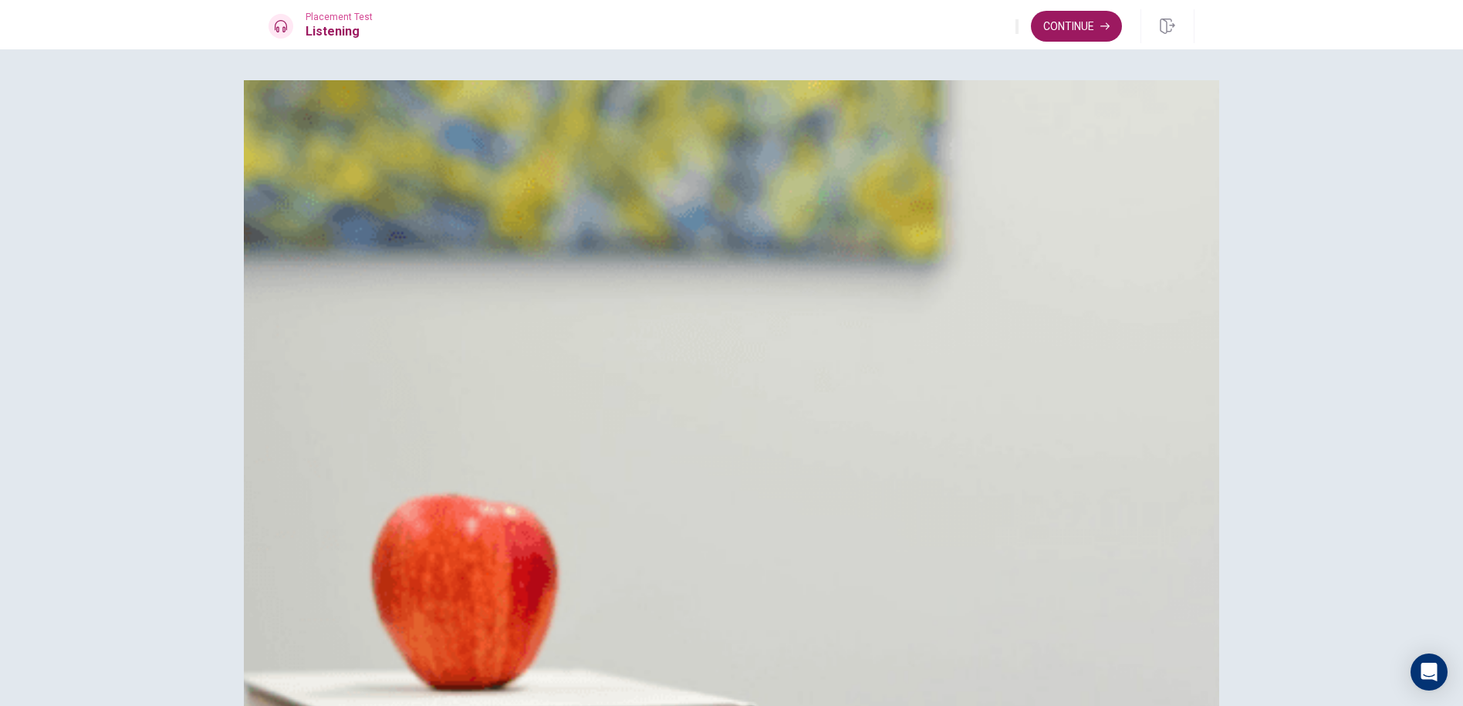
scroll to position [0, 0]
click at [1087, 35] on button "Continue" at bounding box center [1076, 26] width 91 height 31
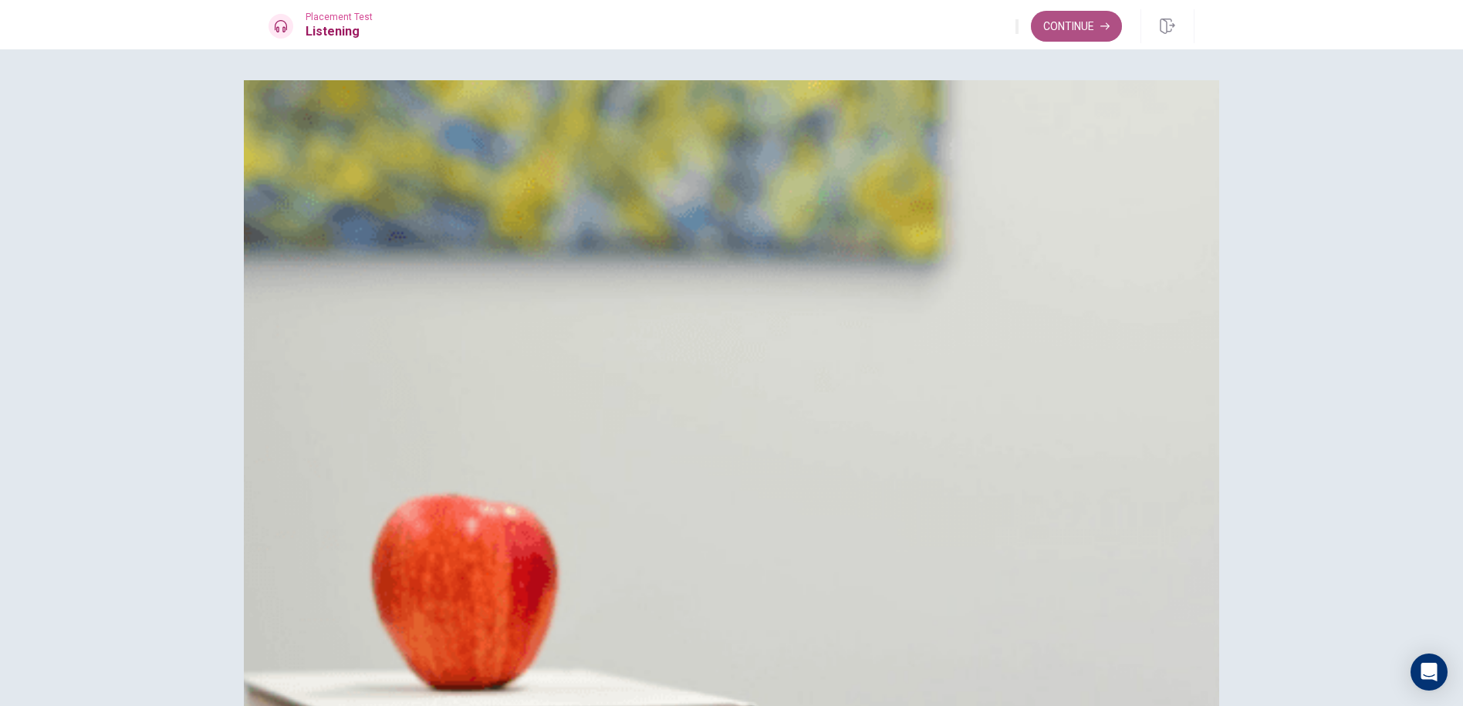
click at [1082, 32] on button "Continue" at bounding box center [1076, 26] width 91 height 31
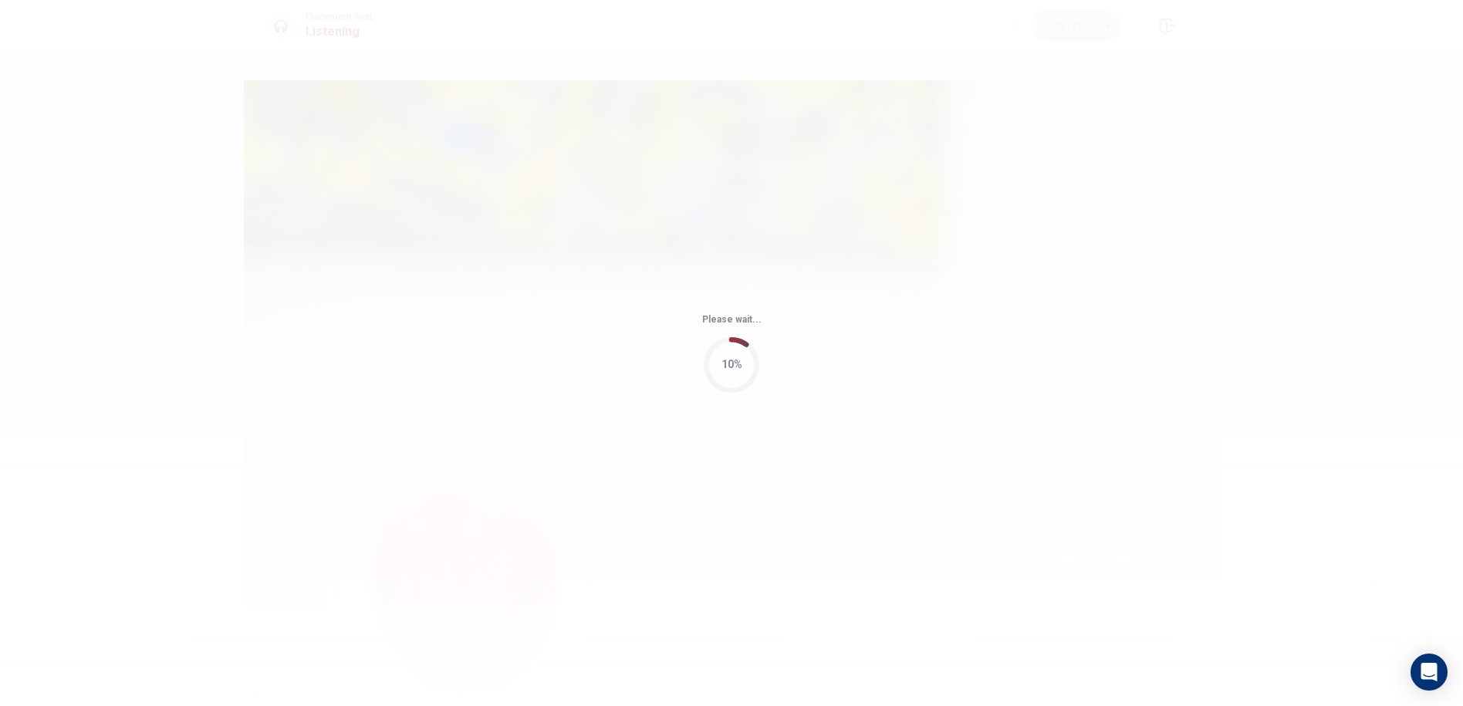
type input "62"
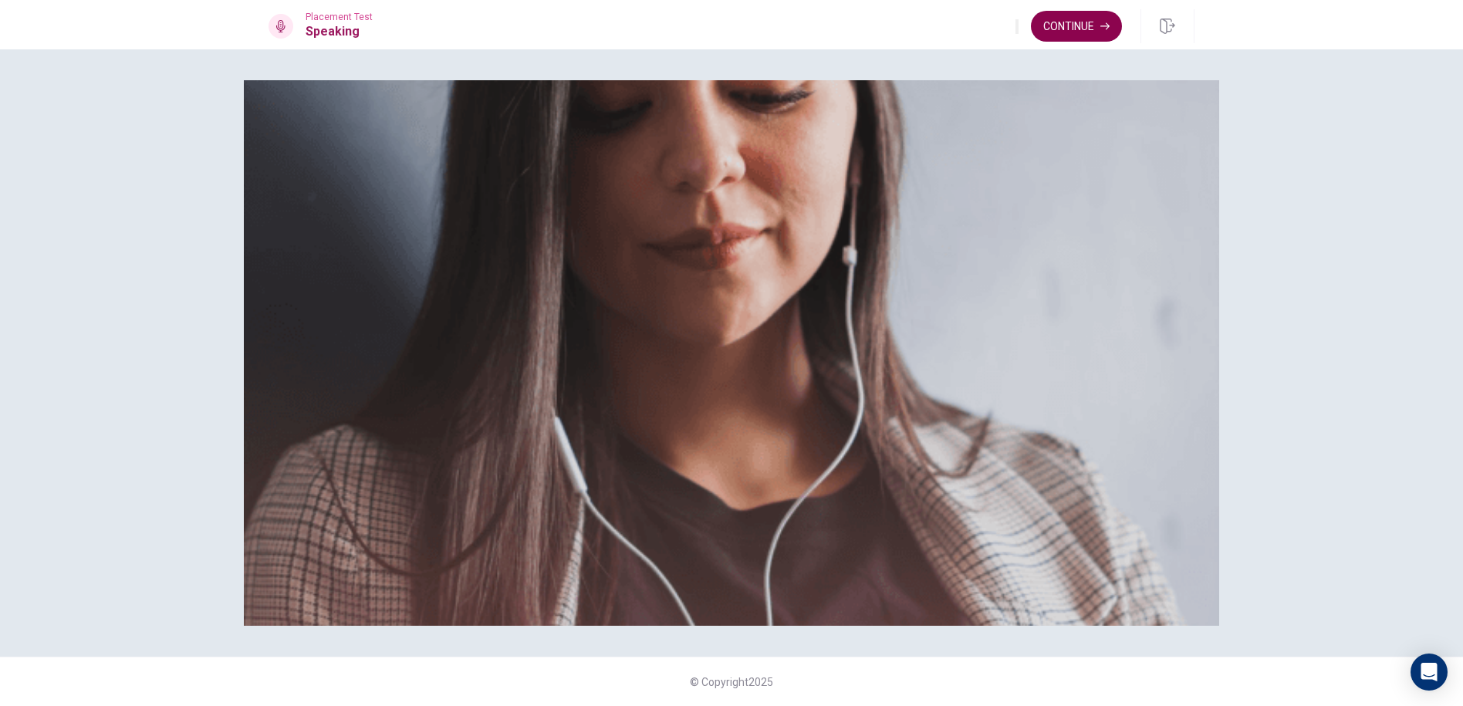
click at [1032, 20] on button "Continue" at bounding box center [1076, 26] width 91 height 31
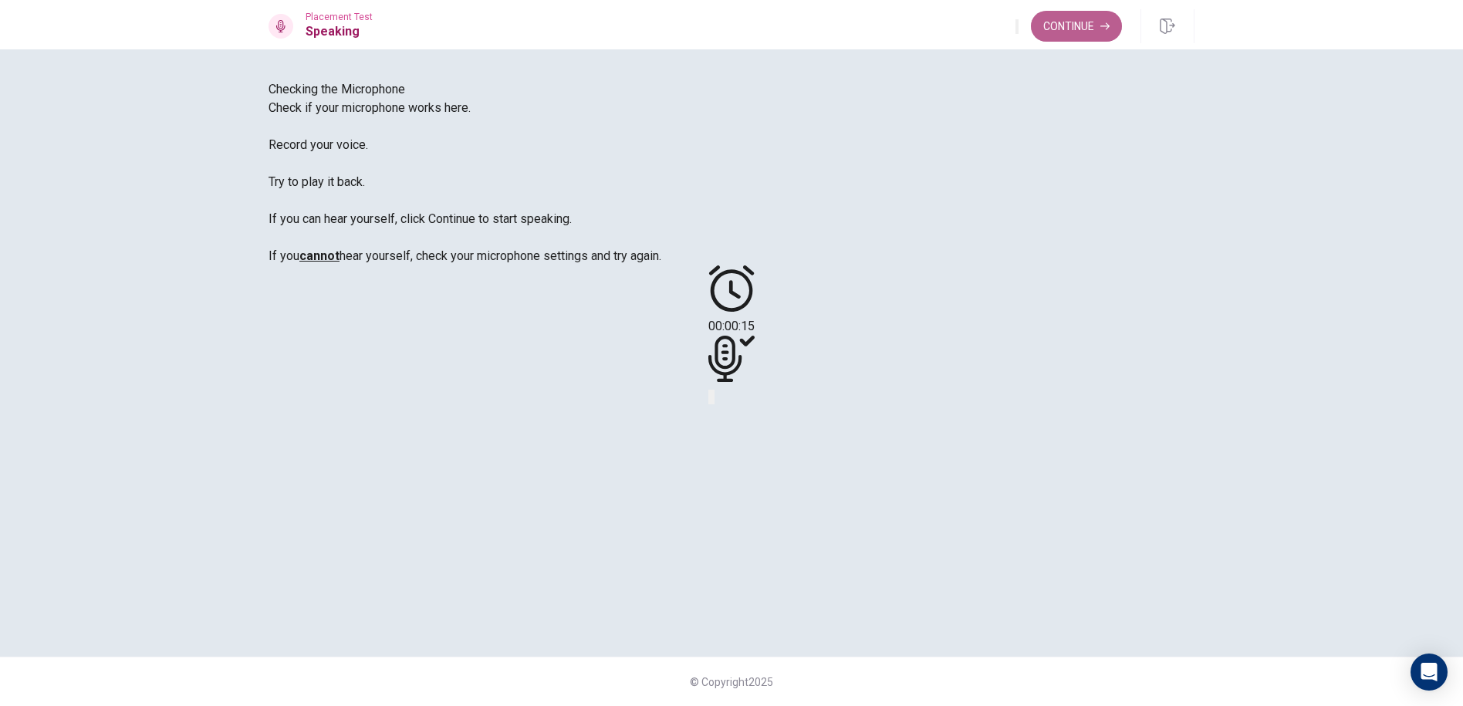
drag, startPoint x: 1067, startPoint y: 33, endPoint x: 1068, endPoint y: 25, distance: 7.8
click at [1068, 32] on button "Continue" at bounding box center [1076, 26] width 91 height 31
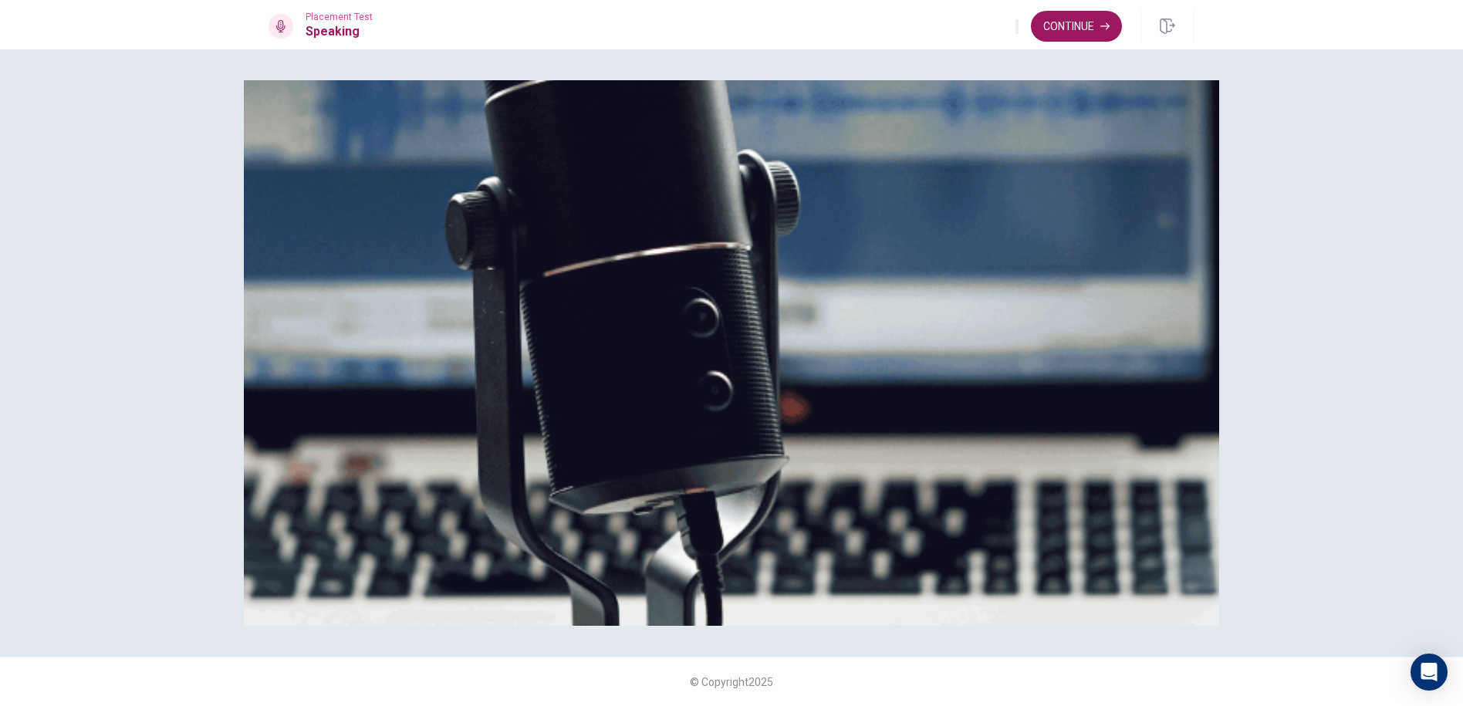
click at [850, 340] on img at bounding box center [731, 353] width 975 height 546
drag, startPoint x: 573, startPoint y: 323, endPoint x: 468, endPoint y: 531, distance: 232.6
click at [468, 319] on span "The Speaking Test will start now. There are 3 questions in this section. • 1 qu…" at bounding box center [552, 209] width 567 height 218
click at [1080, 12] on button "Continue" at bounding box center [1076, 26] width 91 height 31
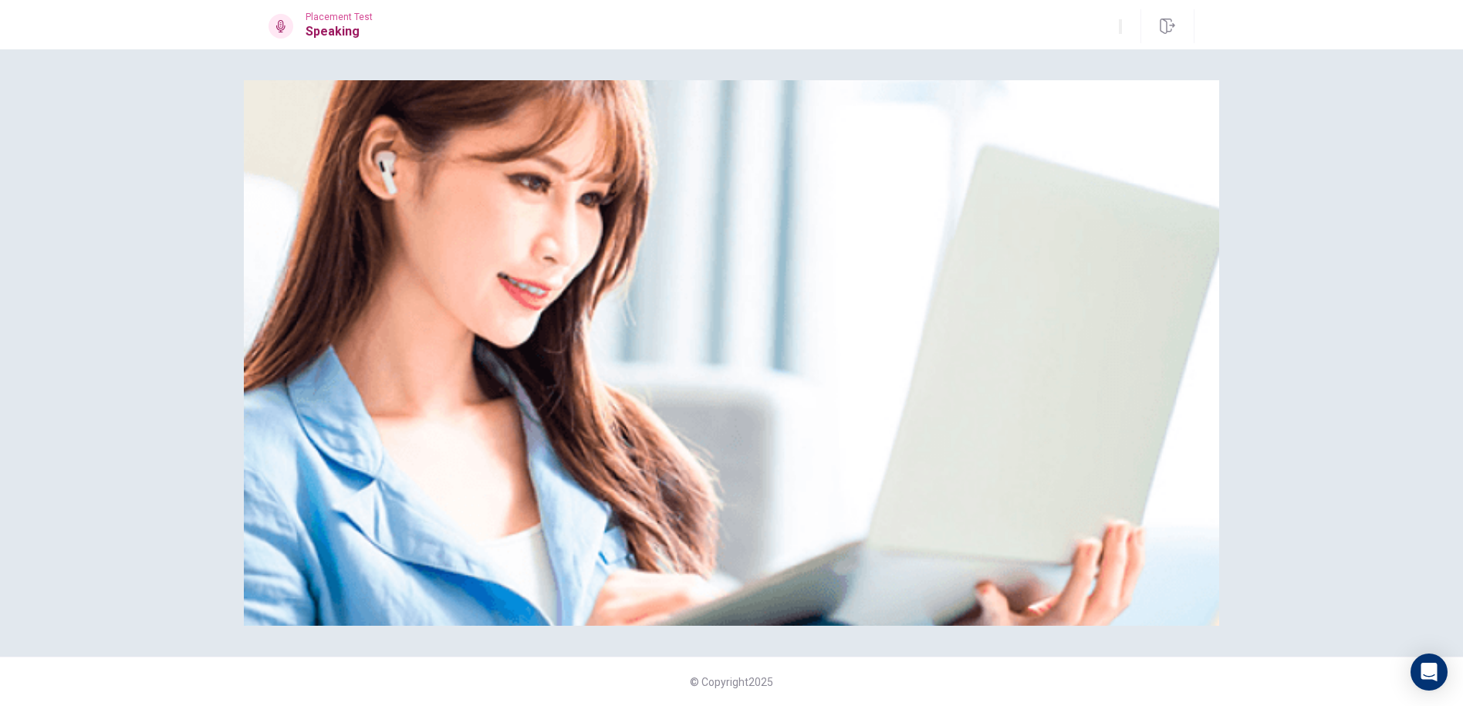
drag, startPoint x: 609, startPoint y: 583, endPoint x: 791, endPoint y: 586, distance: 182.1
click at [791, 99] on div at bounding box center [732, 99] width 926 height 0
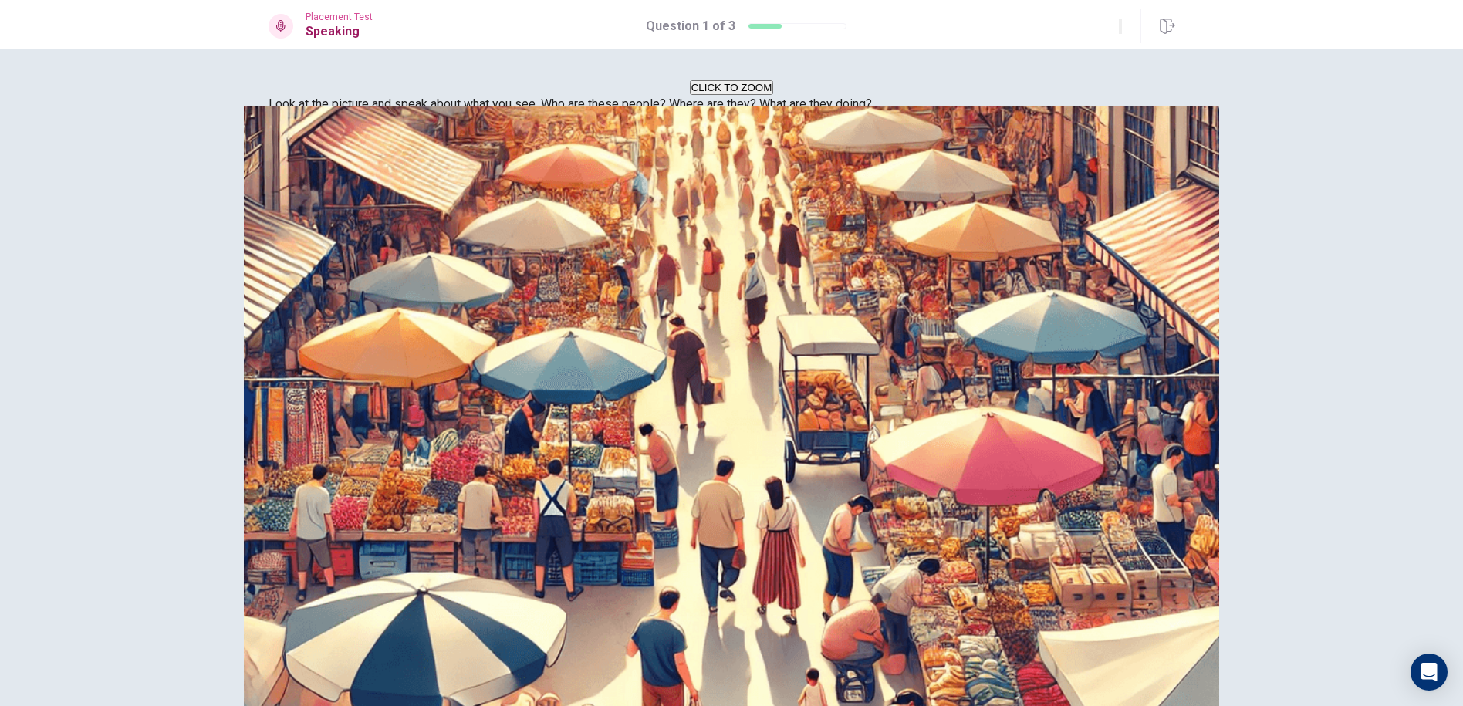
drag, startPoint x: 586, startPoint y: 549, endPoint x: 660, endPoint y: 550, distance: 74.1
click at [660, 111] on span "Look at the picture and speak about what you see. Who are these people? Where a…" at bounding box center [570, 103] width 603 height 15
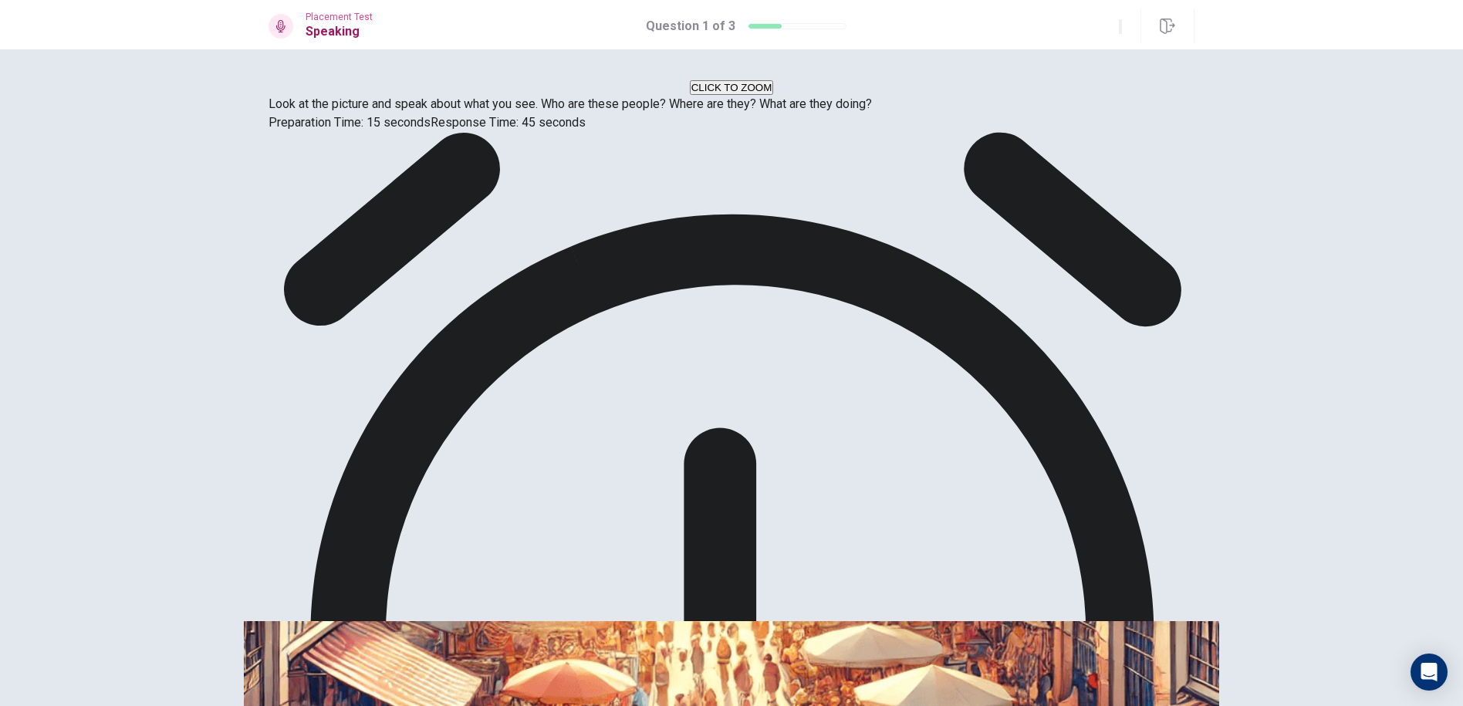
drag, startPoint x: 944, startPoint y: 498, endPoint x: 1029, endPoint y: 497, distance: 85.7
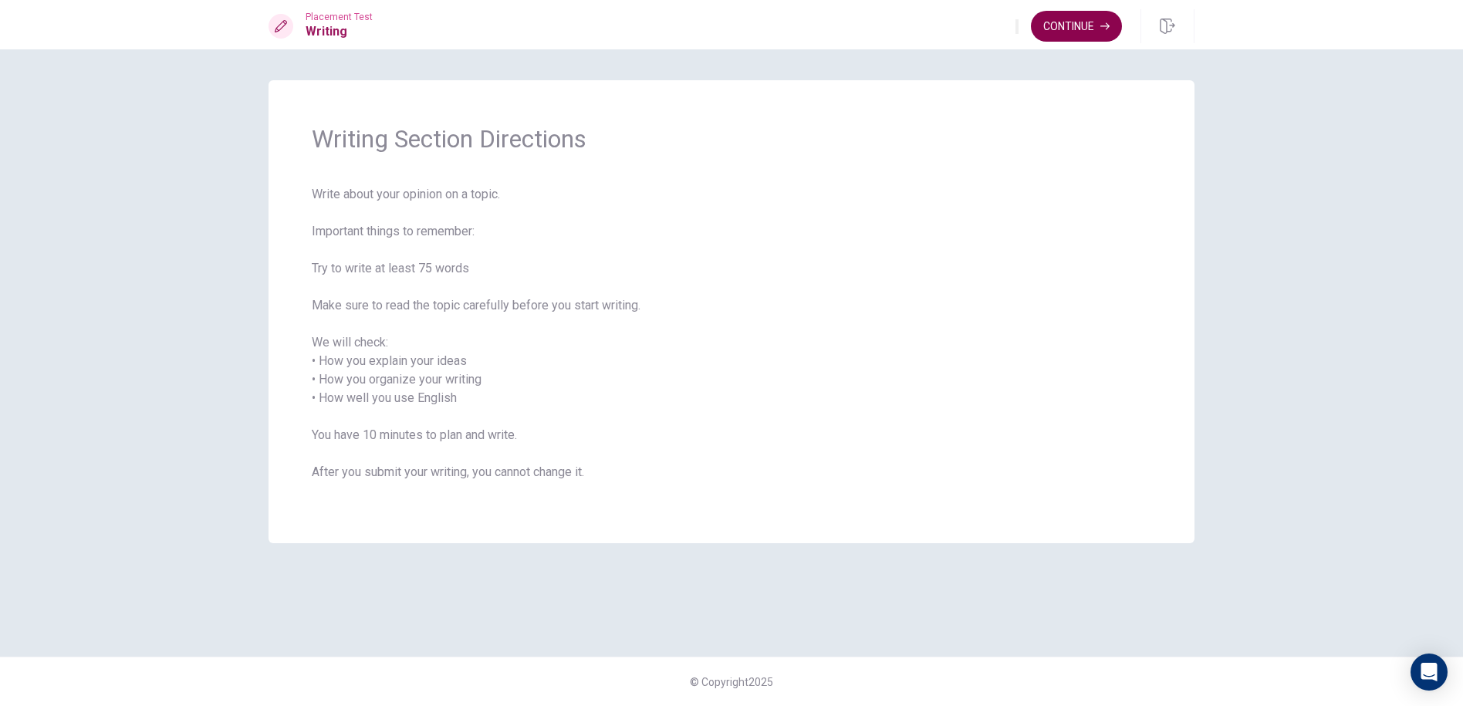
click at [1061, 19] on button "Continue" at bounding box center [1076, 26] width 91 height 31
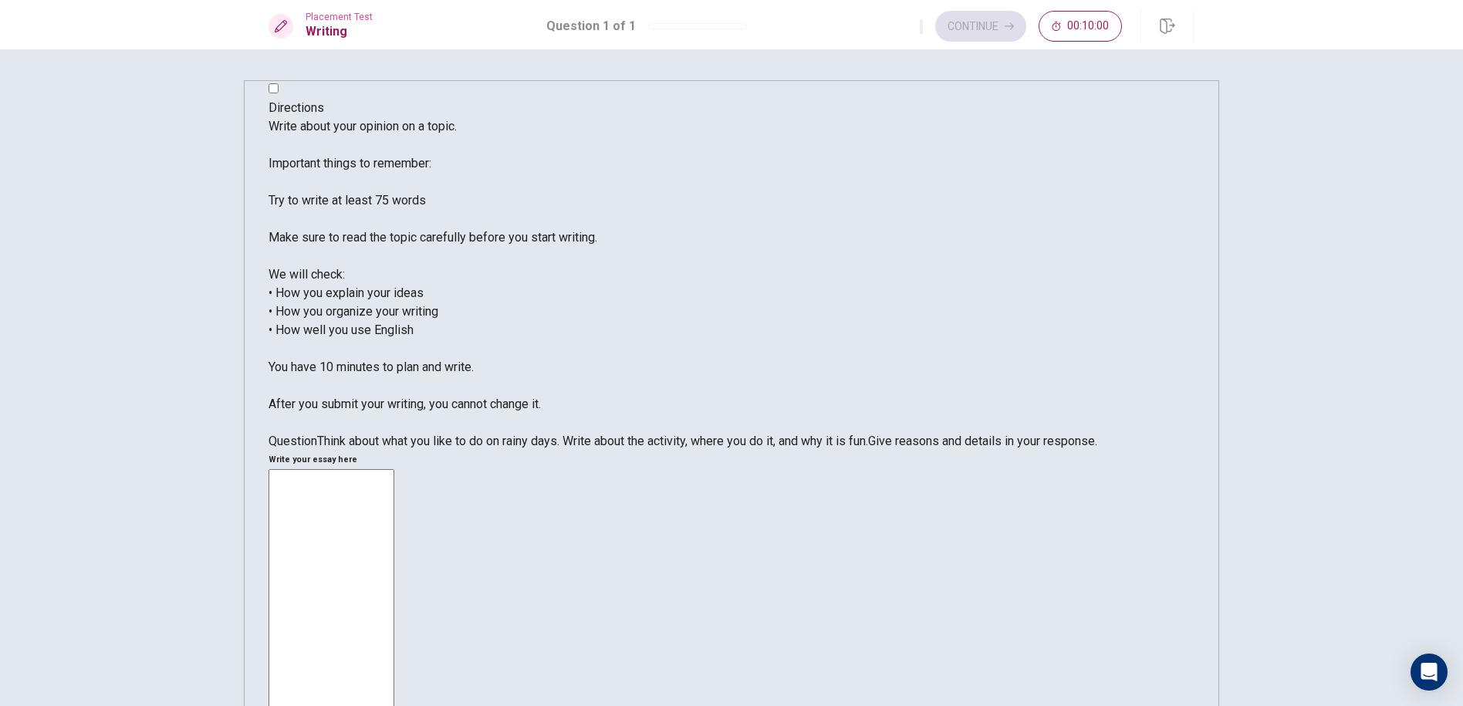
click at [394, 469] on textarea at bounding box center [332, 696] width 126 height 454
drag, startPoint x: 384, startPoint y: 157, endPoint x: 450, endPoint y: 167, distance: 66.4
click at [450, 167] on span "Write about your opinion on a topic. Important things to remember: Try to write…" at bounding box center [433, 265] width 329 height 292
drag, startPoint x: 293, startPoint y: 267, endPoint x: 497, endPoint y: 266, distance: 203.7
click at [497, 266] on span "Write about your opinion on a topic. Important things to remember: Try to write…" at bounding box center [433, 265] width 329 height 292
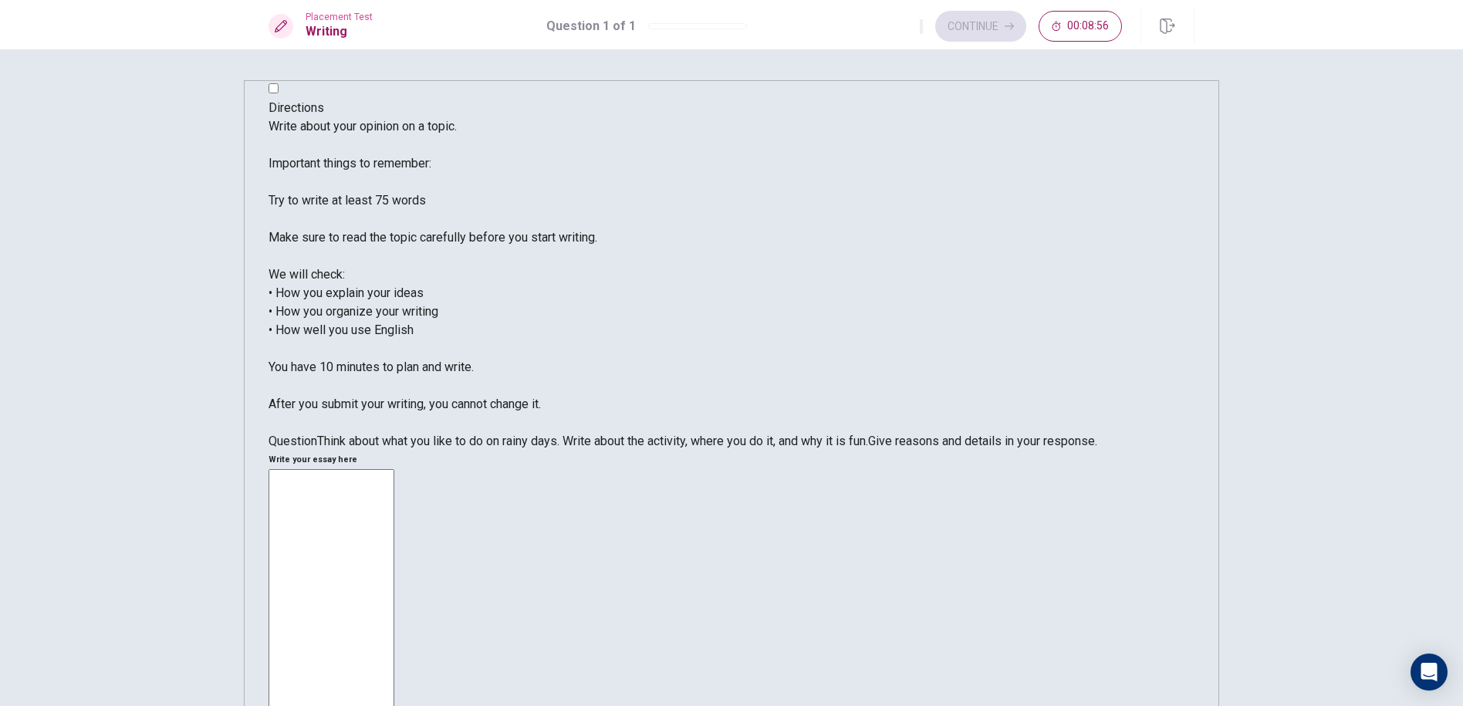
drag, startPoint x: 272, startPoint y: 208, endPoint x: 378, endPoint y: 181, distance: 109.9
click at [310, 196] on div "Directions Write about your opinion on a topic. Important things to remember: T…" at bounding box center [731, 377] width 1463 height 657
click at [532, 220] on span "Write about your opinion on a topic. Important things to remember: Try to write…" at bounding box center [433, 265] width 329 height 292
click at [757, 469] on div "x ​" at bounding box center [732, 698] width 926 height 459
type textarea "i"
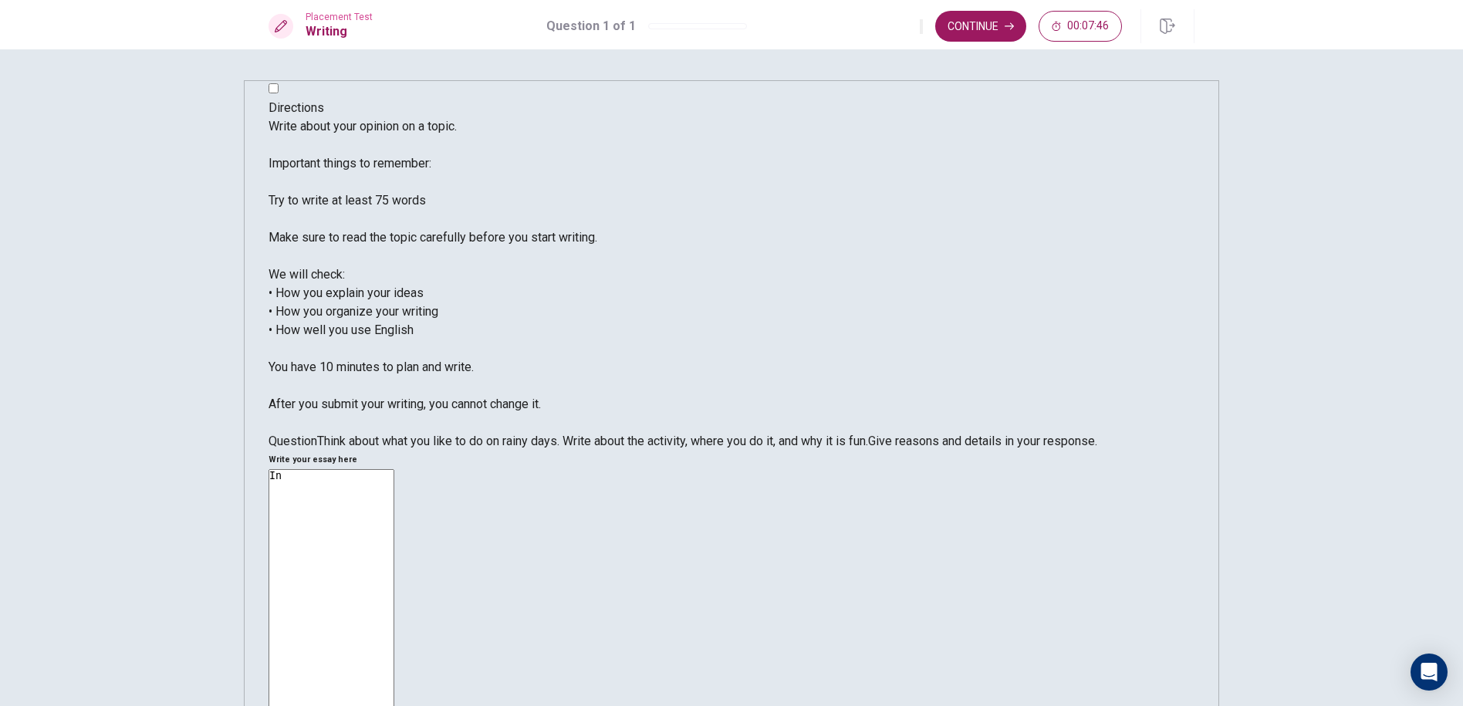
type textarea "I"
type textarea "r"
type textarea "A"
type textarea "R"
type textarea "r"
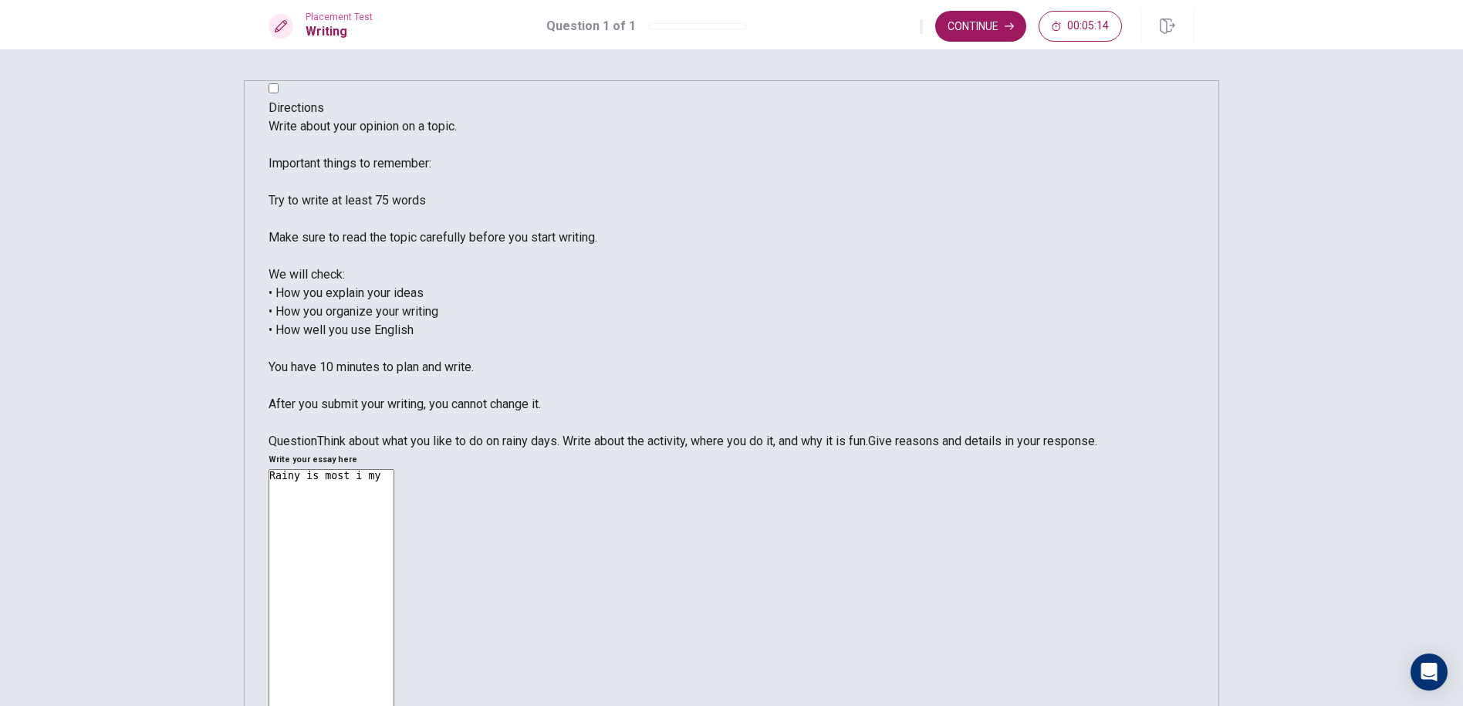
drag, startPoint x: 1118, startPoint y: 380, endPoint x: 997, endPoint y: 269, distance: 164.4
click at [394, 469] on textarea "Rainy is most i my" at bounding box center [332, 696] width 126 height 454
click at [394, 469] on textarea "Rainy is most my" at bounding box center [332, 696] width 126 height 454
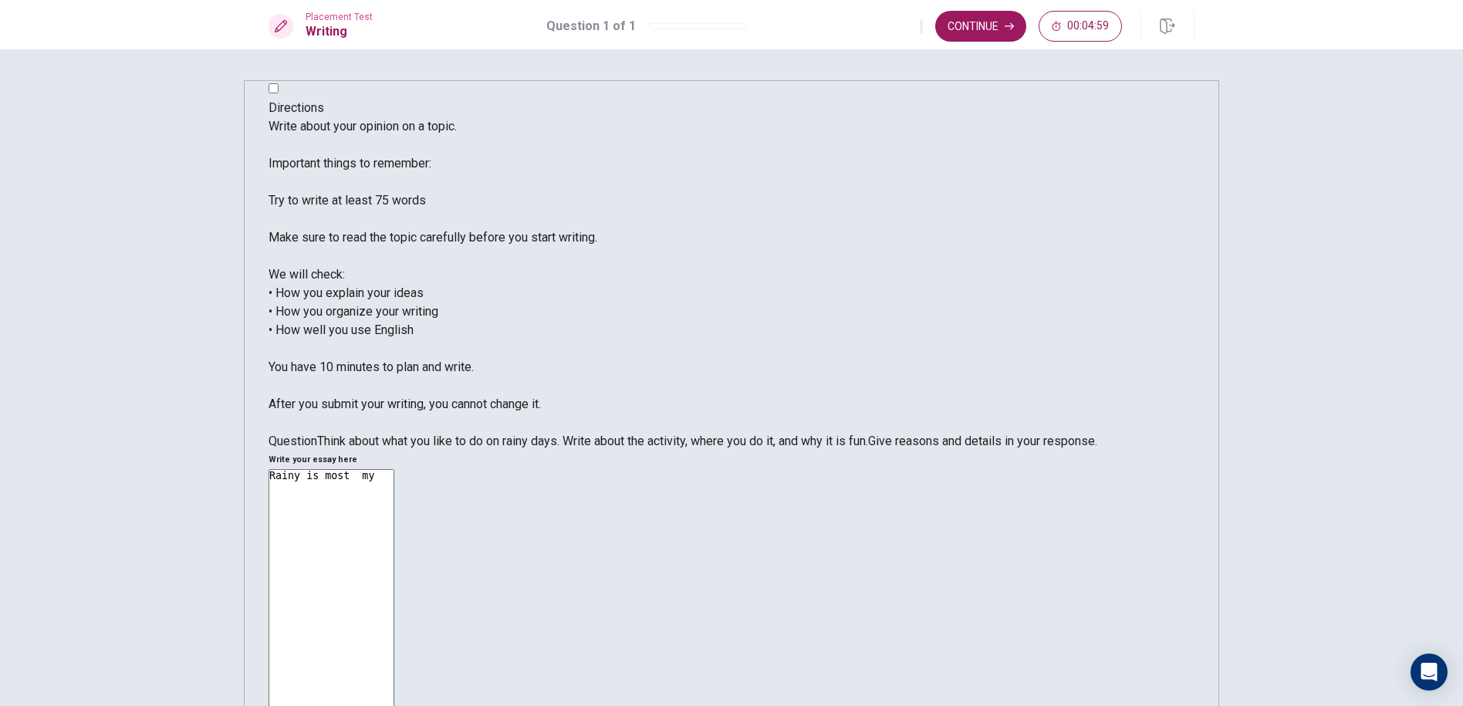
click at [394, 469] on textarea "Rainy is most my" at bounding box center [332, 696] width 126 height 454
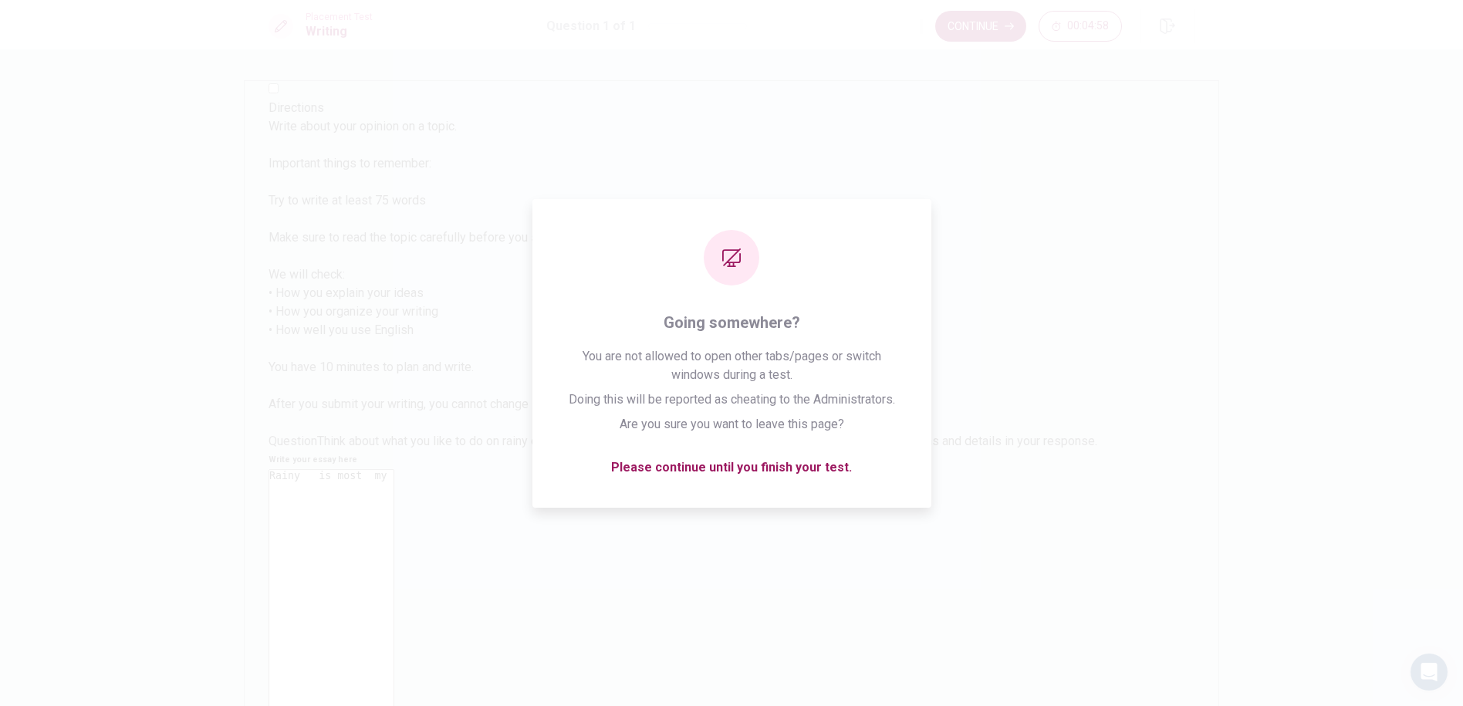
click at [1259, 194] on div "Directions Write about your opinion on a topic. Important things to remember: T…" at bounding box center [731, 377] width 1463 height 657
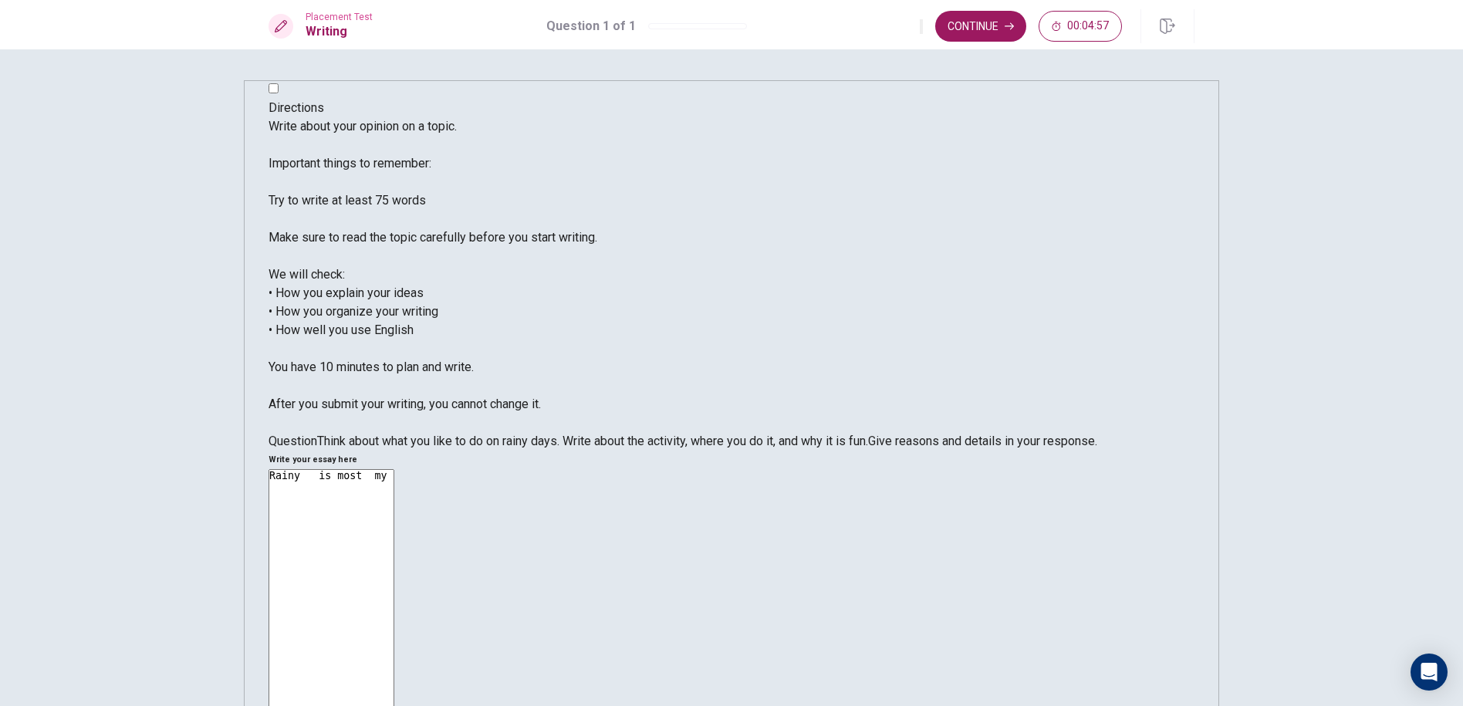
drag, startPoint x: 1171, startPoint y: 298, endPoint x: 1151, endPoint y: 296, distance: 20.1
click at [1166, 451] on div "Write your essay here Rainy is most my x ​ Word count : 4" at bounding box center [732, 699] width 926 height 496
click at [394, 469] on textarea "Rainy is most my" at bounding box center [332, 696] width 126 height 454
click at [394, 469] on textarea "Rainy is most ilove" at bounding box center [332, 696] width 126 height 454
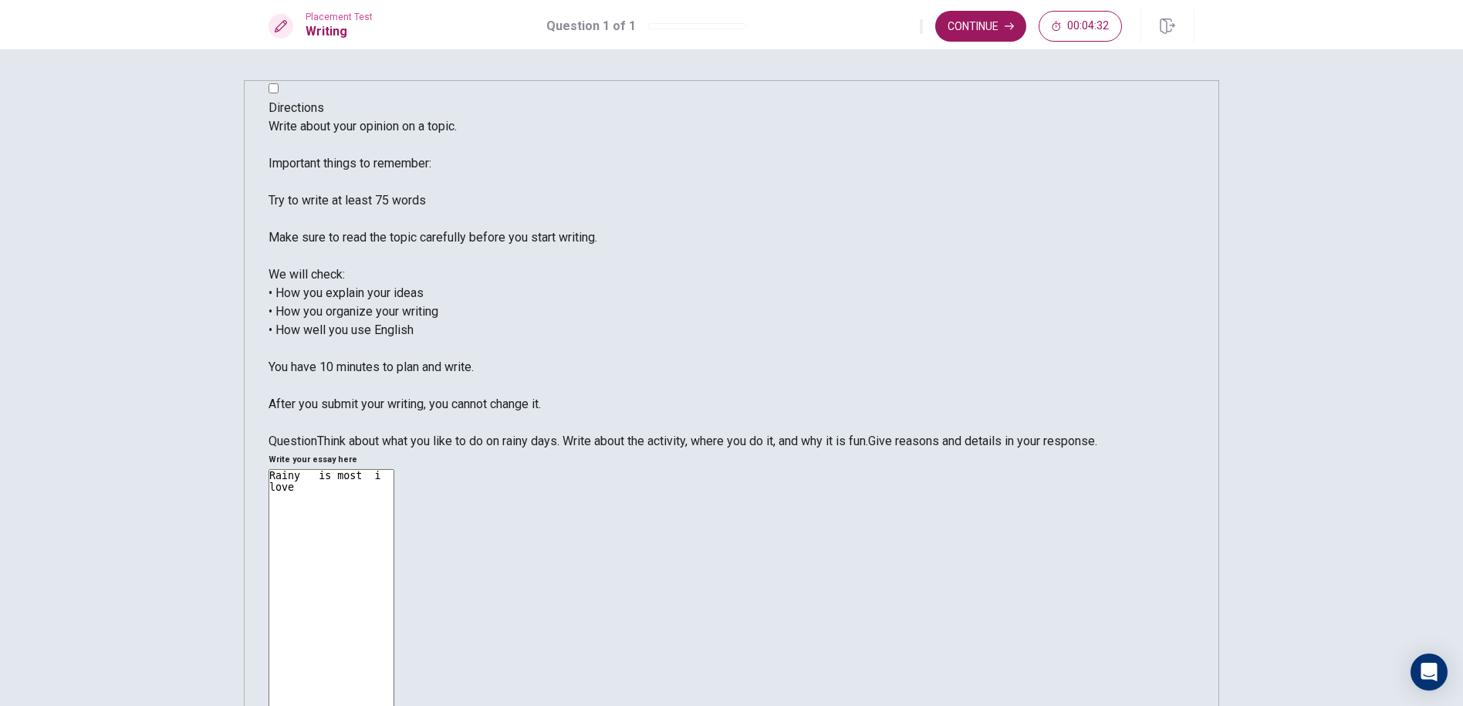
click at [394, 469] on textarea "Rainy is most i love" at bounding box center [332, 696] width 126 height 454
click at [394, 469] on textarea "Rainy is most i love season" at bounding box center [332, 696] width 126 height 454
click at [394, 469] on textarea "Rainy day is most i love season" at bounding box center [332, 696] width 126 height 454
click at [394, 469] on textarea "Rainy day is most i love season .On the rainy day i like to play gams ,iusually" at bounding box center [332, 696] width 126 height 454
click at [394, 469] on textarea "Rainy day is most i love season .On the rainy day i like to play gams ,i usually" at bounding box center [332, 696] width 126 height 454
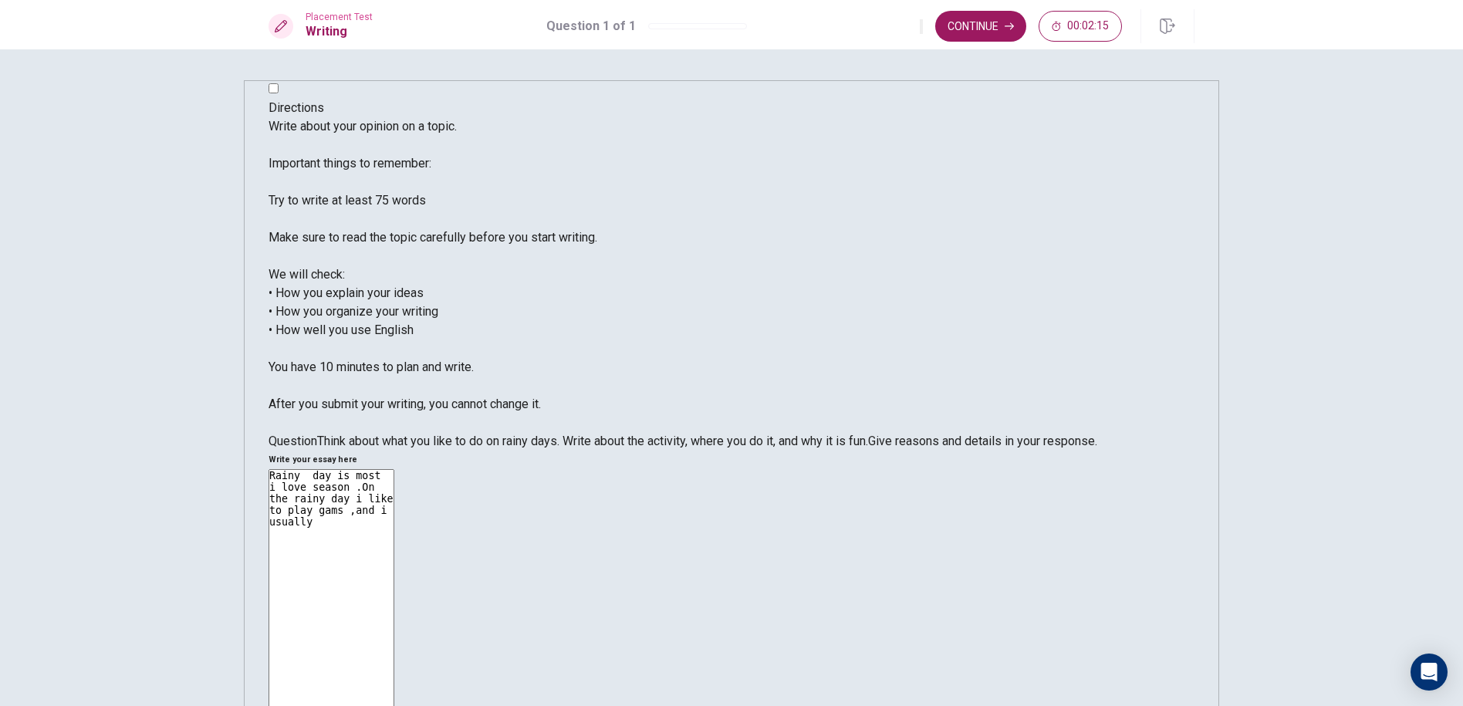
click at [394, 469] on textarea "Rainy day is most i love season .On the rainy day i like to play gams ,and i us…" at bounding box center [332, 696] width 126 height 454
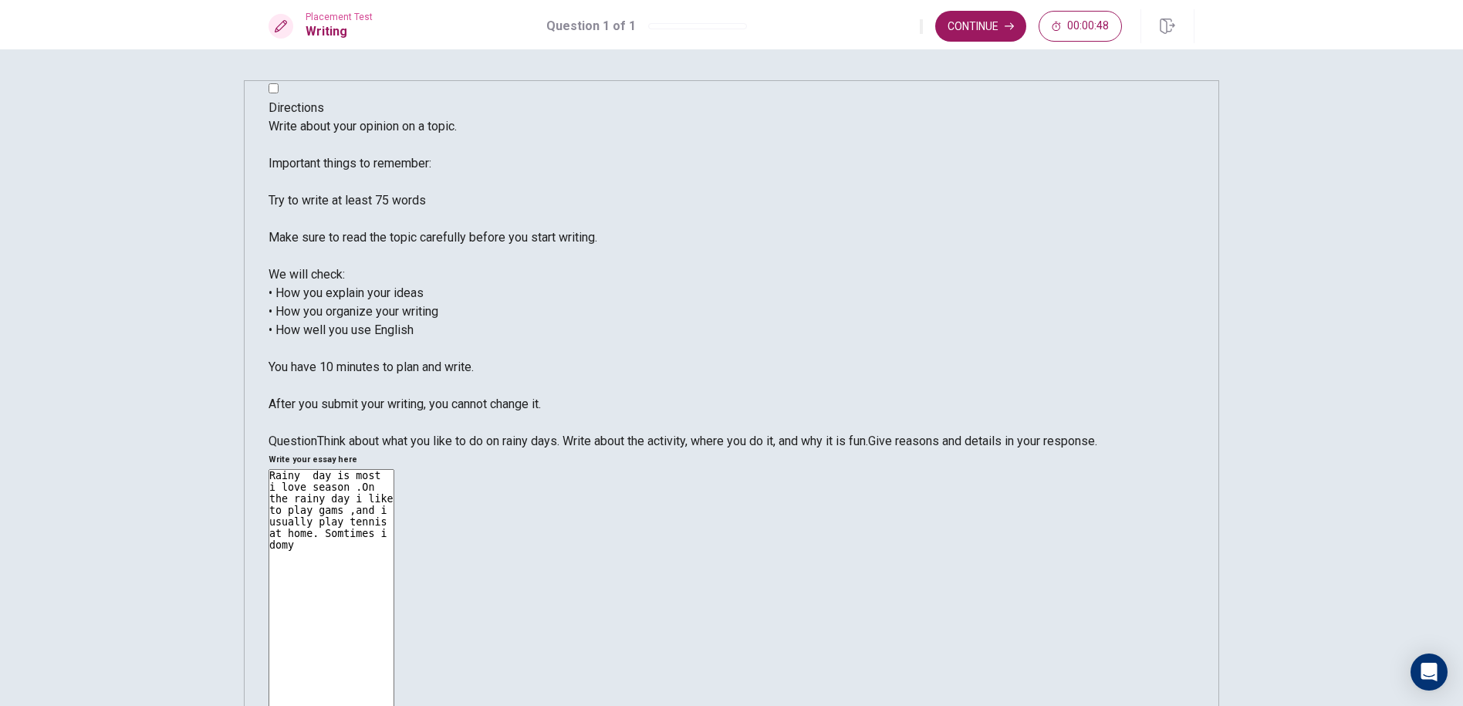
click at [394, 469] on textarea "Rainy day is most i love season .On the rainy day i like to play gams ,and i us…" at bounding box center [332, 696] width 126 height 454
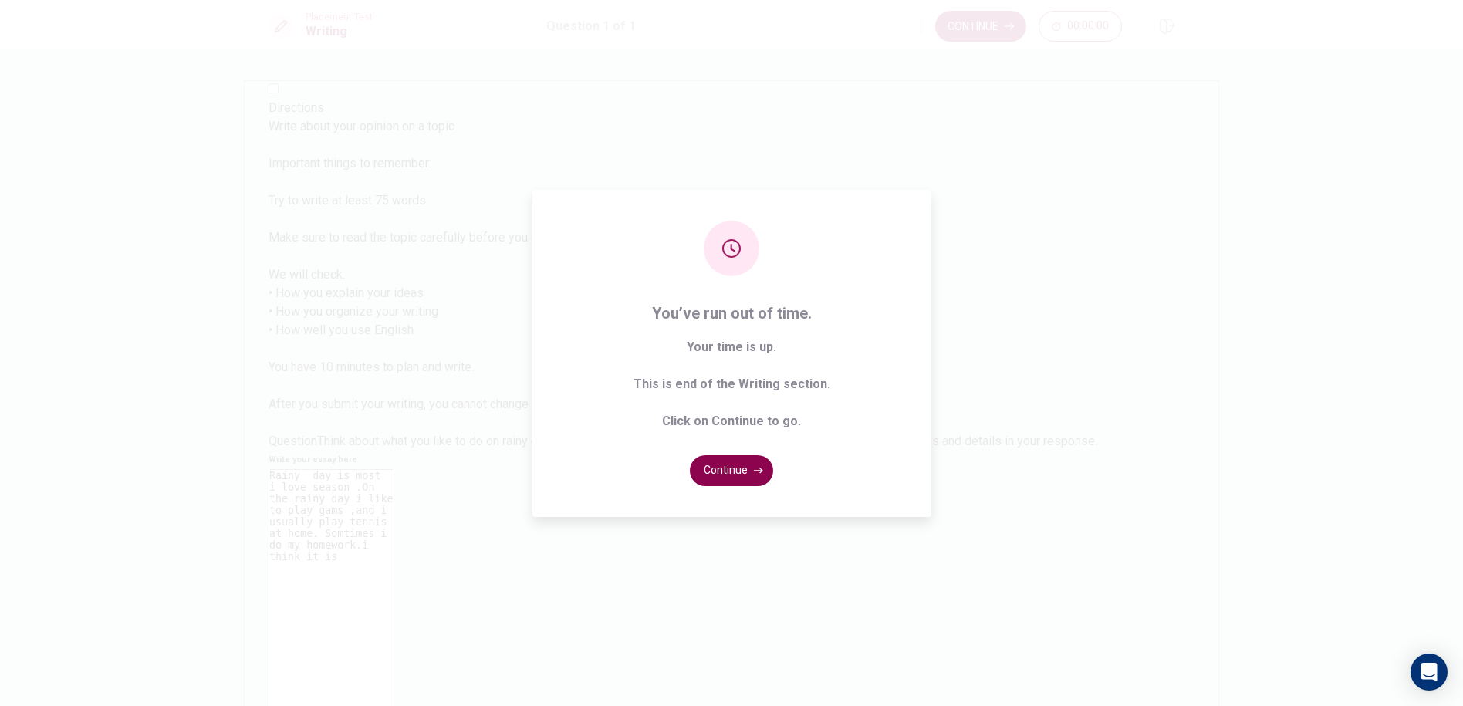
type textarea "Rainy day is most i love season .On the rainy day i like to play gams ,and i us…"
click at [717, 472] on button "Continue" at bounding box center [731, 470] width 83 height 31
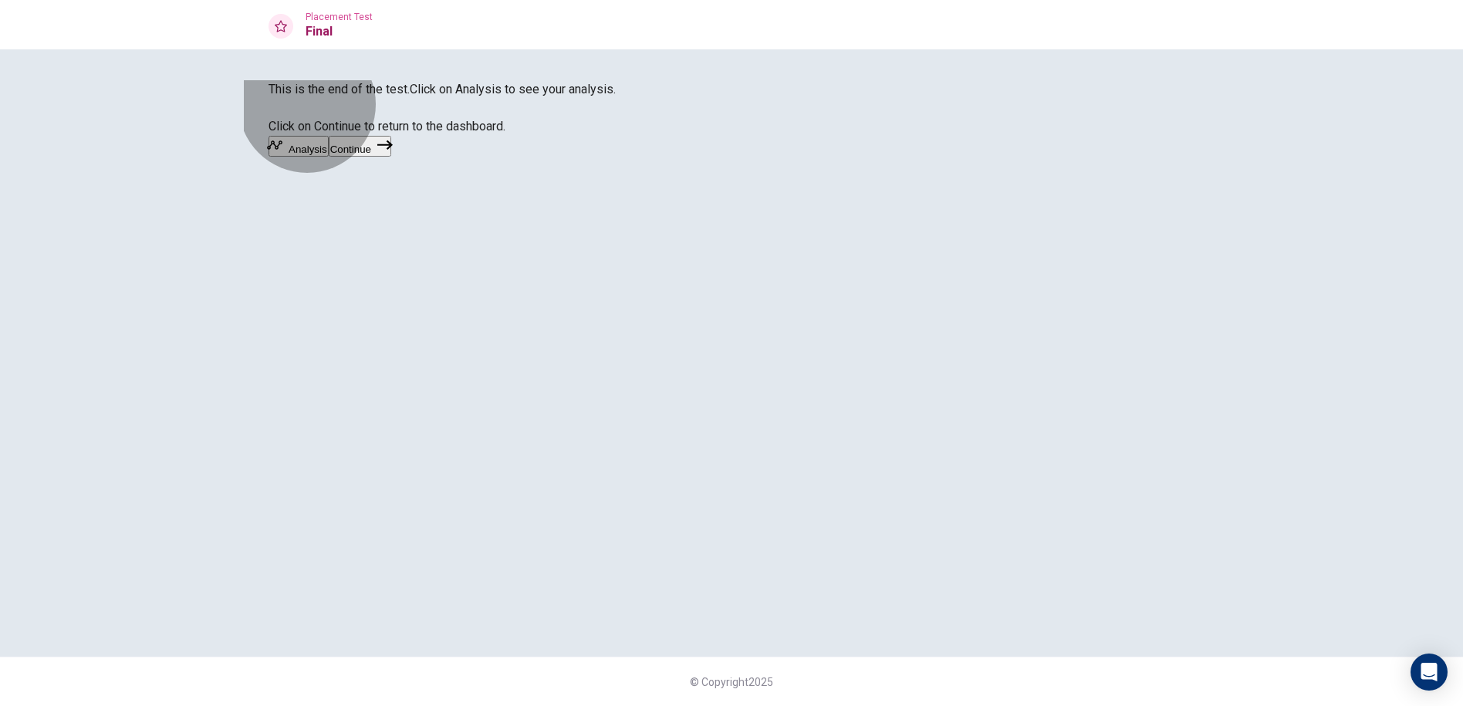
click at [391, 157] on button "Continue" at bounding box center [360, 146] width 63 height 21
